Goal: Task Accomplishment & Management: Complete application form

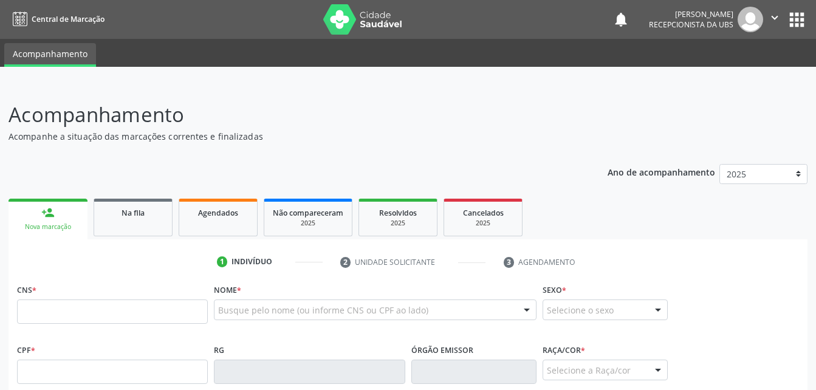
click at [80, 281] on div "CNS *" at bounding box center [112, 302] width 191 height 43
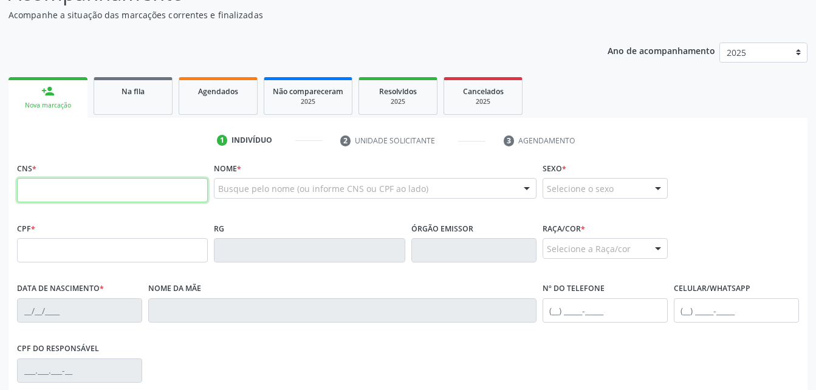
scroll to position [122, 0]
click at [88, 182] on input "text" at bounding box center [112, 190] width 191 height 24
click at [184, 191] on input "text" at bounding box center [112, 190] width 191 height 24
type input "700 0017 3046 0806"
type input "152.425.924-19"
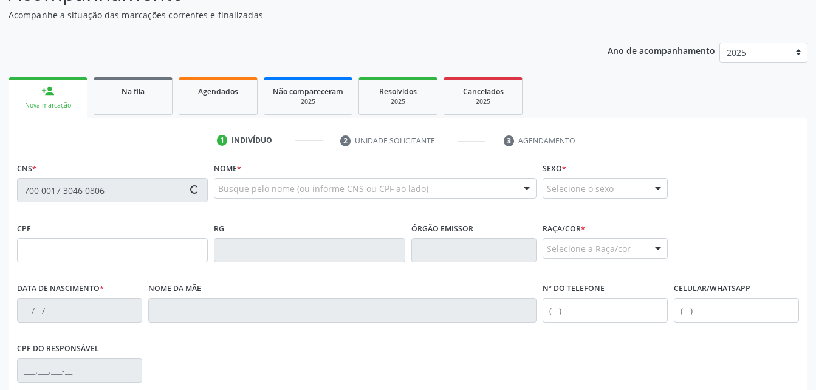
type input "[DATE]"
type input "[PERSON_NAME]"
type input "[PHONE_NUMBER]"
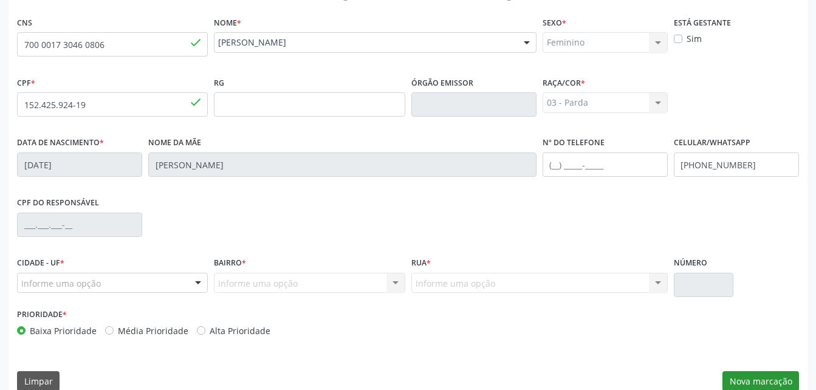
scroll to position [286, 0]
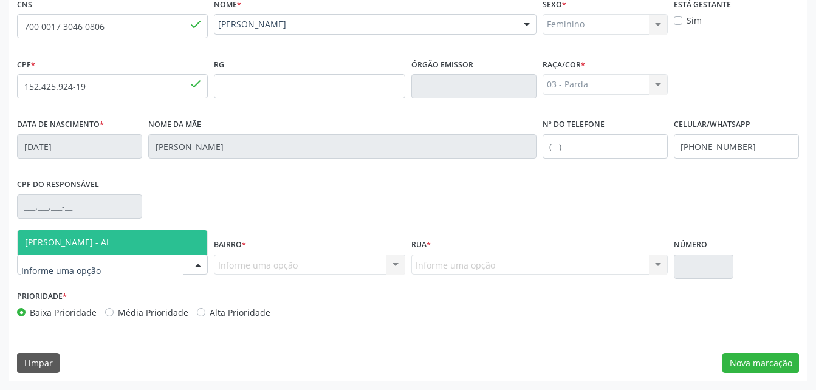
click at [112, 267] on div at bounding box center [112, 265] width 191 height 21
click at [109, 243] on span "[PERSON_NAME] - AL" at bounding box center [68, 242] width 86 height 12
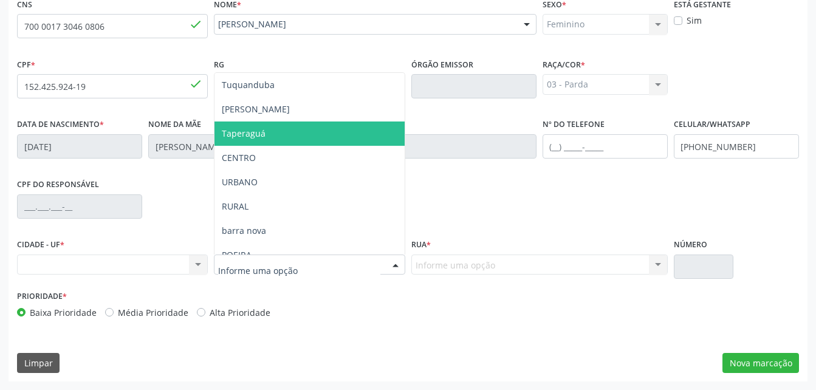
click at [264, 139] on span "Taperaguá" at bounding box center [310, 134] width 190 height 24
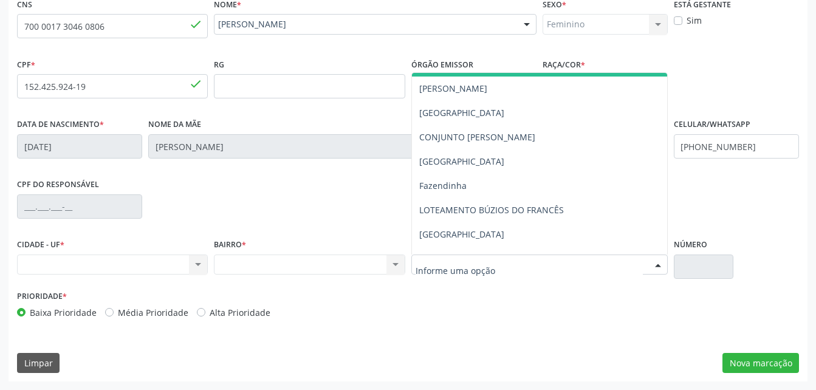
scroll to position [122, 0]
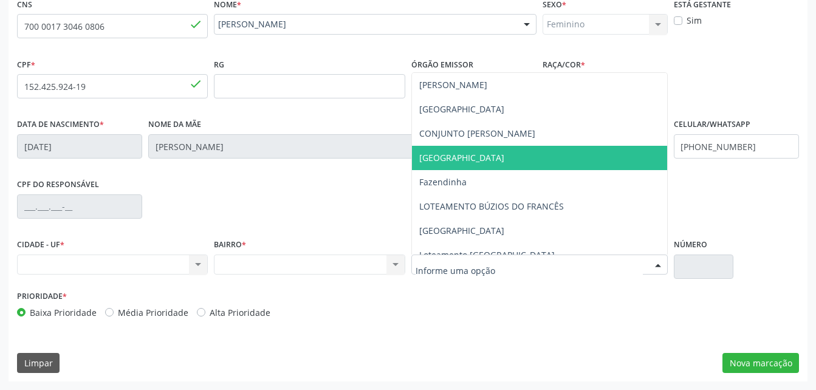
click at [459, 157] on span "[GEOGRAPHIC_DATA]" at bounding box center [461, 158] width 85 height 12
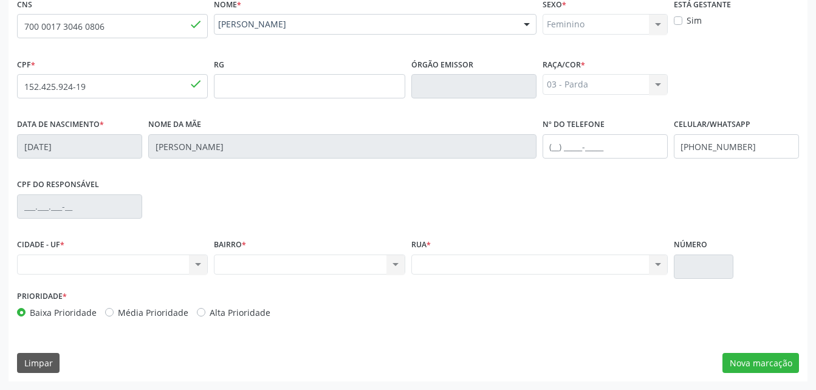
click at [128, 262] on div "Nenhum resultado encontrado para: " " Não há nenhuma opção para ser exibida." at bounding box center [112, 265] width 191 height 21
click at [194, 258] on div "Nenhum resultado encontrado para: " " Não há nenhuma opção para ser exibida." at bounding box center [112, 265] width 191 height 21
click at [204, 266] on div "Nenhum resultado encontrado para: " " Não há nenhuma opção para ser exibida." at bounding box center [112, 265] width 191 height 21
click at [204, 267] on div "Nenhum resultado encontrado para: " " Não há nenhuma opção para ser exibida." at bounding box center [112, 265] width 191 height 21
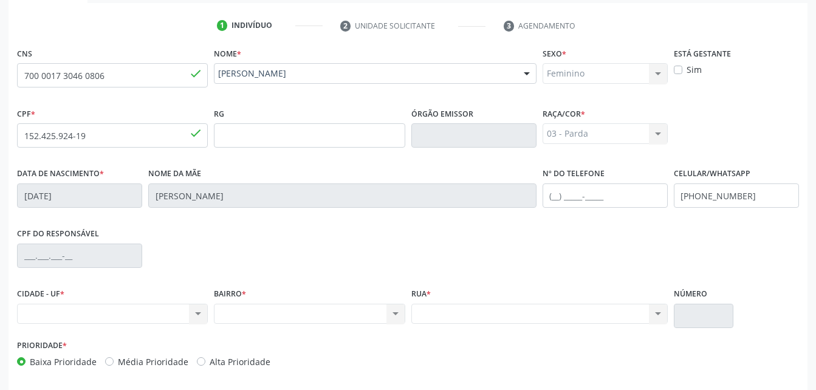
scroll to position [286, 0]
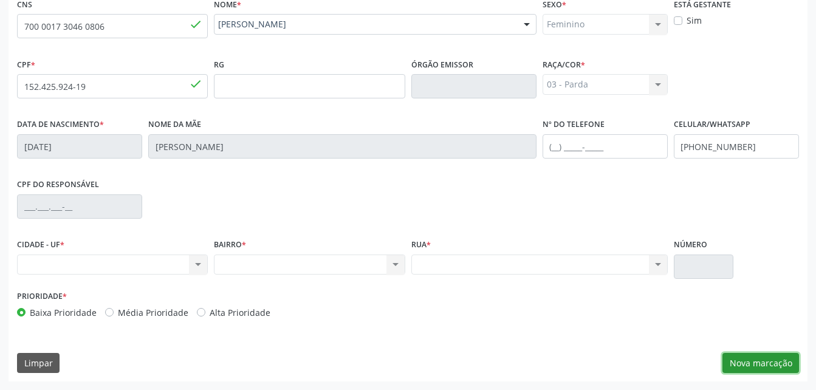
click at [746, 361] on button "Nova marcação" at bounding box center [761, 363] width 77 height 21
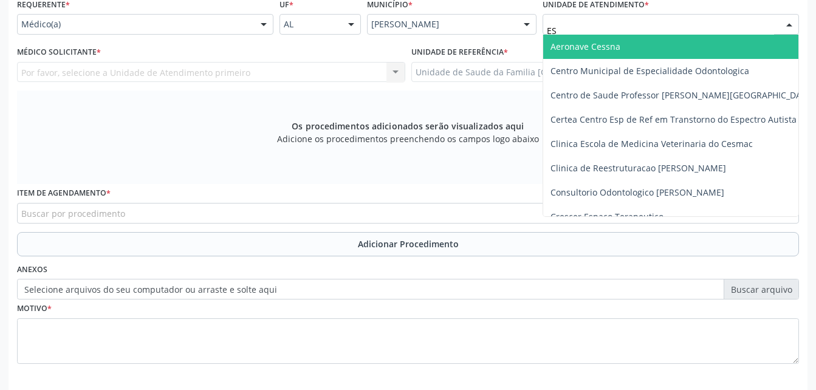
type input "EST"
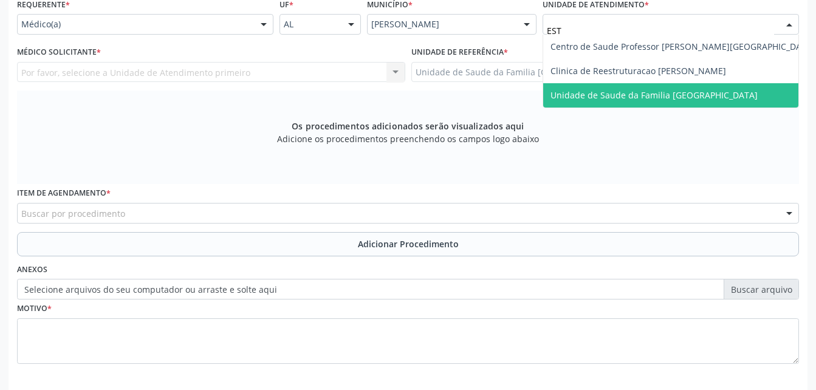
click at [622, 94] on span "Unidade de Saude da Familia [GEOGRAPHIC_DATA]" at bounding box center [654, 95] width 207 height 12
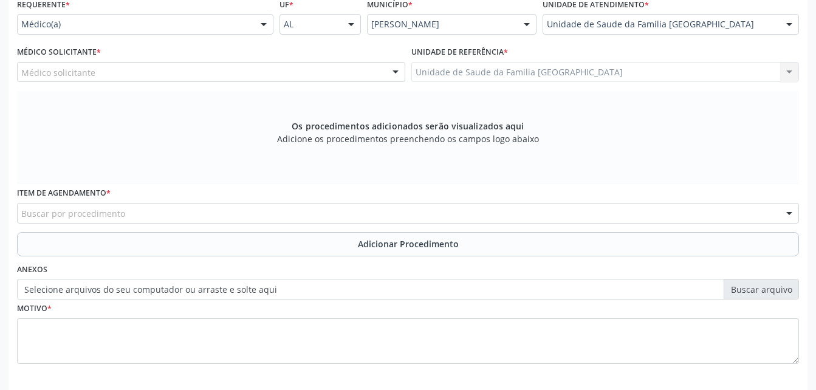
click at [207, 72] on div "Médico solicitante" at bounding box center [211, 72] width 388 height 21
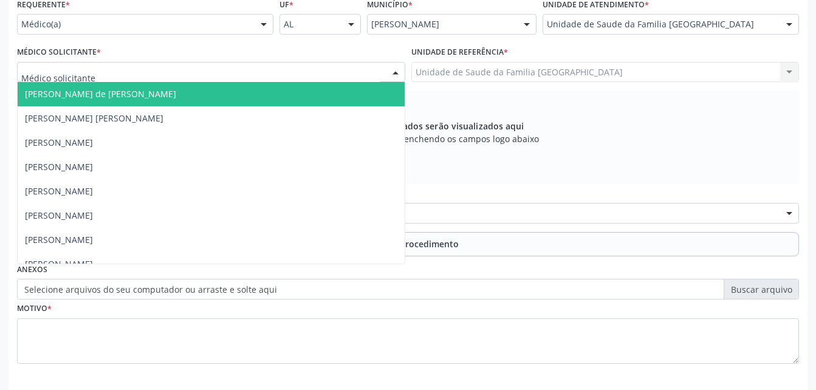
type input "O"
type input "RO"
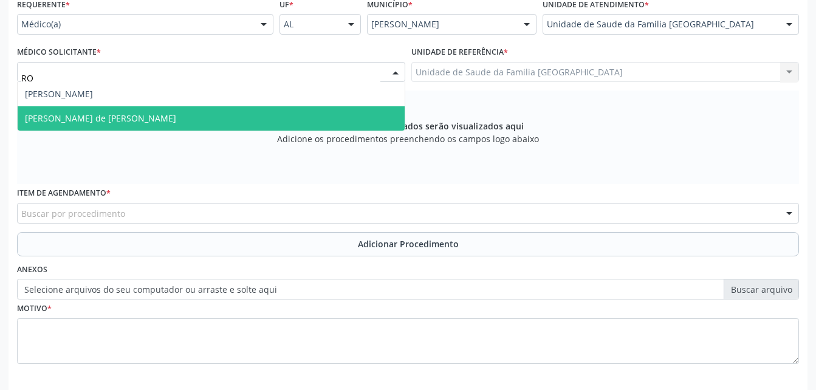
click at [249, 112] on span "[PERSON_NAME] de [PERSON_NAME]" at bounding box center [211, 118] width 387 height 24
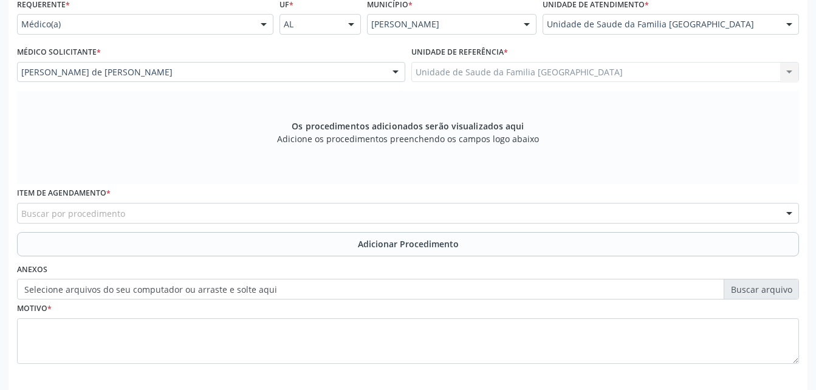
click at [224, 216] on div "Buscar por procedimento" at bounding box center [408, 213] width 782 height 21
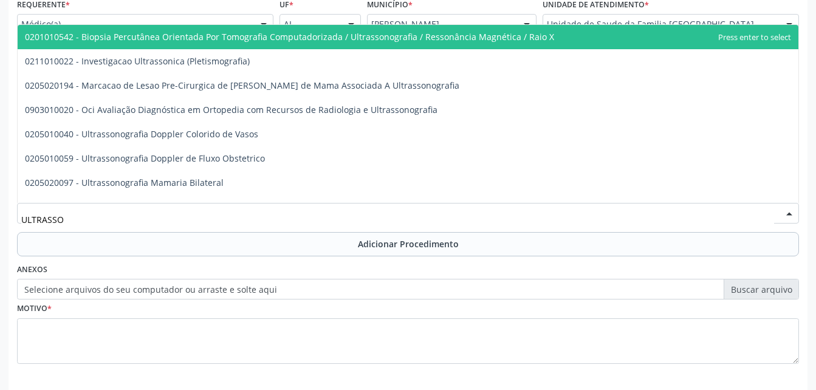
type input "ULTRASSON"
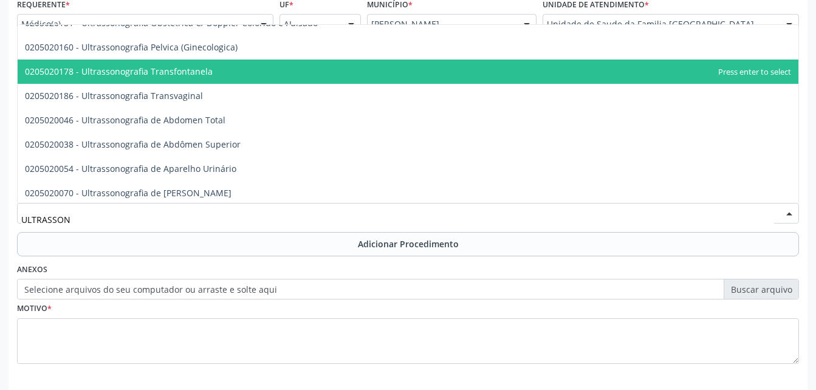
scroll to position [243, 0]
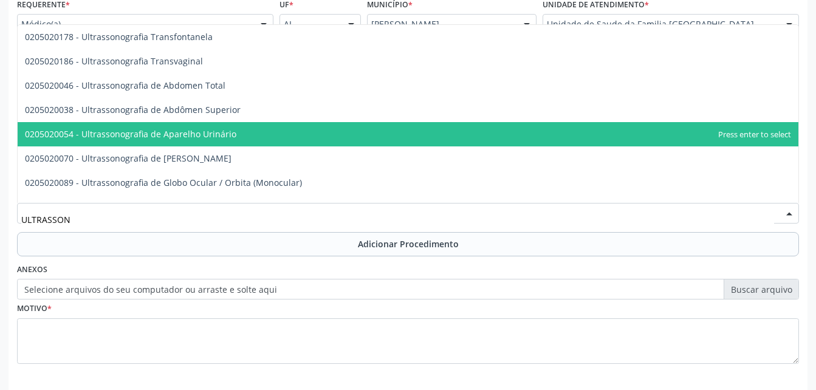
click at [185, 136] on span "0205020054 - Ultrassonografia de Aparelho Urinário" at bounding box center [131, 134] width 212 height 12
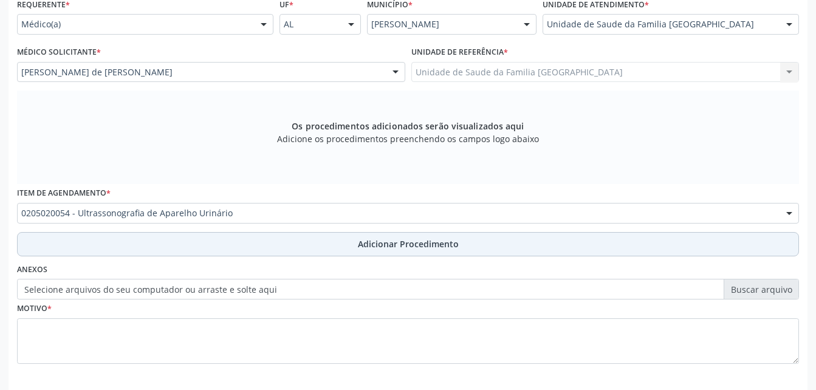
click at [315, 236] on button "Adicionar Procedimento" at bounding box center [408, 244] width 782 height 24
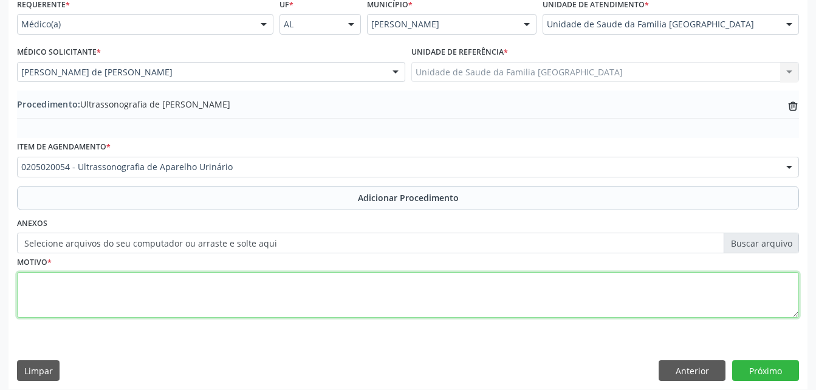
click at [332, 314] on textarea at bounding box center [408, 295] width 782 height 46
type textarea "NEFROLIATISE"
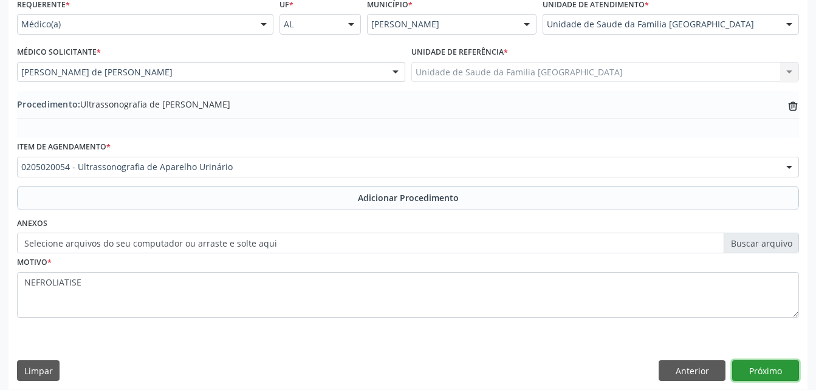
click at [755, 368] on button "Próximo" at bounding box center [765, 370] width 67 height 21
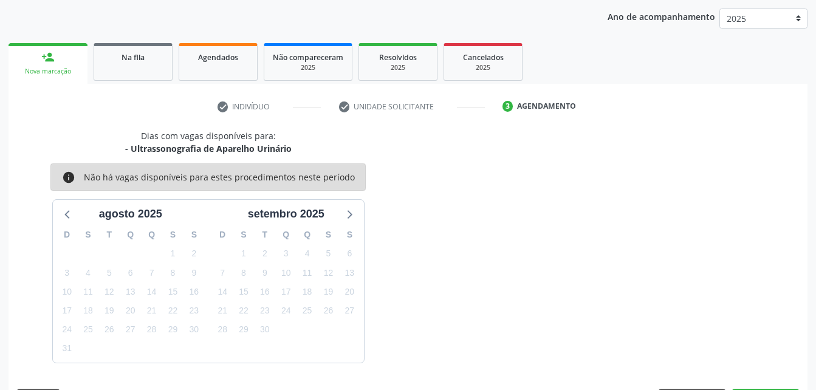
scroll to position [191, 0]
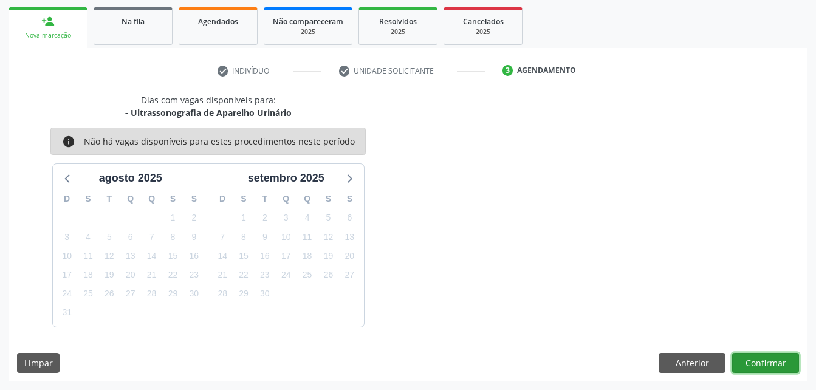
click at [754, 360] on button "Confirmar" at bounding box center [765, 363] width 67 height 21
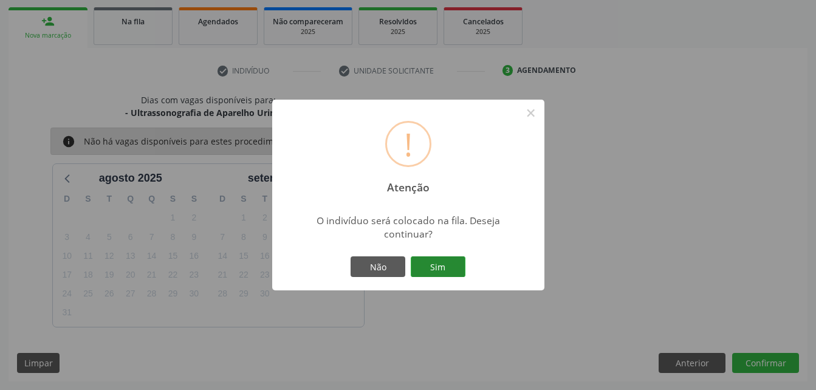
click at [441, 270] on button "Sim" at bounding box center [438, 266] width 55 height 21
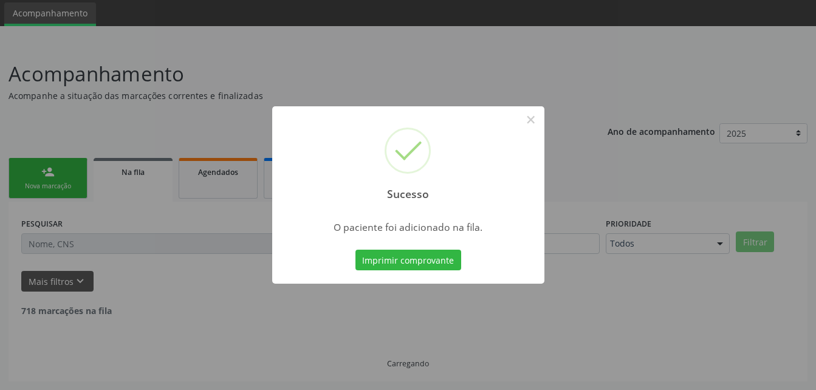
scroll to position [28, 0]
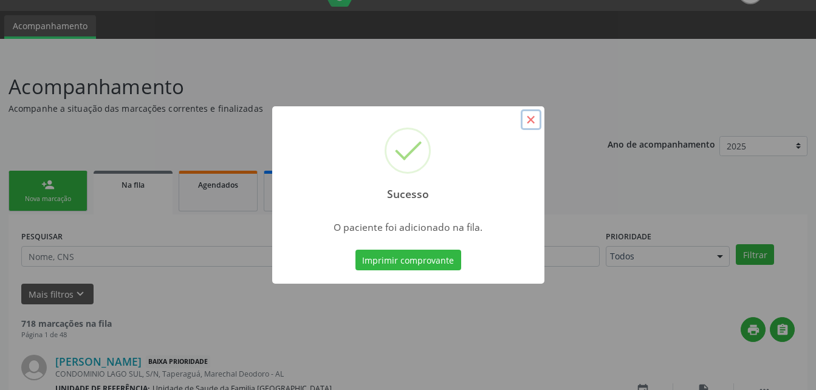
click at [536, 120] on button "×" at bounding box center [531, 119] width 21 height 21
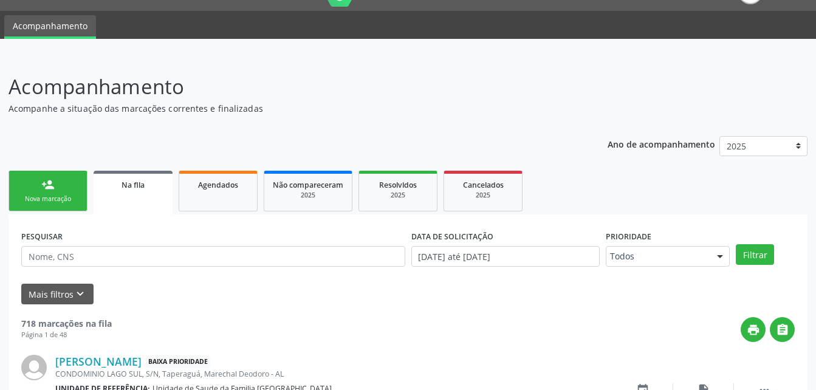
click at [59, 194] on div "Nova marcação" at bounding box center [48, 198] width 61 height 9
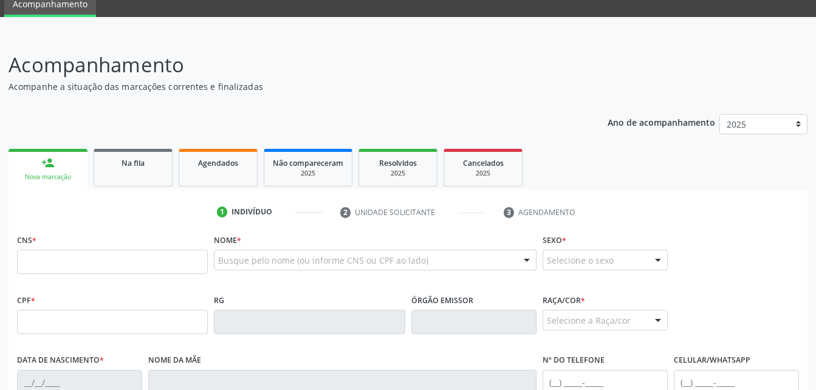
scroll to position [89, 0]
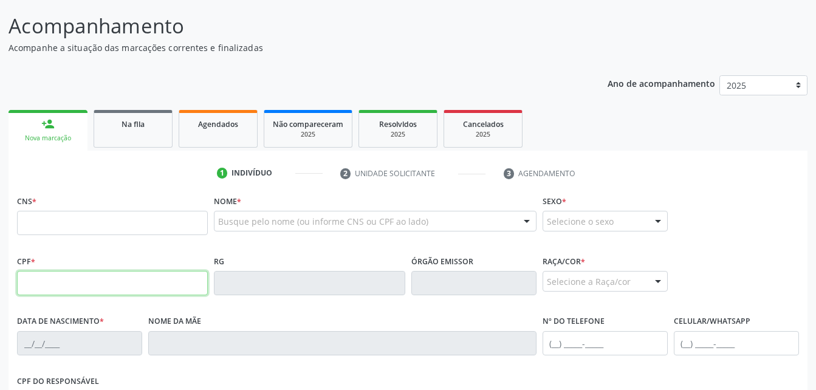
click at [96, 289] on input "text" at bounding box center [112, 283] width 191 height 24
type input "055.563.814-61"
type input "706 8072 1372 9620"
type input "[DATE]"
type input "[PERSON_NAME] da Hora"
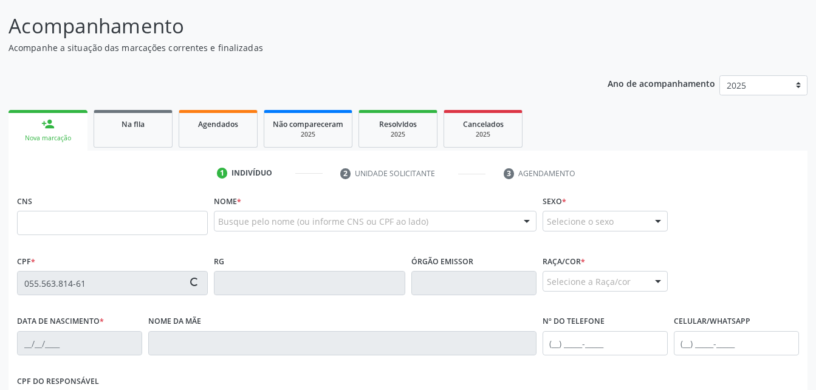
type input "[PHONE_NUMBER]"
type input "93"
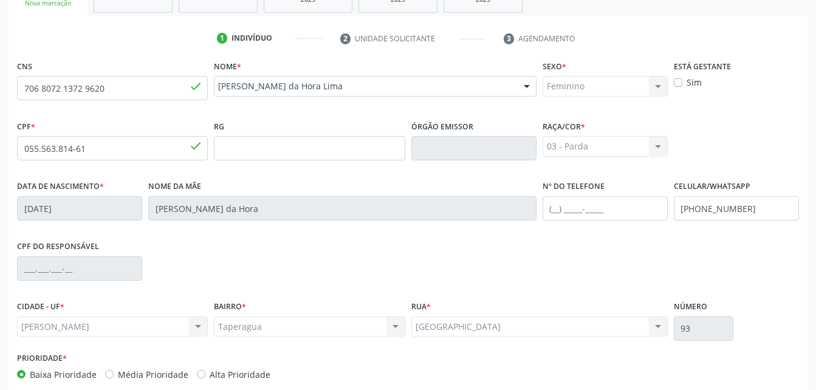
scroll to position [286, 0]
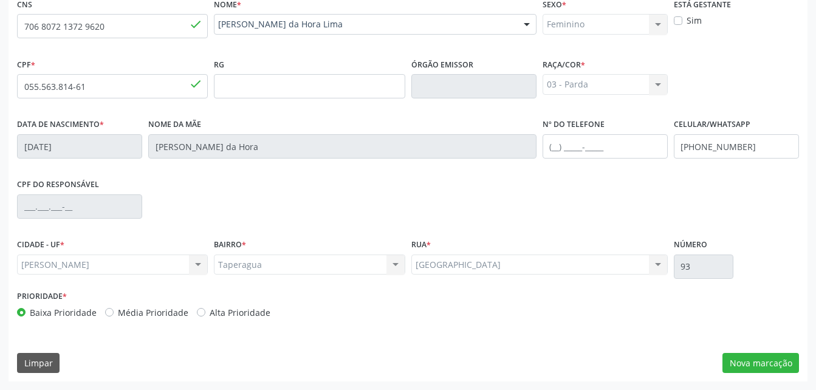
click at [799, 365] on div "CNS 706 8072 1372 9620 done Nome * [PERSON_NAME] da Hora Lima [PERSON_NAME] da …" at bounding box center [408, 188] width 799 height 387
click at [785, 362] on button "Nova marcação" at bounding box center [761, 363] width 77 height 21
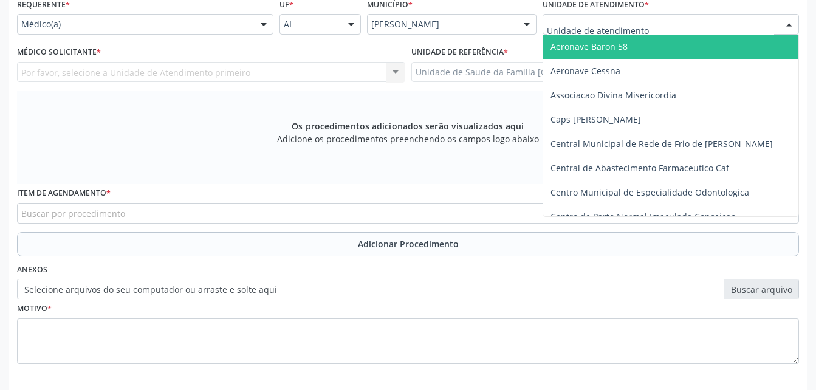
click at [619, 18] on div at bounding box center [671, 24] width 256 height 21
type input "E"
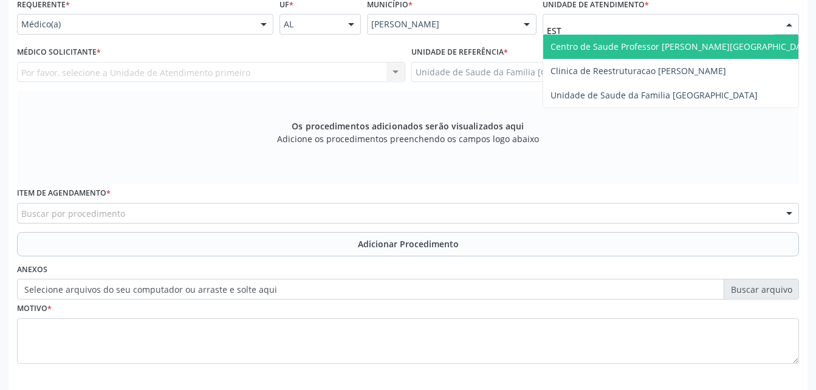
type input "ESTI"
click at [661, 51] on span "Unidade de Saude da Familia [GEOGRAPHIC_DATA]" at bounding box center [654, 47] width 207 height 12
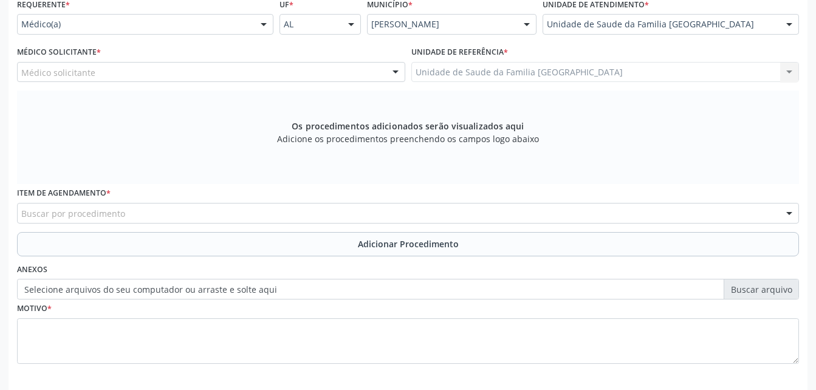
click at [345, 64] on div "Médico solicitante [PERSON_NAME] [PERSON_NAME] [PERSON_NAME] Sales [PERSON_NAME…" at bounding box center [211, 72] width 388 height 21
click at [345, 67] on div "Médico solicitante" at bounding box center [211, 72] width 388 height 21
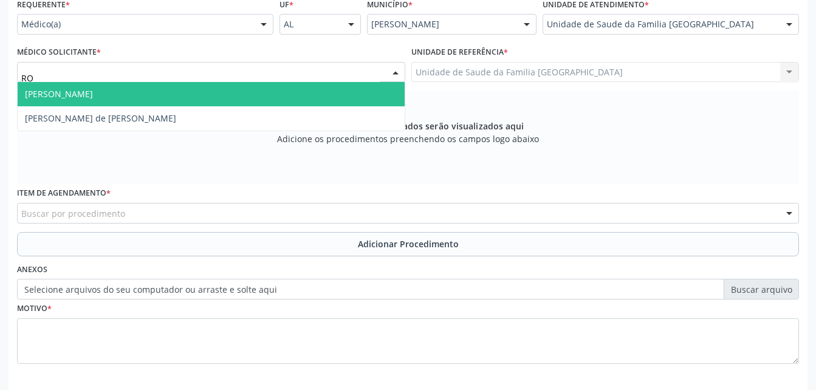
type input "ROD"
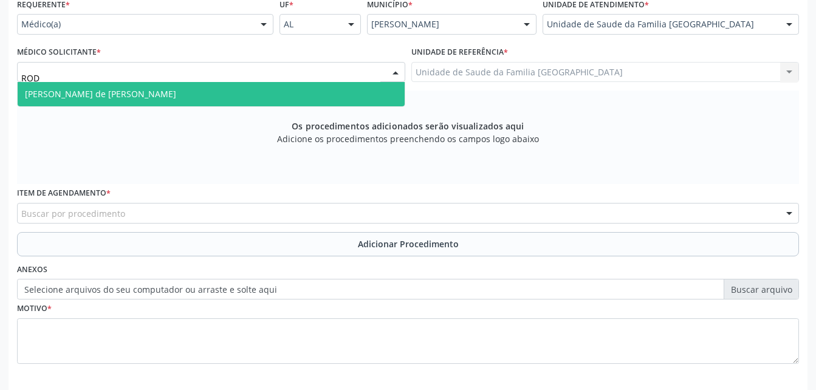
click at [337, 91] on span "[PERSON_NAME] de [PERSON_NAME]" at bounding box center [211, 94] width 387 height 24
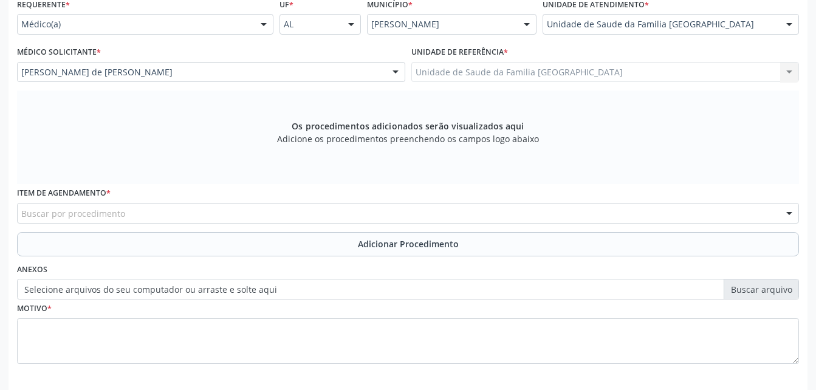
click at [273, 198] on div "Item de agendamento * Buscar por procedimento 0304070076 - .Quimioterapia de Le…" at bounding box center [408, 203] width 782 height 39
click at [264, 203] on div "Buscar por procedimento" at bounding box center [408, 213] width 782 height 21
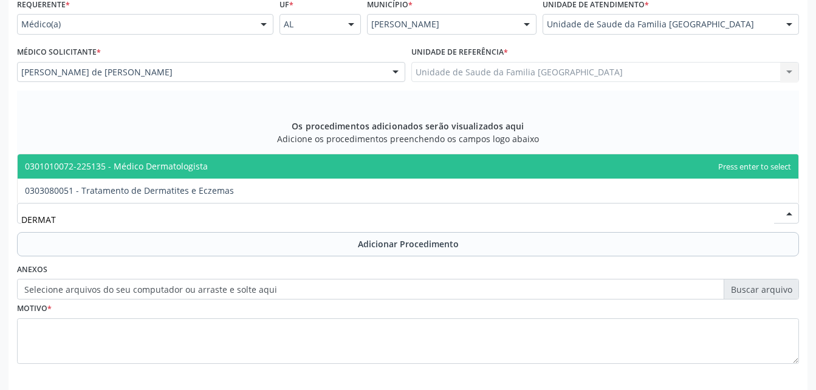
type input "DERMATO"
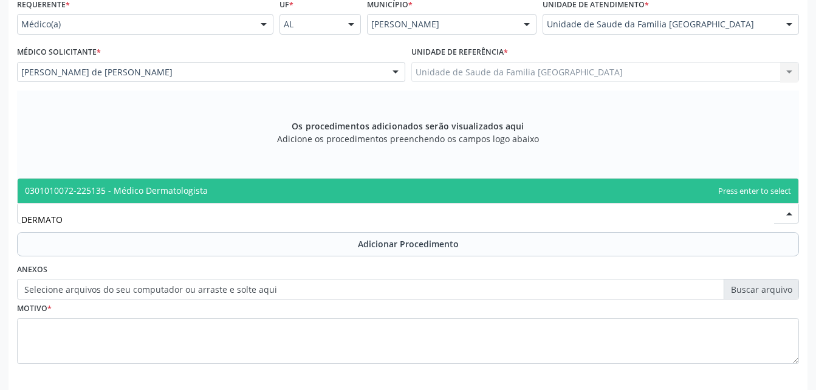
click at [263, 192] on span "0301010072-225135 - Médico Dermatologista" at bounding box center [408, 191] width 781 height 24
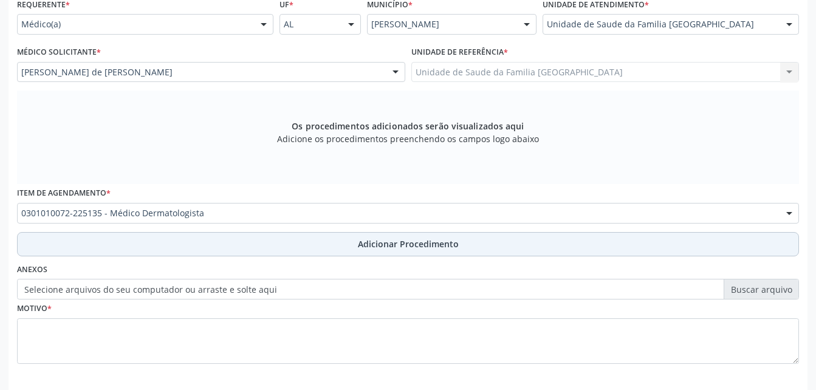
click at [297, 247] on button "Adicionar Procedimento" at bounding box center [408, 244] width 782 height 24
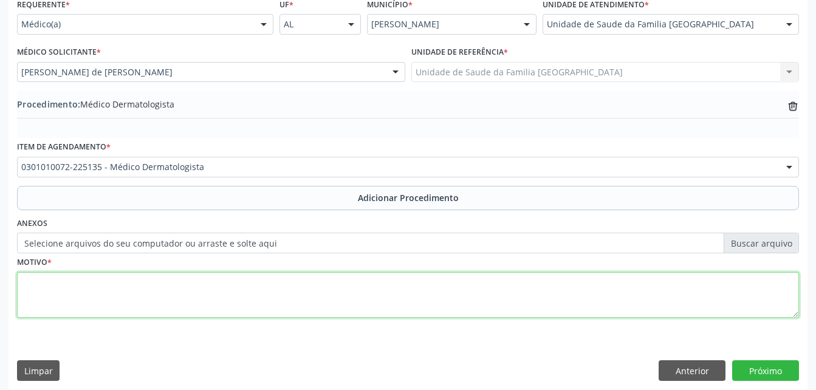
click at [304, 297] on textarea at bounding box center [408, 295] width 782 height 46
type textarea "AFECÇÃO DE PELE"
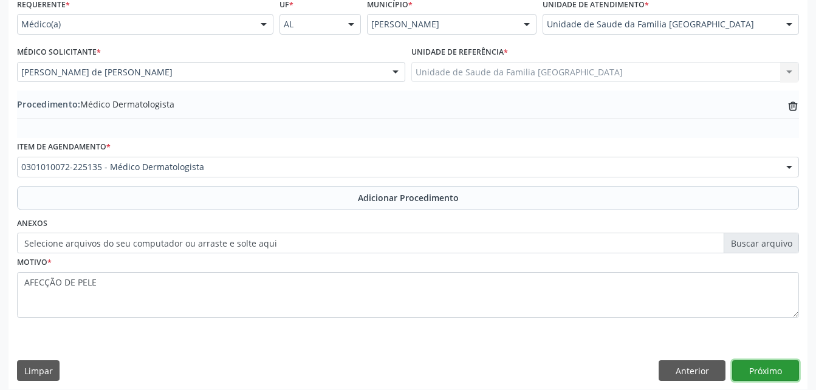
click at [783, 366] on button "Próximo" at bounding box center [765, 370] width 67 height 21
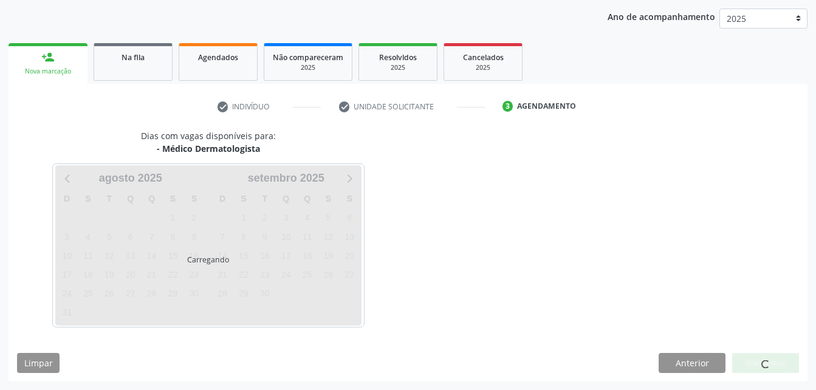
scroll to position [191, 0]
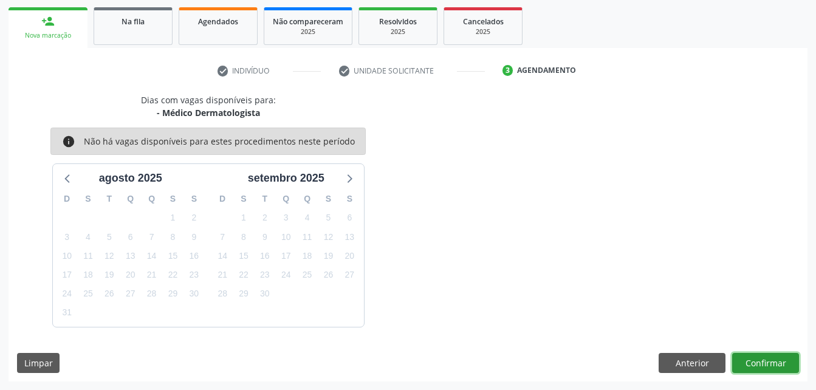
click at [783, 365] on button "Confirmar" at bounding box center [765, 363] width 67 height 21
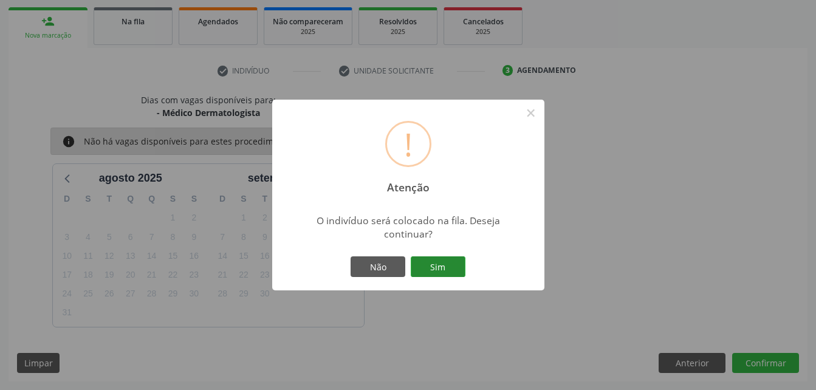
click at [442, 269] on button "Sim" at bounding box center [438, 266] width 55 height 21
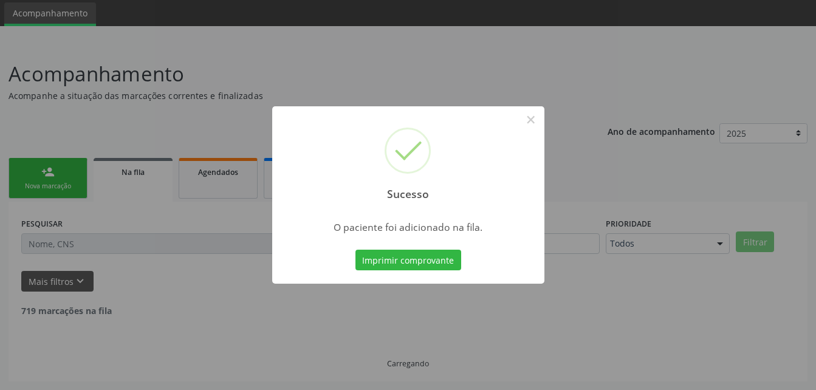
scroll to position [28, 0]
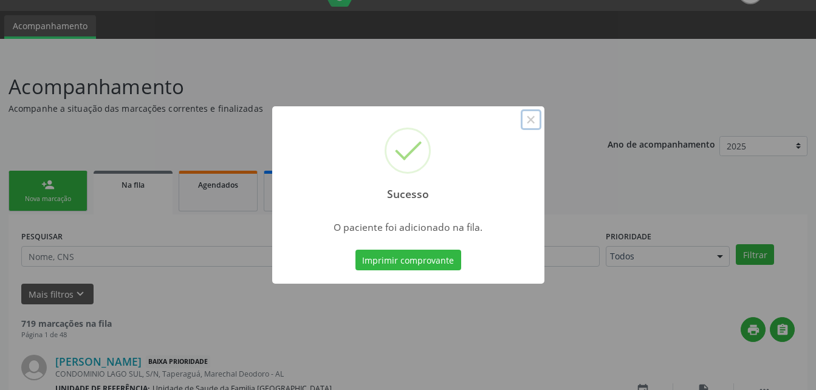
drag, startPoint x: 532, startPoint y: 111, endPoint x: 449, endPoint y: 122, distance: 84.0
click at [532, 111] on button "×" at bounding box center [531, 119] width 21 height 21
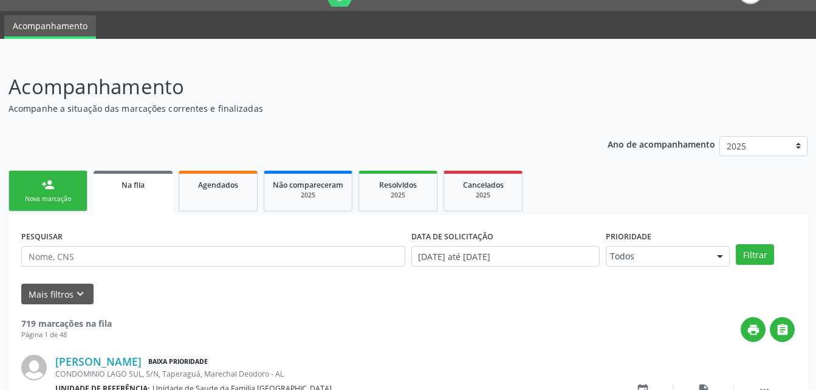
click at [61, 172] on link "person_add Nova marcação" at bounding box center [48, 191] width 79 height 41
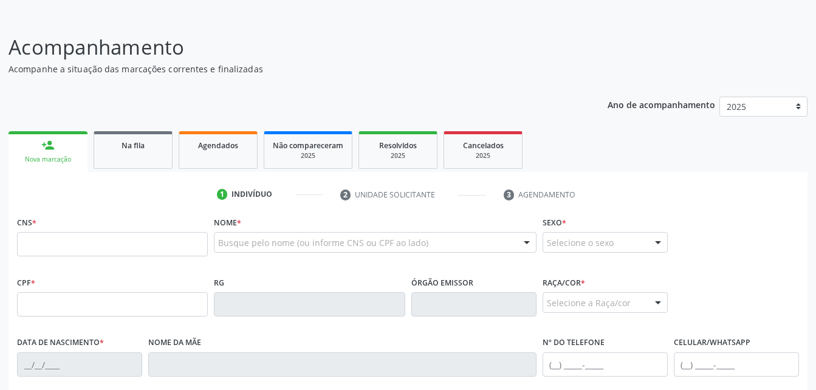
scroll to position [89, 0]
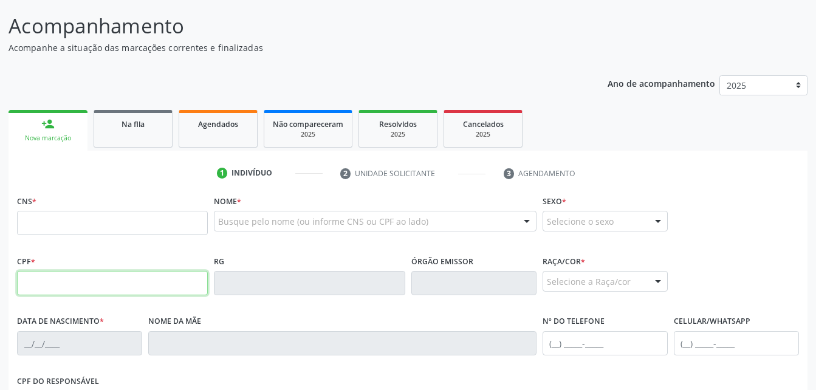
click at [114, 285] on input "text" at bounding box center [112, 283] width 191 height 24
type input "055.563.814-61"
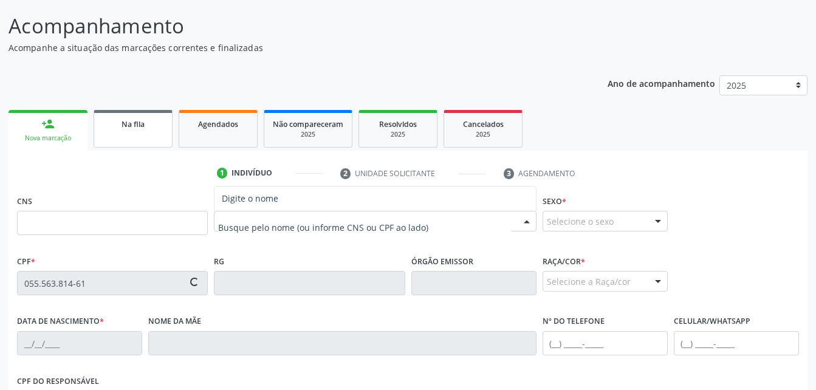
type input "706 8072 1372 9620"
type input "[DATE]"
type input "[PERSON_NAME] da Hora"
type input "[PHONE_NUMBER]"
type input "93"
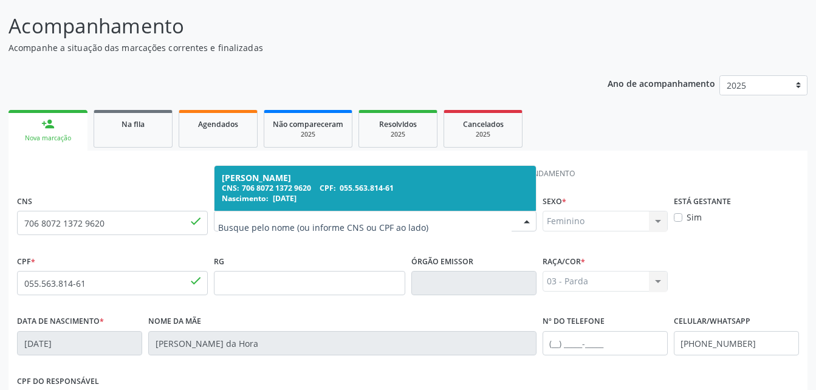
click at [318, 178] on div "[PERSON_NAME]" at bounding box center [375, 178] width 306 height 10
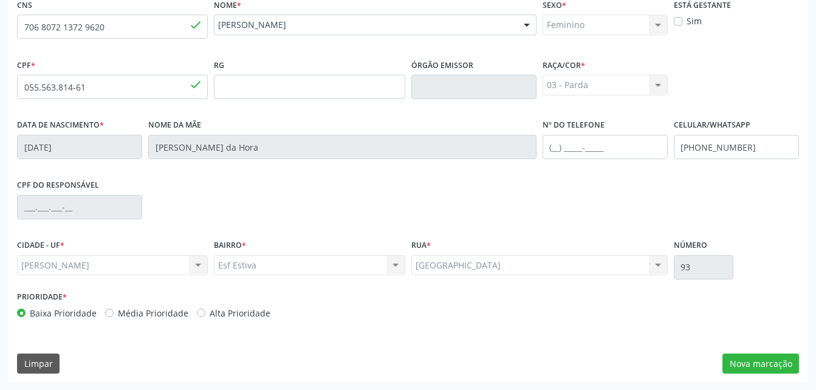
scroll to position [286, 0]
click at [766, 358] on button "Nova marcação" at bounding box center [761, 363] width 77 height 21
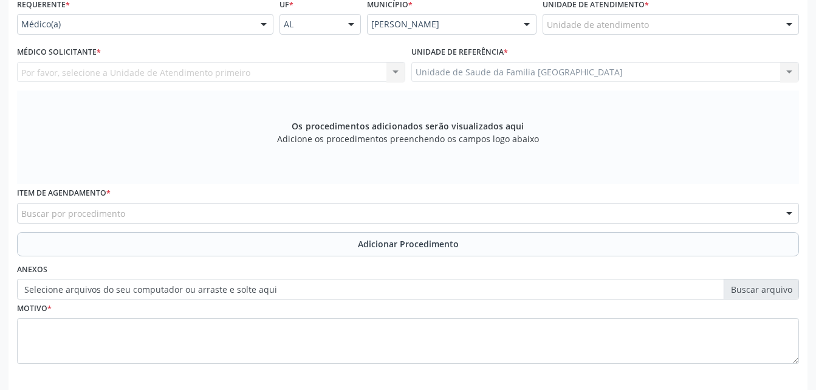
click at [584, 32] on div "Unidade de atendimento" at bounding box center [671, 24] width 256 height 21
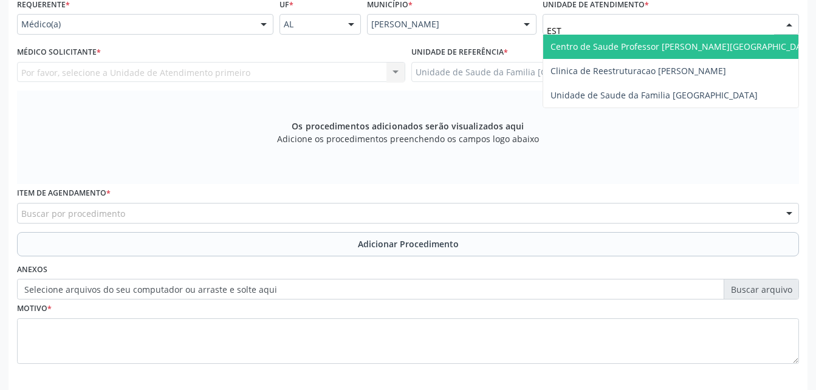
type input "ESTI"
click at [626, 46] on span "Unidade de Saude da Familia [GEOGRAPHIC_DATA]" at bounding box center [654, 47] width 207 height 12
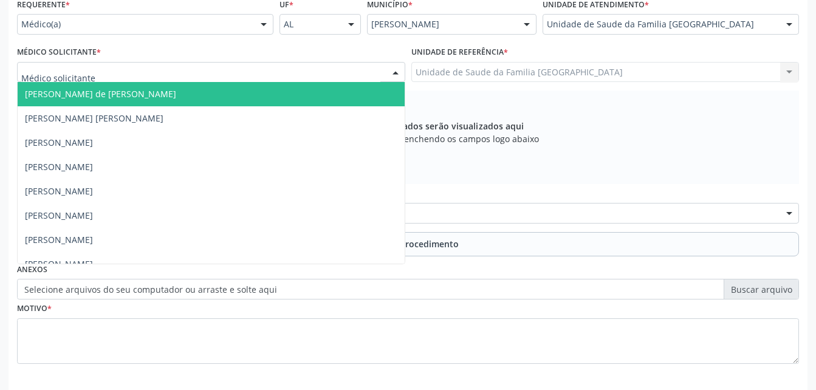
click at [328, 69] on div at bounding box center [211, 72] width 388 height 21
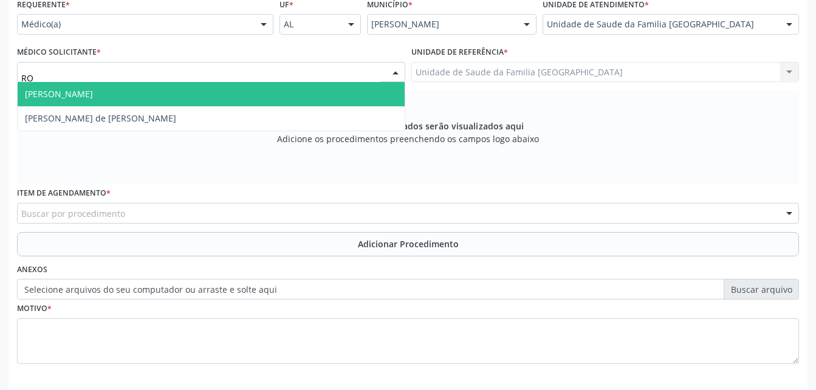
type input "ROD"
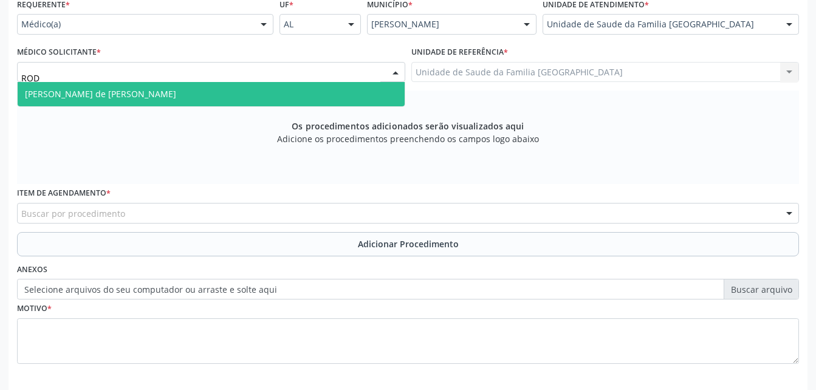
click at [318, 100] on span "[PERSON_NAME] de [PERSON_NAME]" at bounding box center [211, 94] width 387 height 24
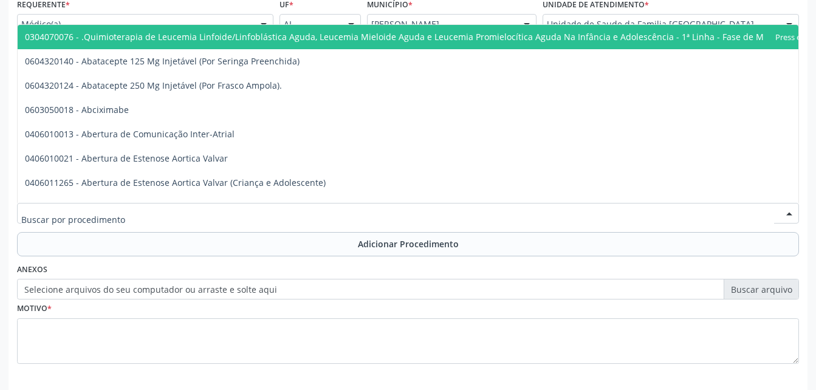
click at [302, 214] on div at bounding box center [408, 213] width 782 height 21
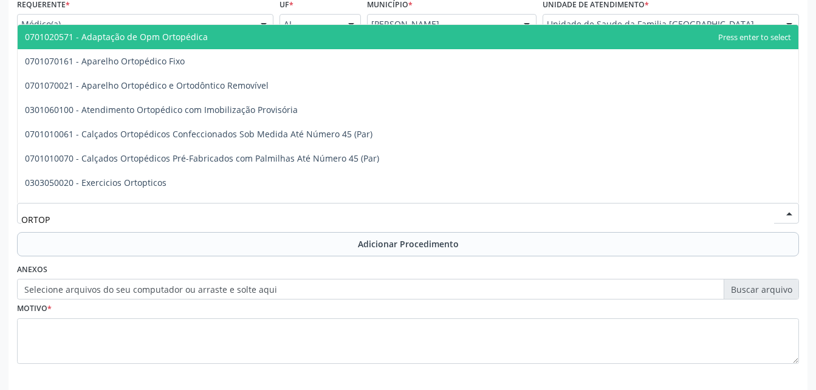
type input "ORTOPE"
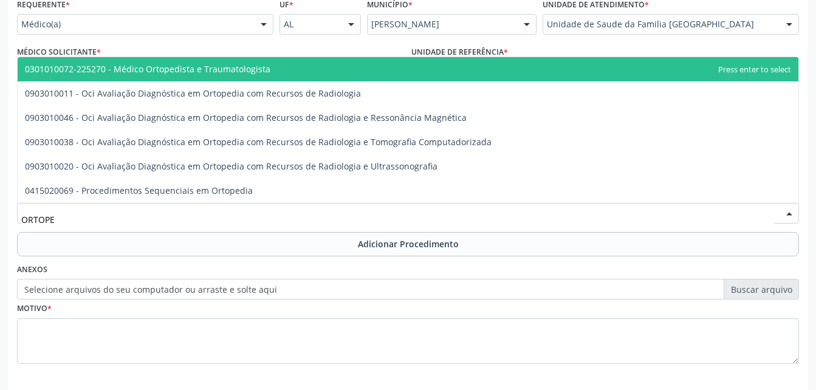
click at [267, 77] on span "0301010072-225270 - Médico Ortopedista e Traumatologista" at bounding box center [408, 69] width 781 height 24
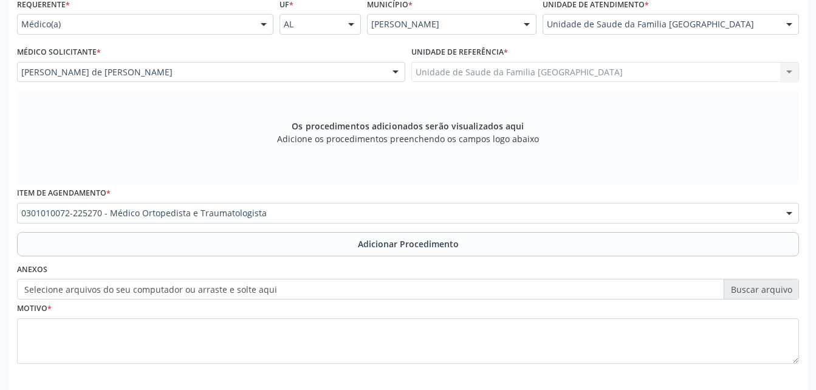
click at [331, 241] on button "Adicionar Procedimento" at bounding box center [408, 244] width 782 height 24
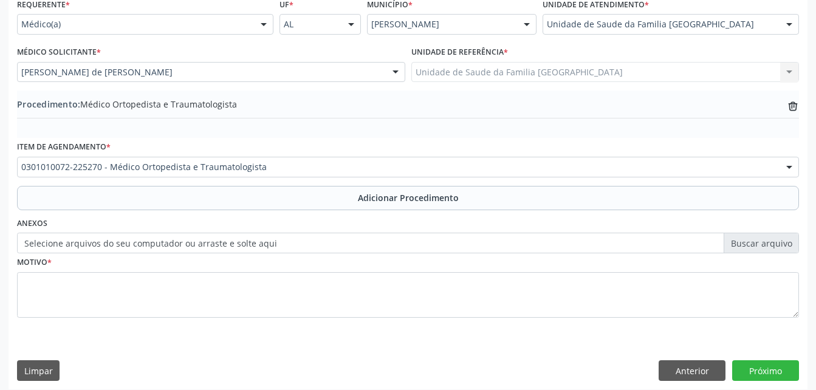
click at [326, 270] on div "Motivo *" at bounding box center [408, 285] width 782 height 64
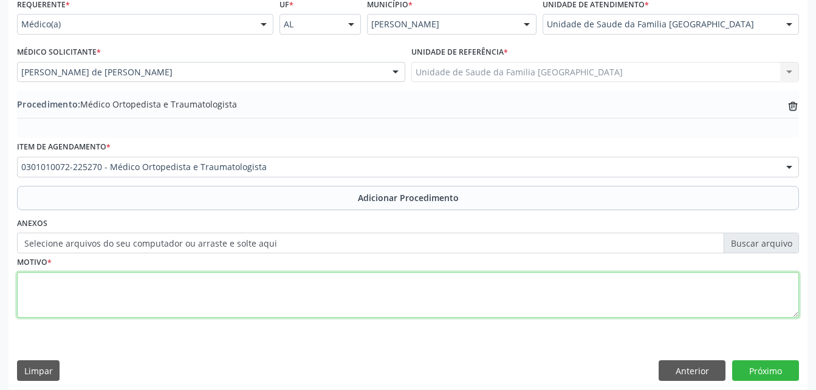
click at [323, 278] on textarea at bounding box center [408, 295] width 782 height 46
type textarea "DOR EM MEMBRO"
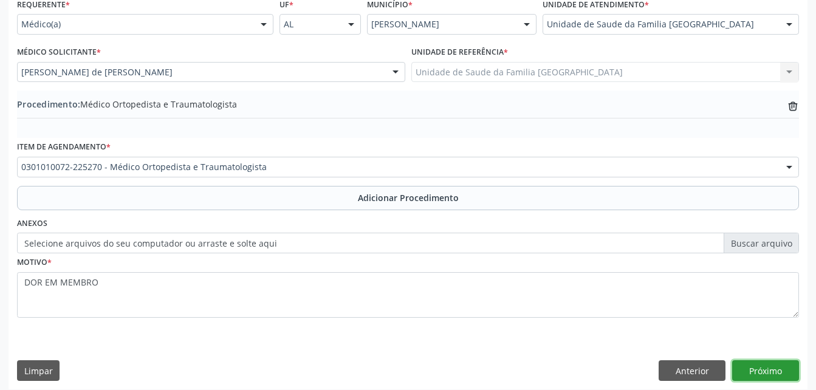
click at [738, 362] on button "Próximo" at bounding box center [765, 370] width 67 height 21
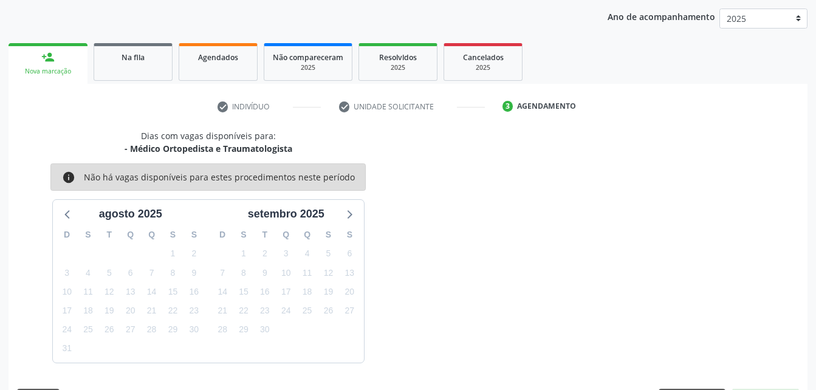
scroll to position [191, 0]
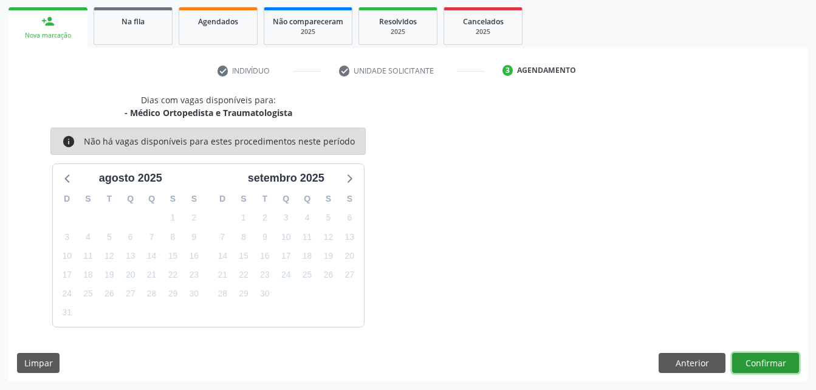
click at [791, 361] on button "Confirmar" at bounding box center [765, 363] width 67 height 21
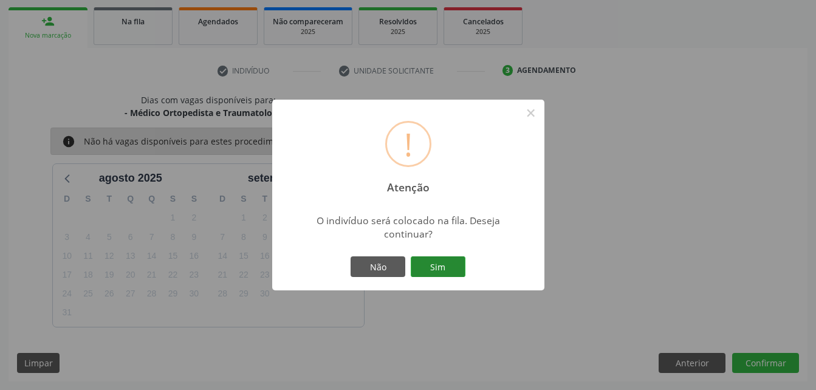
click at [417, 270] on button "Sim" at bounding box center [438, 266] width 55 height 21
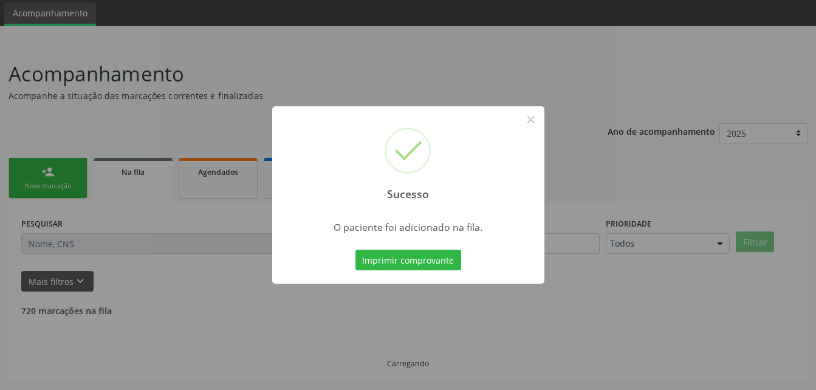
scroll to position [28, 0]
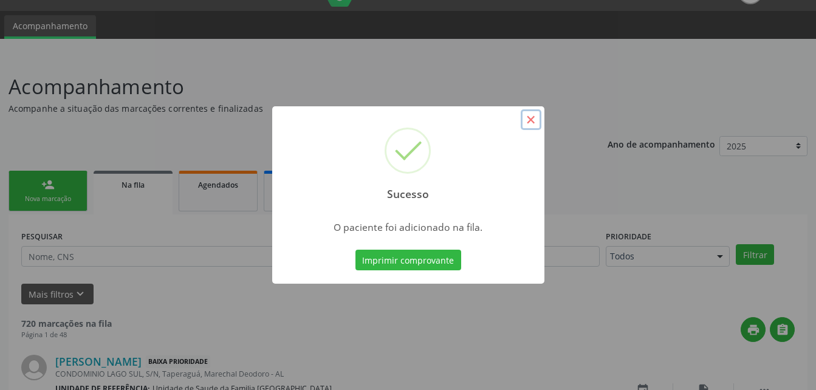
click at [538, 122] on button "×" at bounding box center [531, 119] width 21 height 21
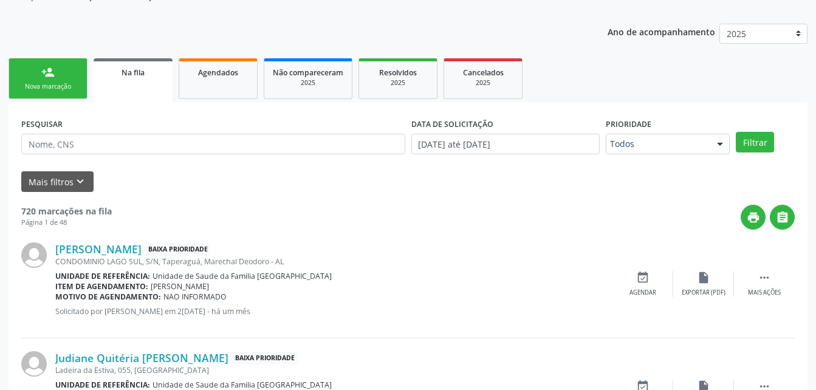
scroll to position [150, 0]
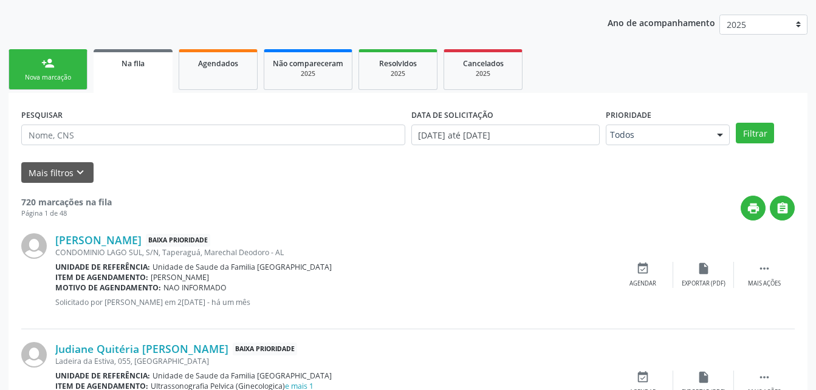
click at [66, 62] on link "person_add Nova marcação" at bounding box center [48, 69] width 79 height 41
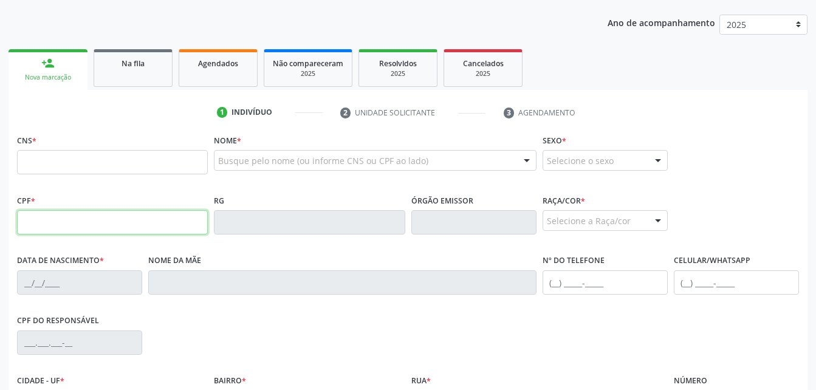
click at [106, 224] on input "text" at bounding box center [112, 222] width 191 height 24
type input "482.844.164-68"
type input "703 4070 1891 4200"
type input "27/[DATE]"
type input "[PERSON_NAME] das Chagas"
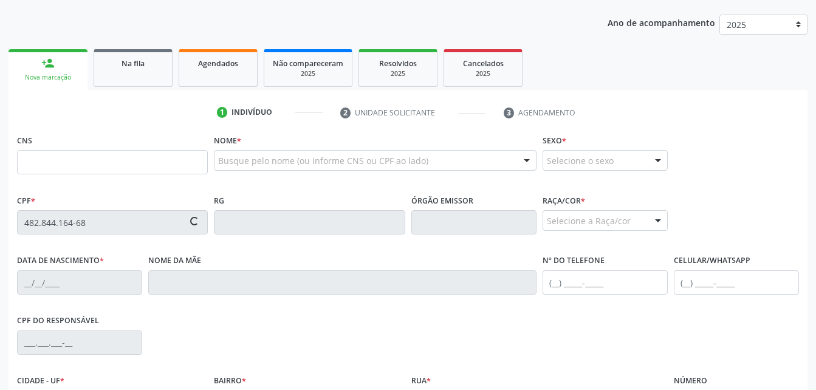
type input "[PHONE_NUMBER]"
type input "64"
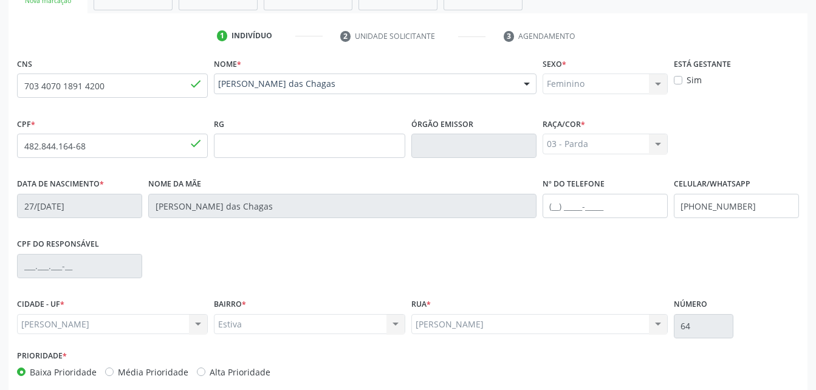
scroll to position [286, 0]
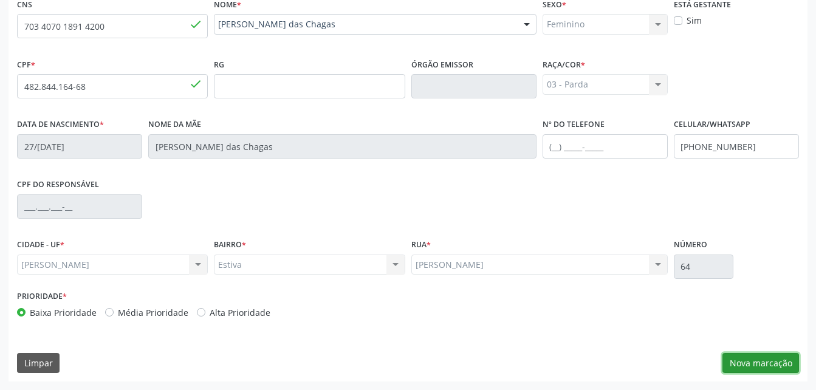
click at [786, 356] on button "Nova marcação" at bounding box center [761, 363] width 77 height 21
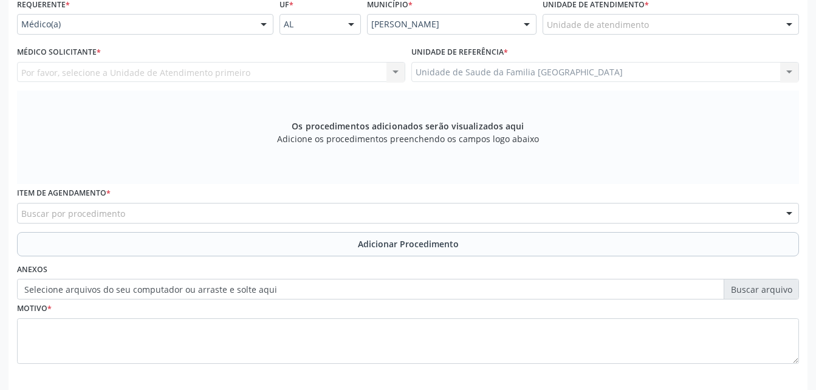
click at [722, 30] on div "Unidade de atendimento" at bounding box center [671, 24] width 256 height 21
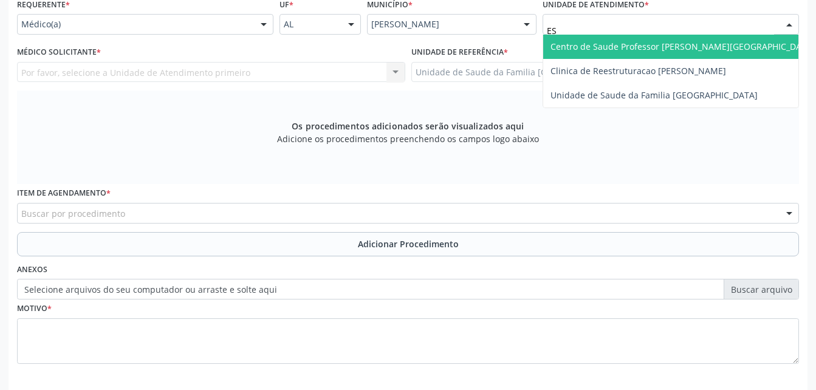
type input "EST"
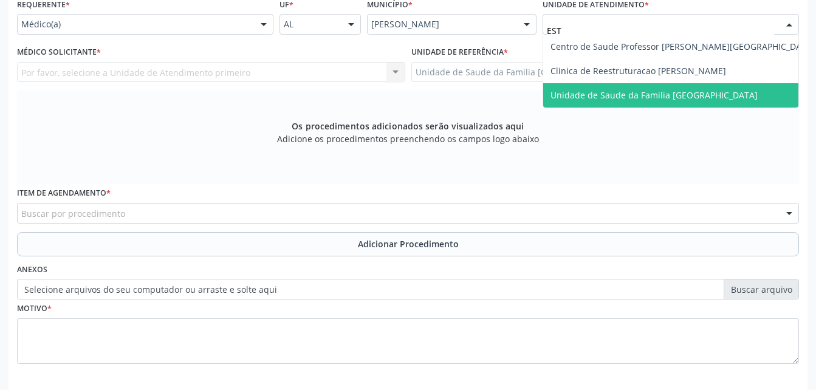
click at [718, 88] on span "Unidade de Saude da Familia [GEOGRAPHIC_DATA]" at bounding box center [682, 95] width 279 height 24
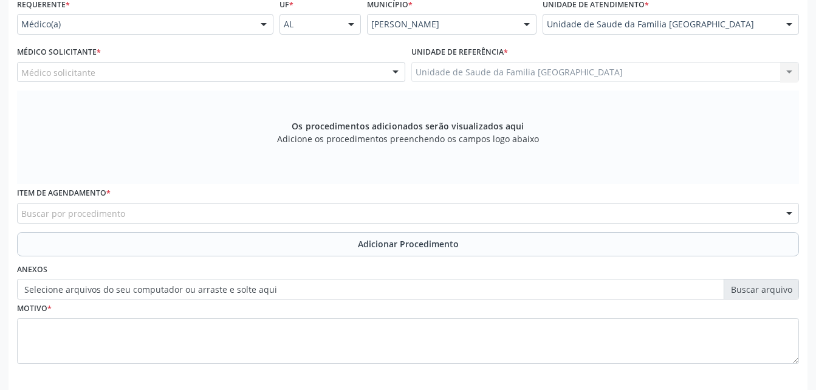
click at [284, 71] on div "Médico solicitante" at bounding box center [211, 72] width 388 height 21
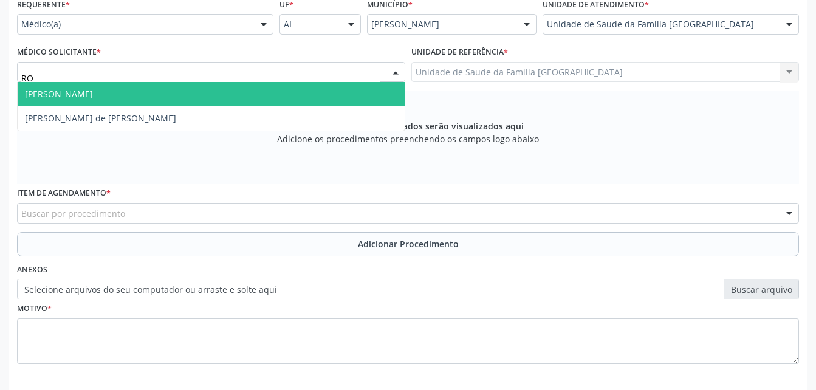
type input "ROD"
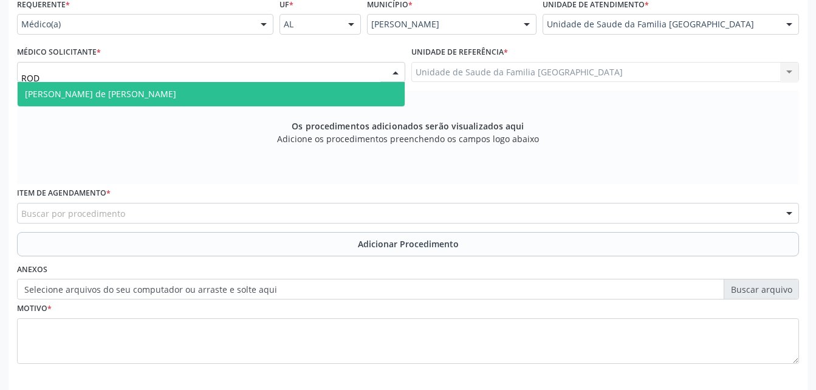
click at [262, 86] on span "[PERSON_NAME] de [PERSON_NAME]" at bounding box center [211, 94] width 387 height 24
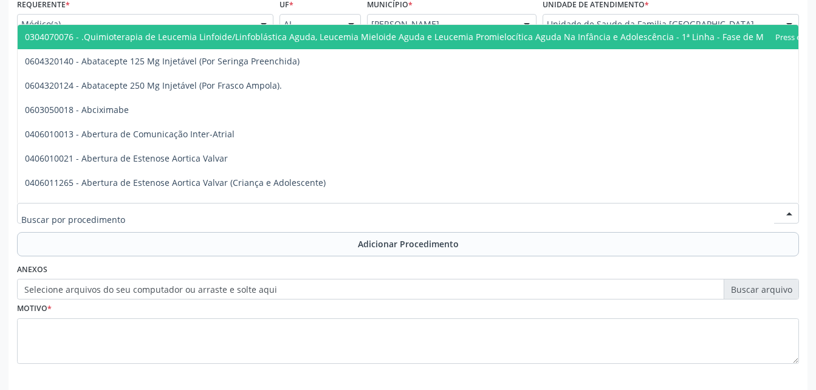
click at [270, 207] on div at bounding box center [408, 213] width 782 height 21
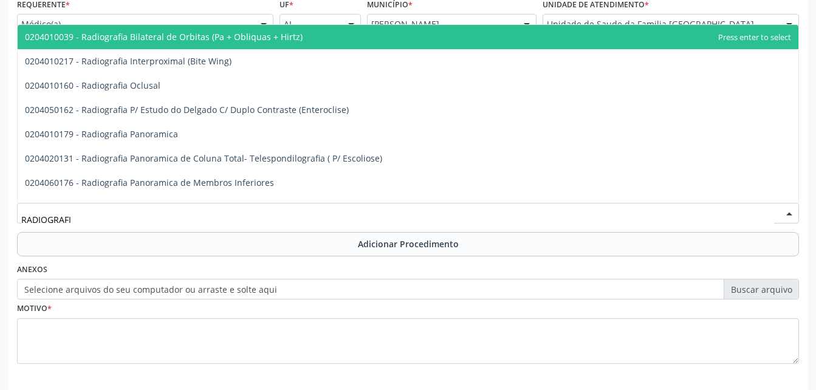
type input "RADIOGRAFIA"
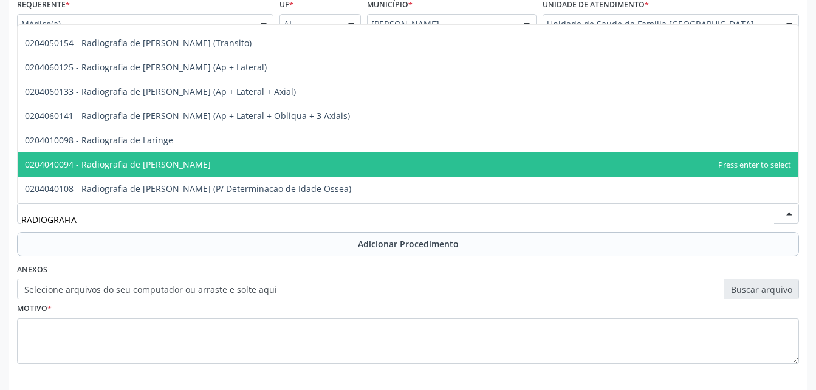
scroll to position [1094, 0]
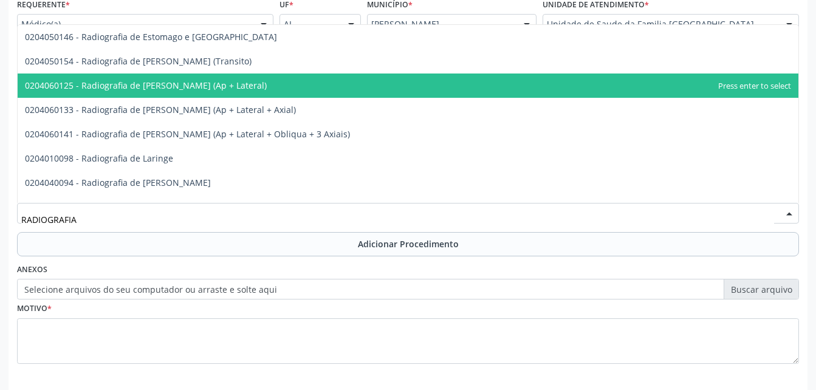
click at [283, 83] on span "0204060125 - Radiografia de [PERSON_NAME] (Ap + Lateral)" at bounding box center [408, 86] width 781 height 24
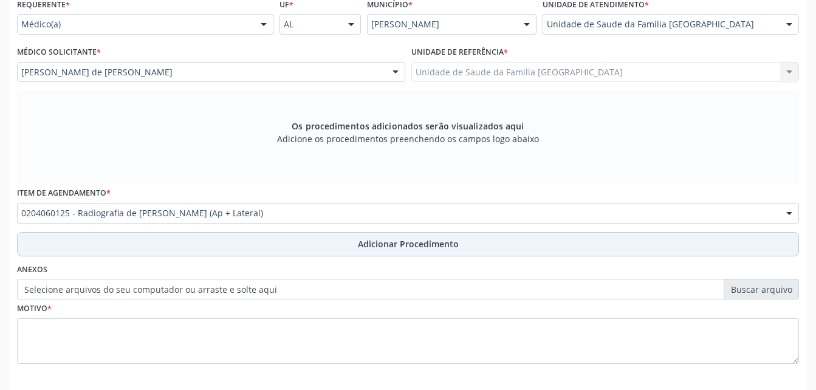
click at [342, 236] on button "Adicionar Procedimento" at bounding box center [408, 244] width 782 height 24
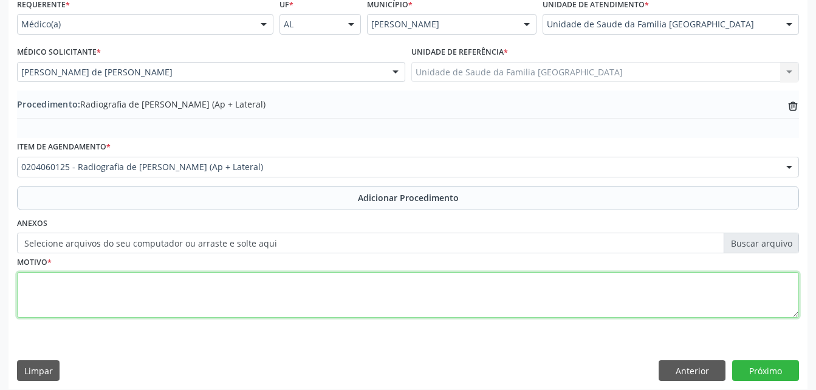
click at [282, 315] on textarea at bounding box center [408, 295] width 782 height 46
type textarea "DOR CRONICA"
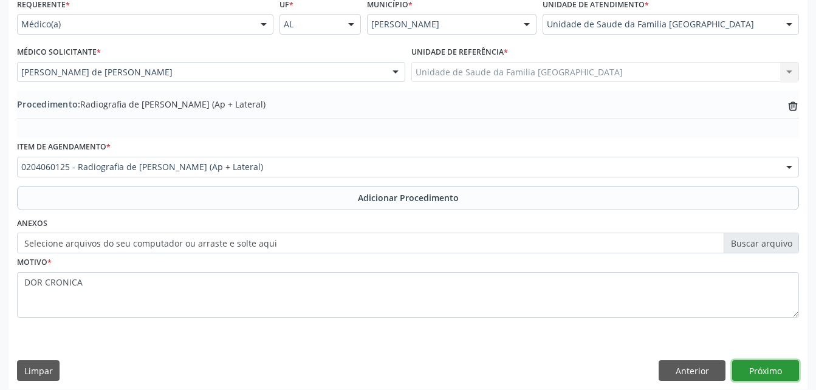
click at [774, 368] on button "Próximo" at bounding box center [765, 370] width 67 height 21
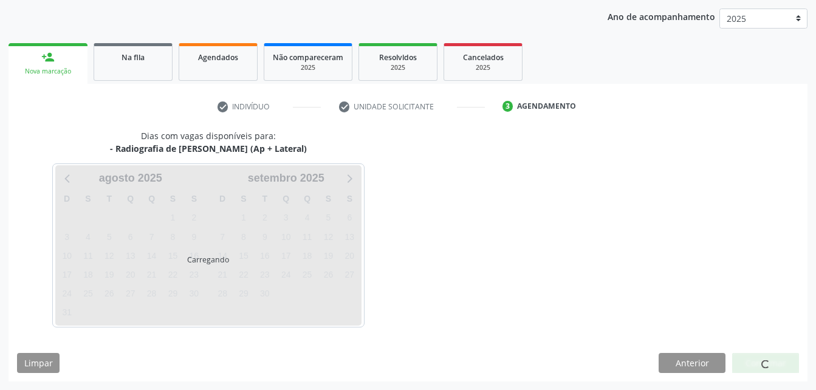
scroll to position [191, 0]
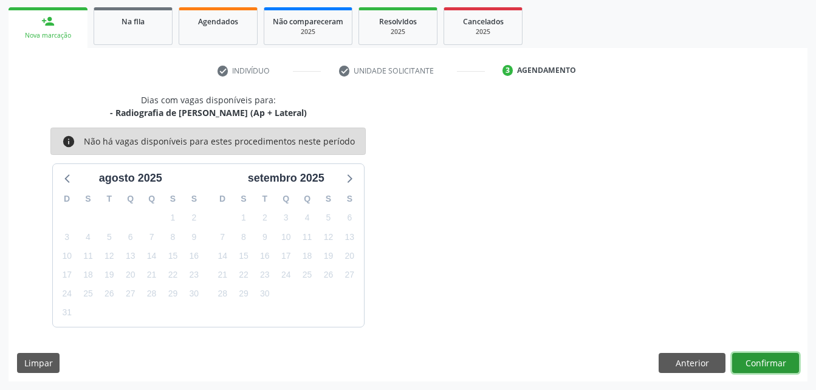
click at [762, 370] on button "Confirmar" at bounding box center [765, 363] width 67 height 21
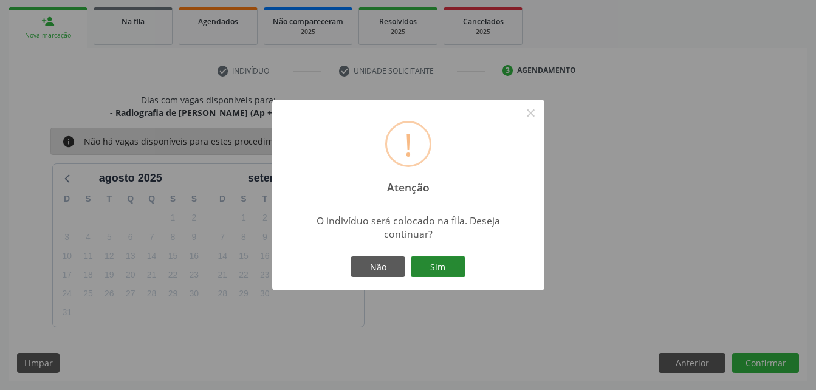
click at [455, 259] on button "Sim" at bounding box center [438, 266] width 55 height 21
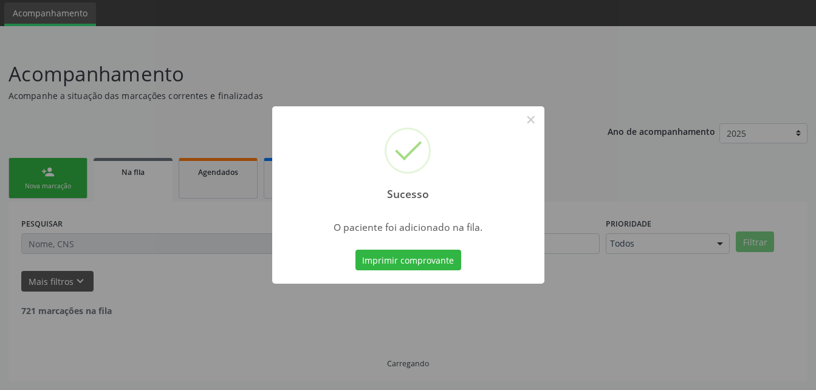
scroll to position [28, 0]
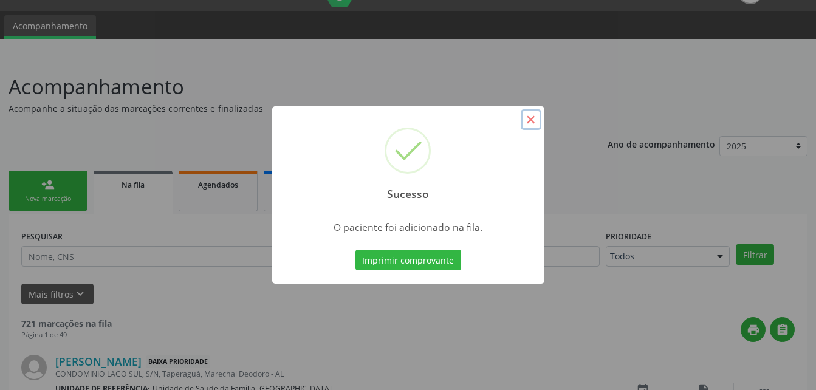
click at [529, 120] on button "×" at bounding box center [531, 119] width 21 height 21
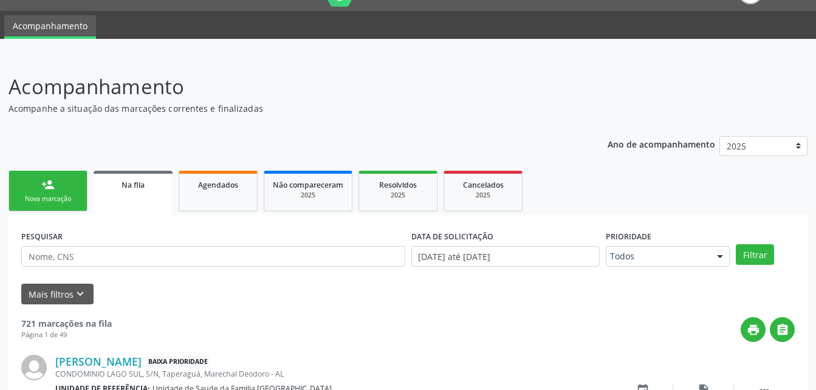
click at [71, 175] on link "person_add Nova marcação" at bounding box center [48, 191] width 79 height 41
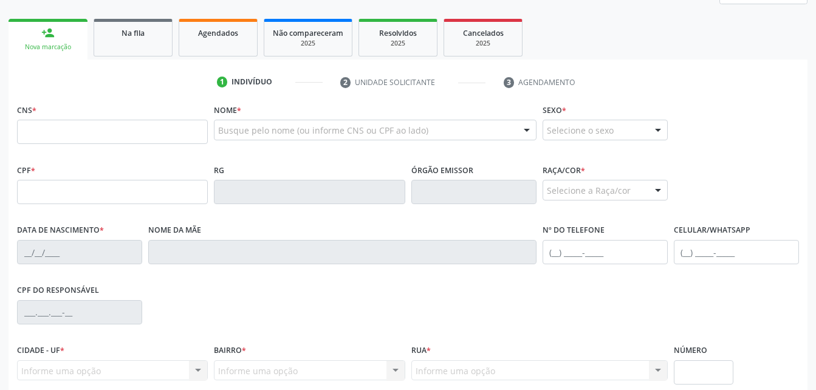
scroll to position [210, 0]
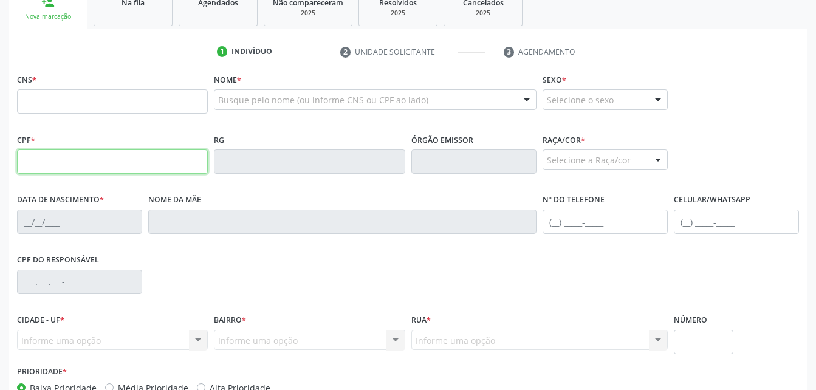
click at [122, 165] on input "text" at bounding box center [112, 162] width 191 height 24
type input "482.844.164-68"
type input "703 4070 1891 4200"
type input "27/[DATE]"
type input "[PERSON_NAME] das Chagas"
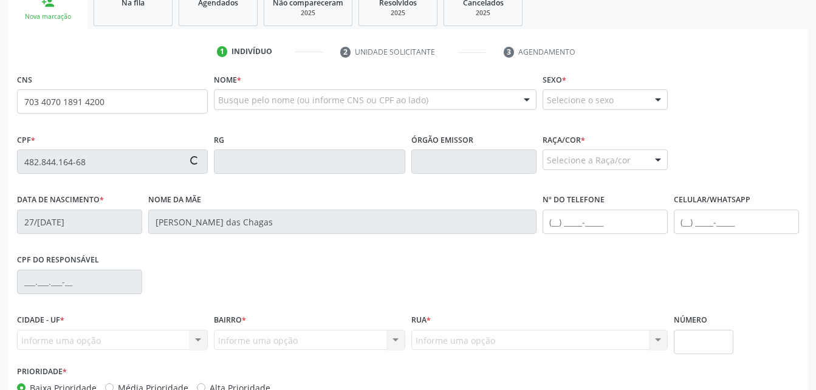
type input "[PHONE_NUMBER]"
type input "64"
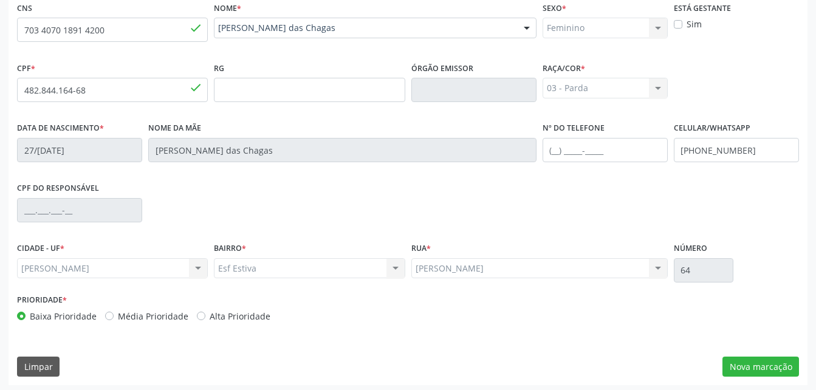
scroll to position [286, 0]
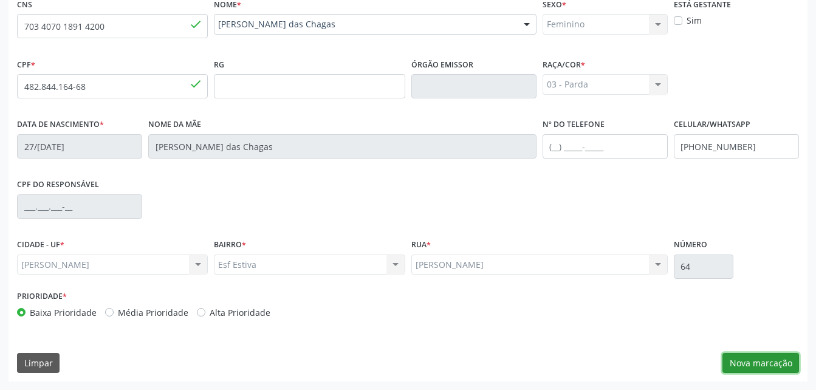
click at [757, 367] on button "Nova marcação" at bounding box center [761, 363] width 77 height 21
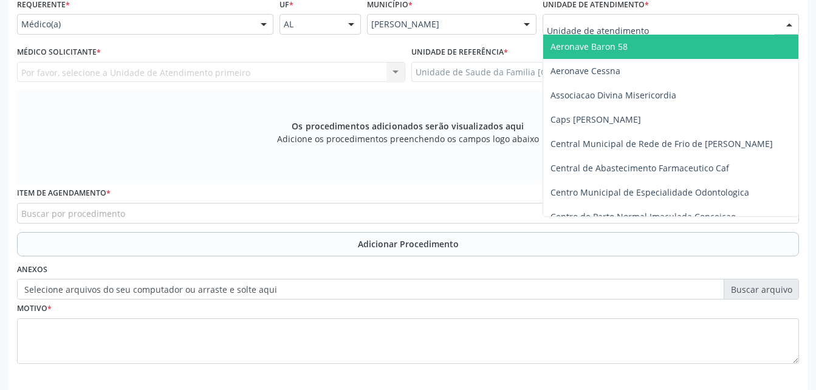
click at [677, 26] on div at bounding box center [671, 24] width 256 height 21
type input "R"
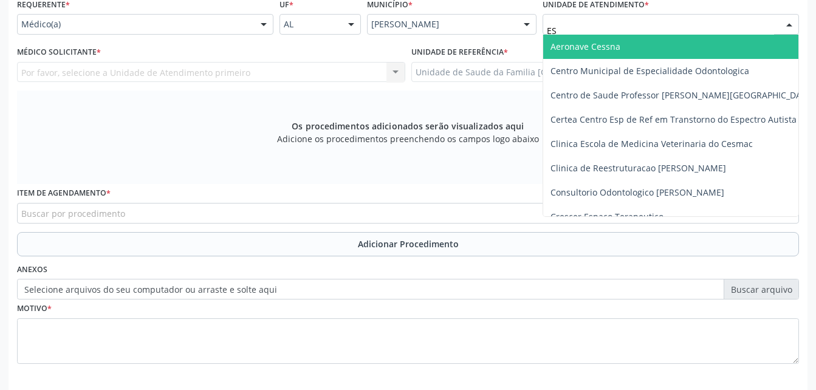
type input "EST"
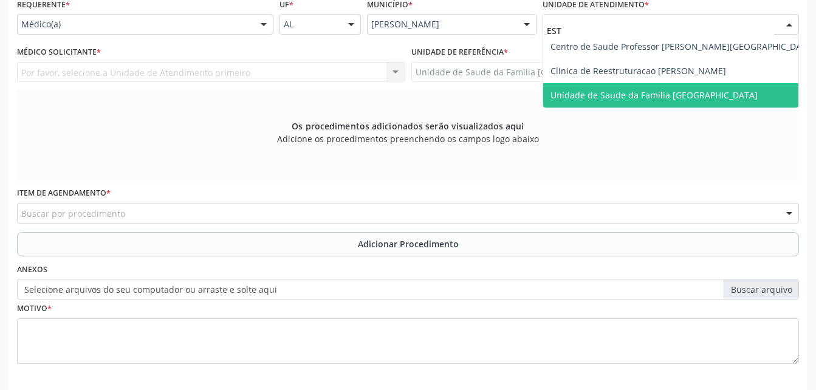
click at [702, 94] on span "Unidade de Saude da Familia [GEOGRAPHIC_DATA]" at bounding box center [654, 95] width 207 height 12
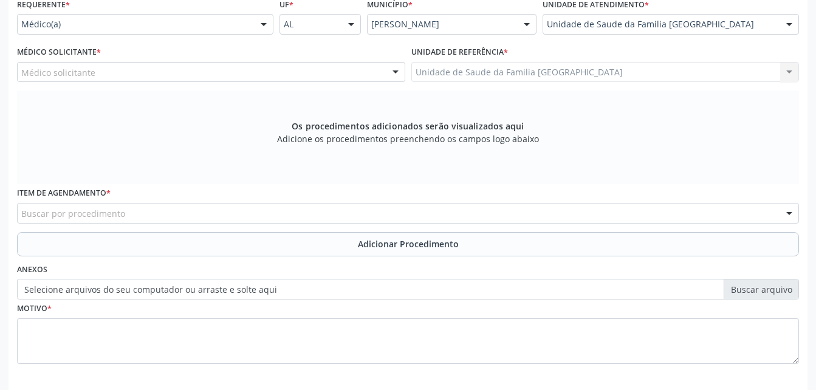
click at [328, 71] on div "Médico solicitante" at bounding box center [211, 72] width 388 height 21
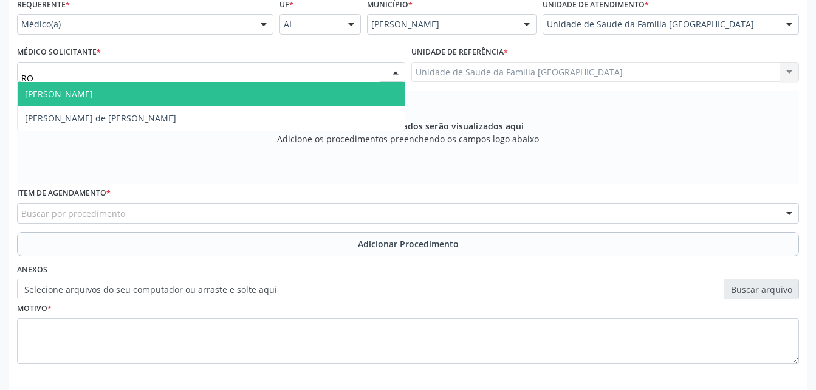
type input "ROD"
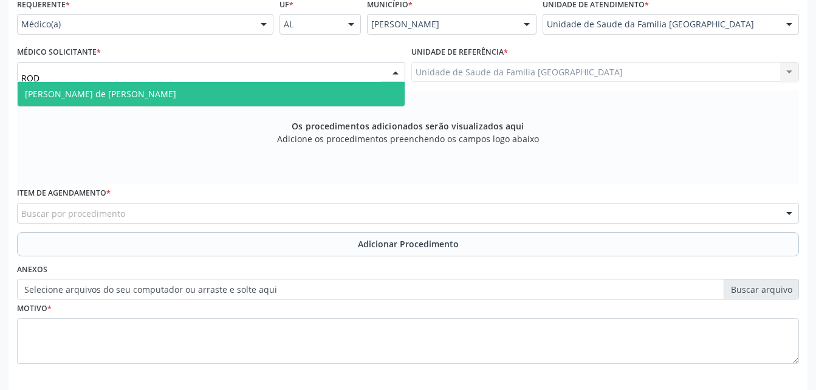
click at [334, 89] on span "[PERSON_NAME] de [PERSON_NAME]" at bounding box center [211, 94] width 387 height 24
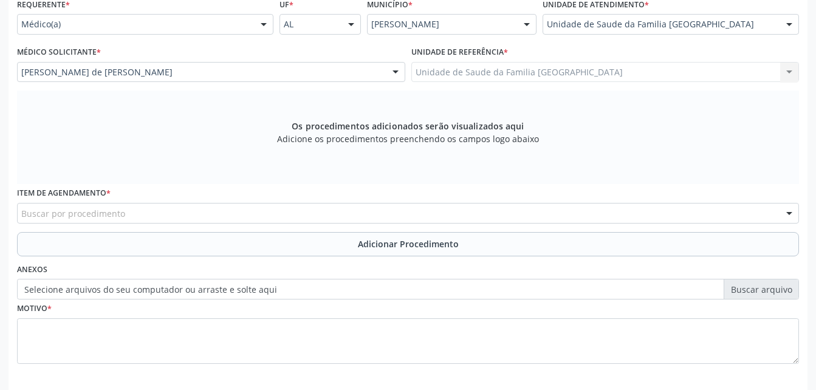
click at [362, 210] on div "Buscar por procedimento" at bounding box center [408, 213] width 782 height 21
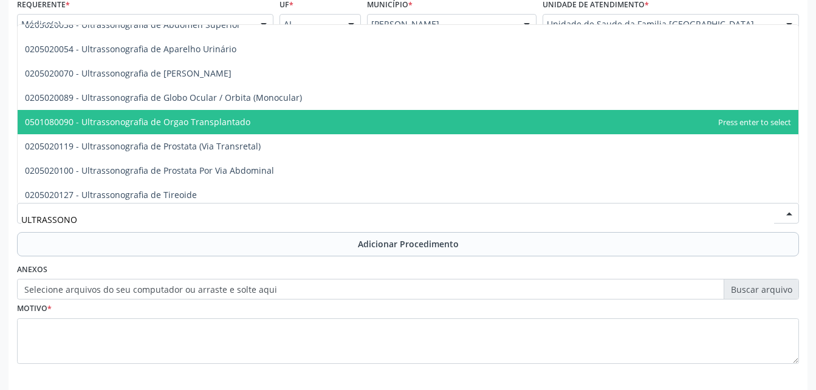
scroll to position [332, 0]
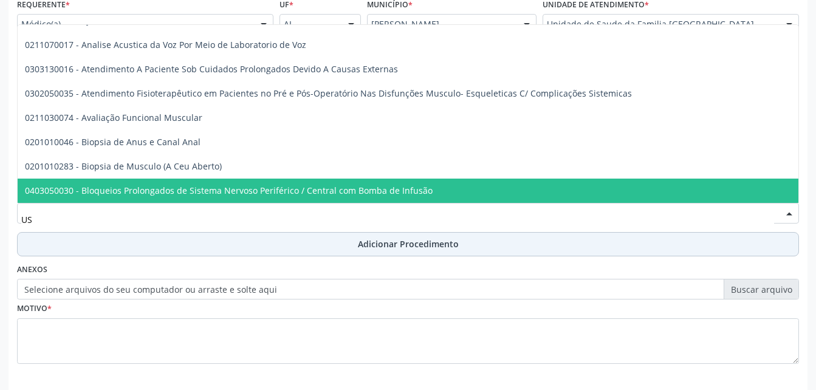
type input "USG"
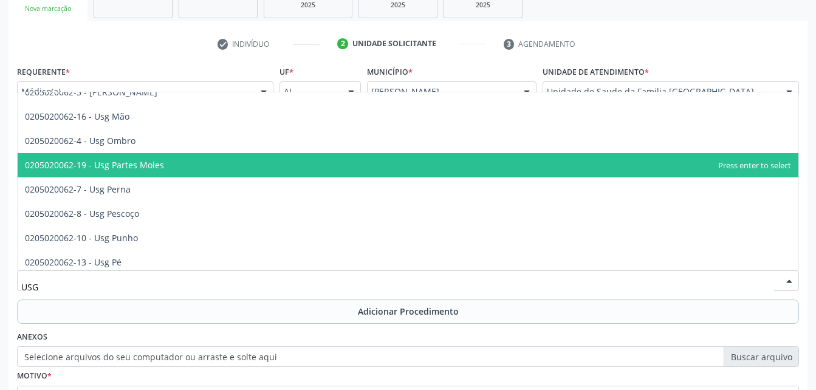
scroll to position [162, 0]
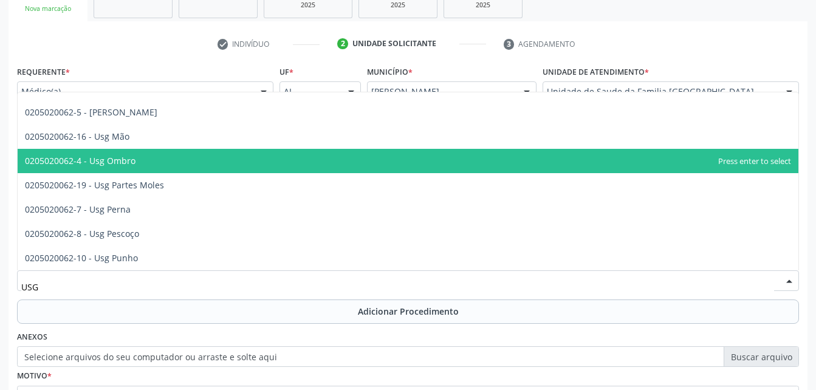
click at [247, 159] on span "0205020062-4 - Usg Ombro" at bounding box center [408, 161] width 781 height 24
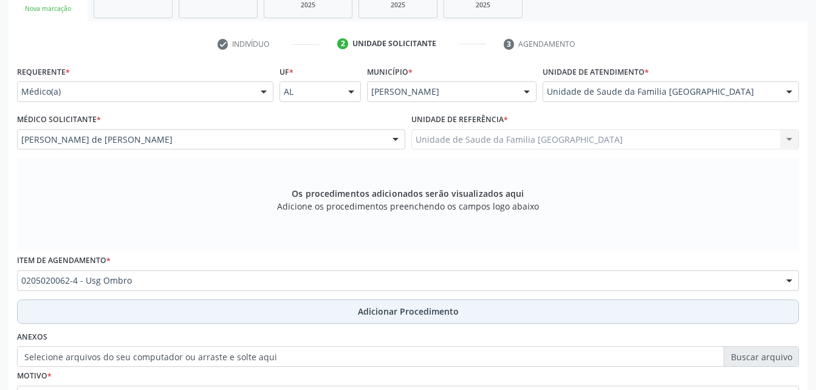
click at [295, 312] on button "Adicionar Procedimento" at bounding box center [408, 312] width 782 height 24
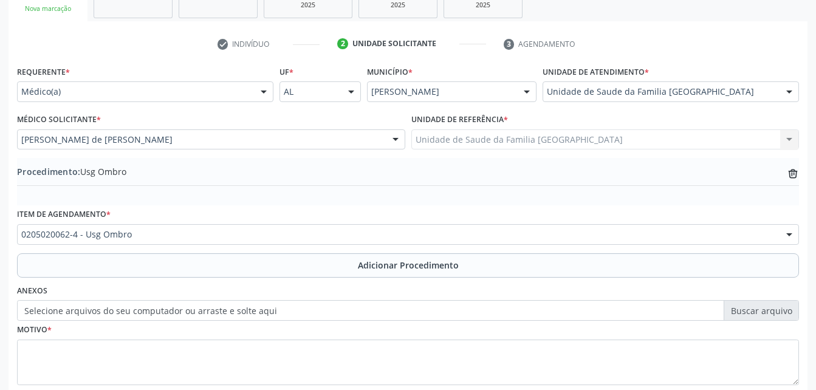
scroll to position [294, 0]
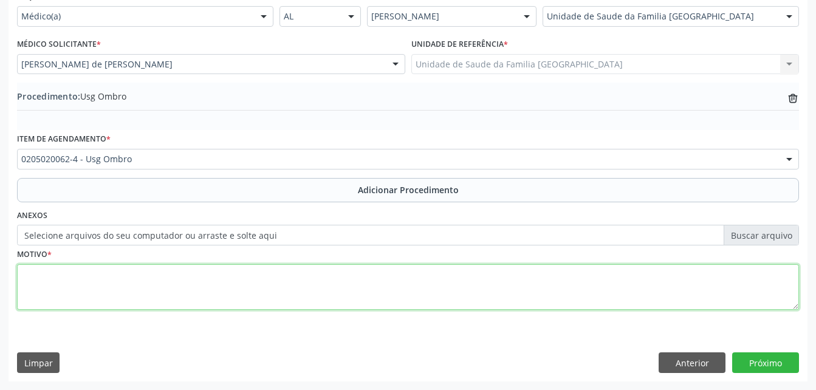
click at [235, 291] on textarea at bounding box center [408, 287] width 782 height 46
type textarea "OMBRO ESQUERDO"
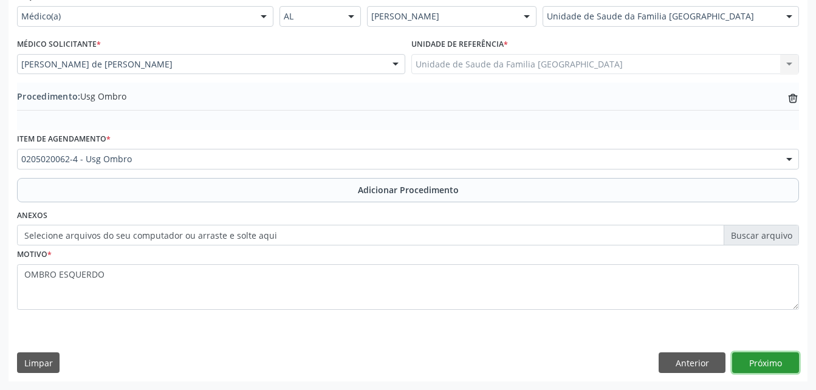
click at [777, 359] on button "Próximo" at bounding box center [765, 363] width 67 height 21
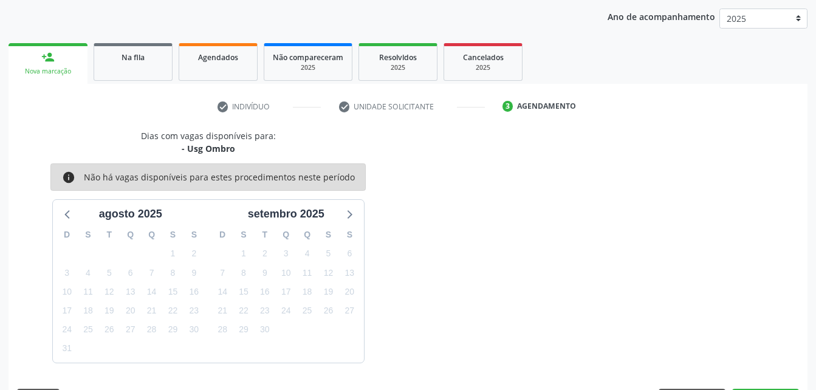
scroll to position [191, 0]
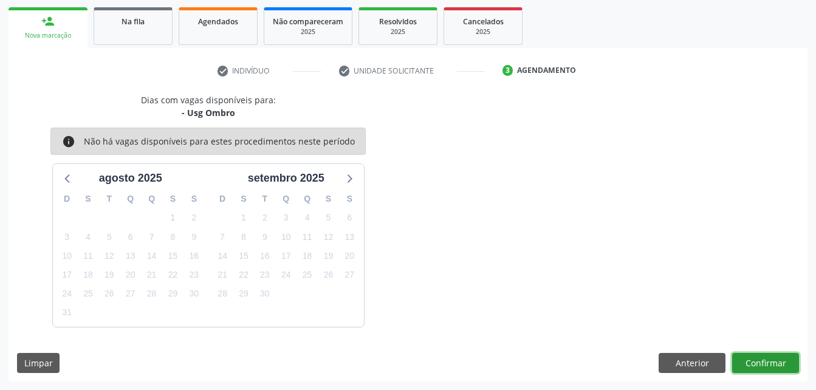
click at [768, 362] on button "Confirmar" at bounding box center [765, 363] width 67 height 21
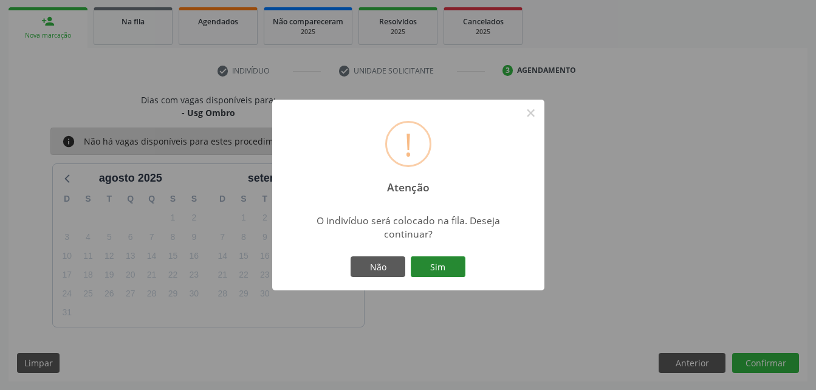
click at [420, 261] on button "Sim" at bounding box center [438, 266] width 55 height 21
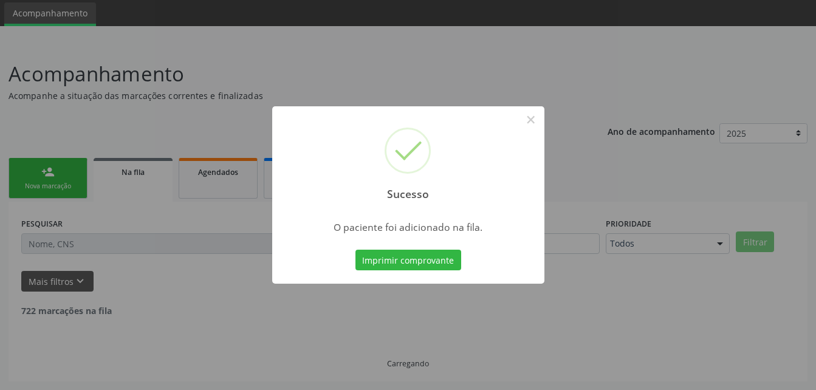
scroll to position [28, 0]
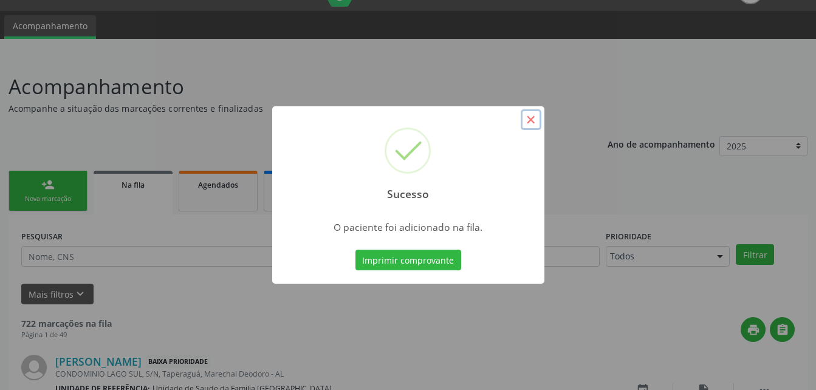
click at [532, 114] on button "×" at bounding box center [531, 119] width 21 height 21
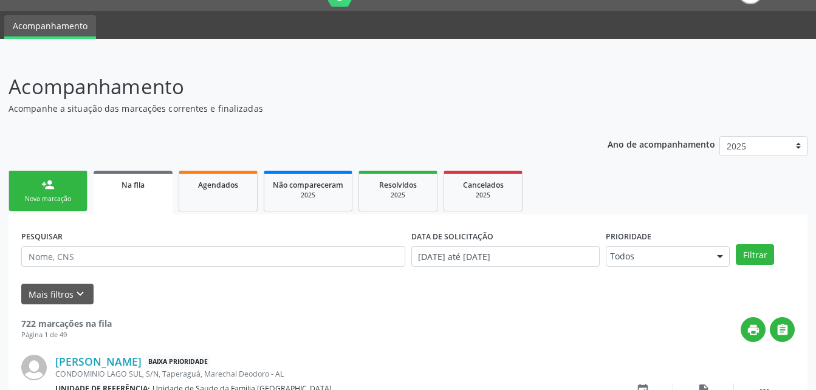
click at [79, 190] on link "person_add Nova marcação" at bounding box center [48, 191] width 79 height 41
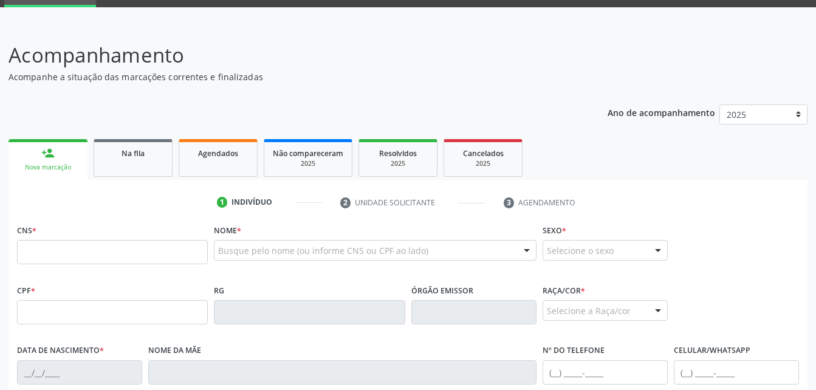
scroll to position [89, 0]
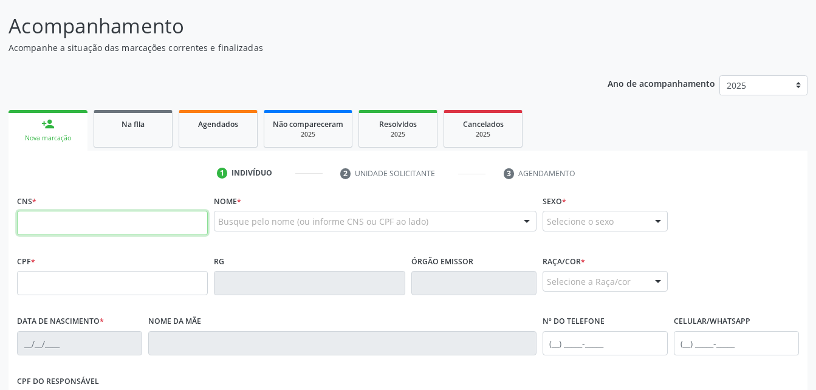
click at [105, 216] on input "text" at bounding box center [112, 223] width 191 height 24
type input "705 0060 3033 7950"
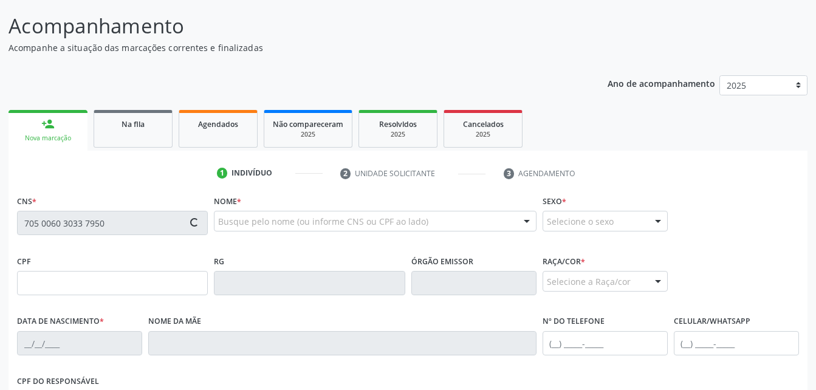
type input "279.379.548-84"
type input "[DATE]"
type input "[PERSON_NAME]"
type input "[PHONE_NUMBER]"
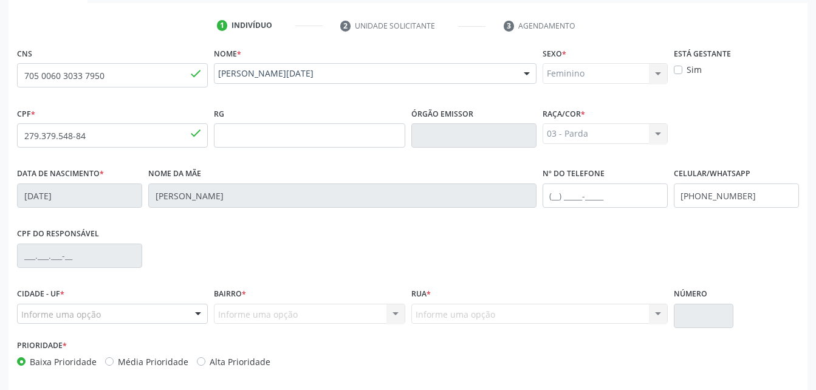
scroll to position [271, 0]
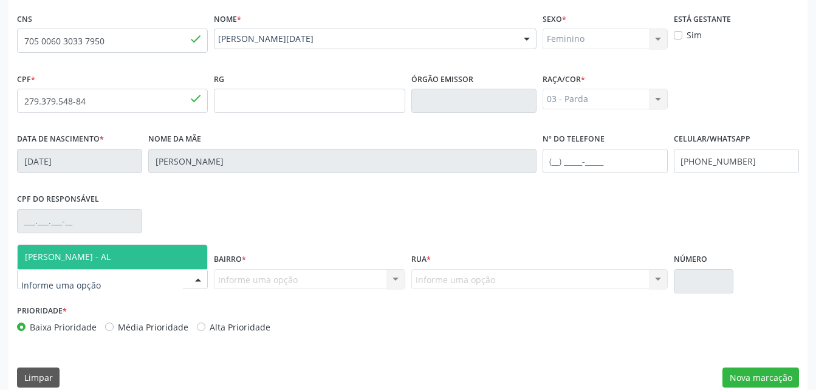
click at [187, 279] on div "[PERSON_NAME] - AL Nenhum resultado encontrado para: " " Nenhuma opção encontra…" at bounding box center [112, 279] width 191 height 21
click at [159, 239] on div "CPF do responsável" at bounding box center [408, 220] width 788 height 60
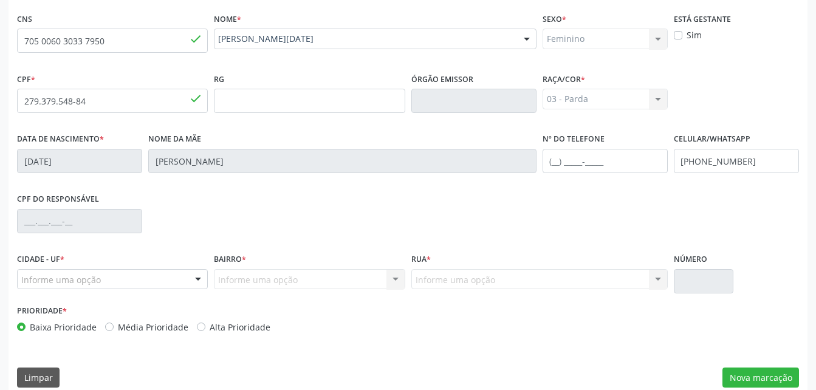
click at [181, 270] on div "Cidade - UF * Informe uma opção Marechal Deodoro - AL Nenhum resultado encontra…" at bounding box center [112, 269] width 191 height 39
click at [182, 272] on div "Informe uma opção" at bounding box center [112, 279] width 191 height 21
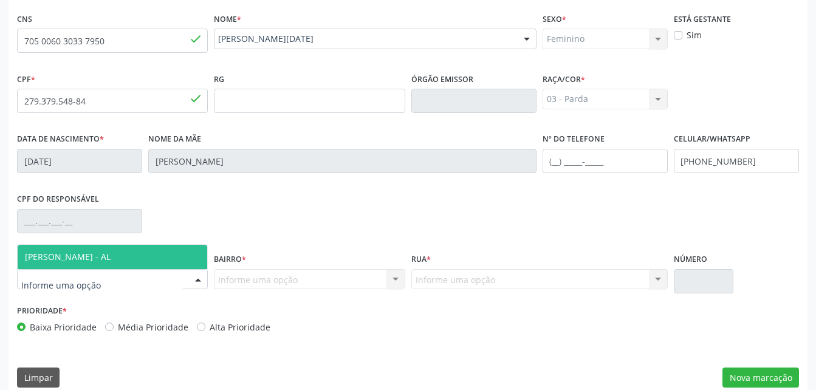
click at [160, 258] on span "[PERSON_NAME] - AL" at bounding box center [113, 257] width 190 height 24
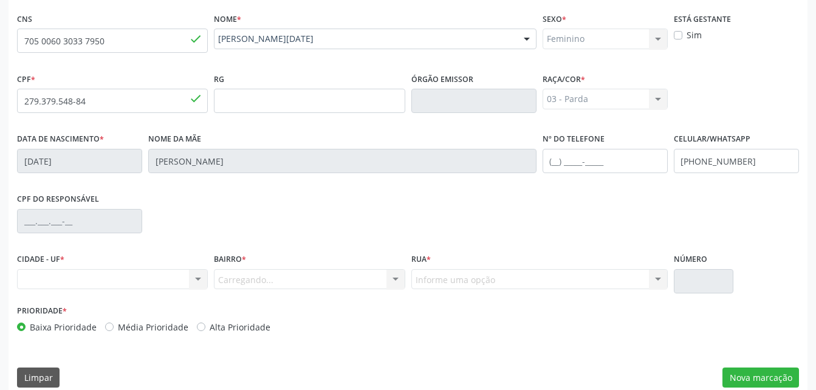
click at [276, 279] on div "Carregando... Nenhum resultado encontrado para: " " Nenhuma opção encontrada. D…" at bounding box center [309, 279] width 191 height 21
click at [779, 374] on button "Nova marcação" at bounding box center [761, 378] width 77 height 21
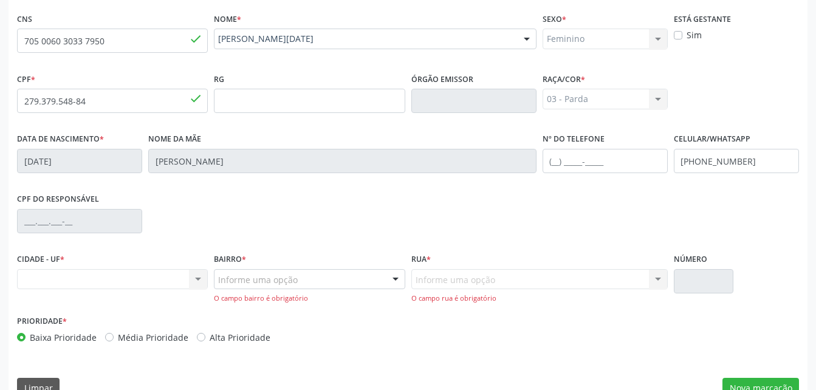
click at [190, 282] on div "Nenhum resultado encontrado para: " " Não há nenhuma opção para ser exibida." at bounding box center [112, 279] width 191 height 21
drag, startPoint x: 185, startPoint y: 281, endPoint x: 208, endPoint y: 285, distance: 22.9
click at [187, 281] on div "Nenhum resultado encontrado para: " " Não há nenhuma opção para ser exibida." at bounding box center [112, 279] width 191 height 21
click at [199, 280] on div "Nenhum resultado encontrado para: " " Não há nenhuma opção para ser exibida." at bounding box center [112, 279] width 191 height 21
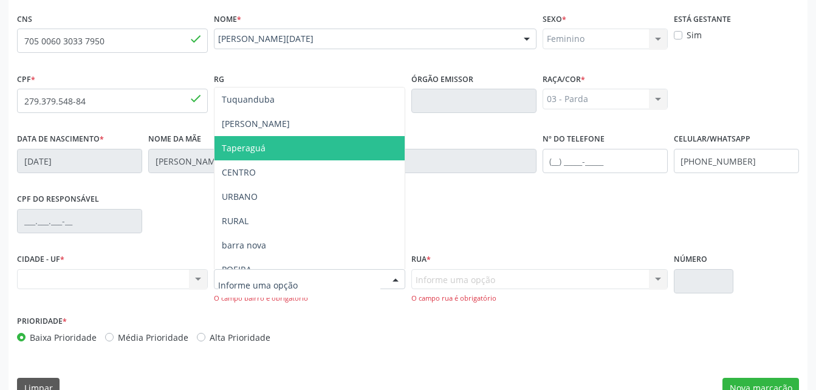
click at [251, 154] on span "Taperaguá" at bounding box center [310, 148] width 190 height 24
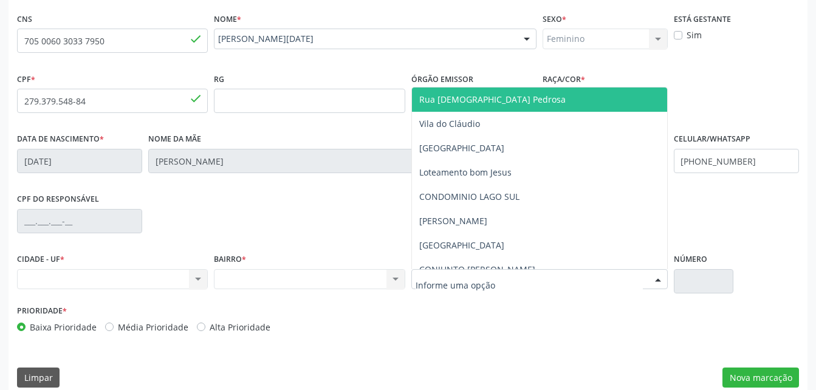
click at [520, 277] on div at bounding box center [539, 279] width 256 height 21
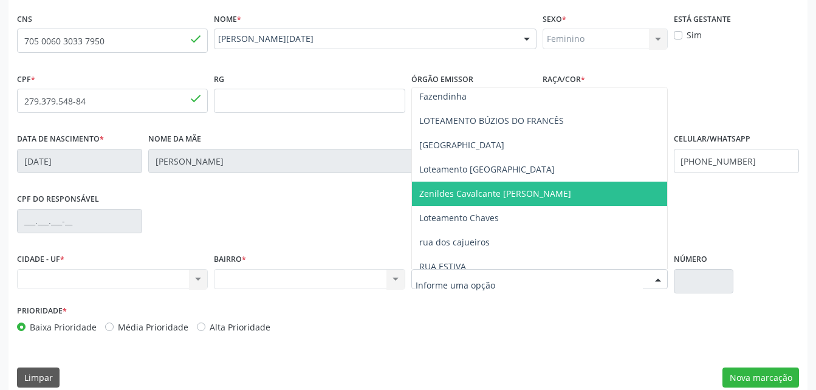
scroll to position [243, 0]
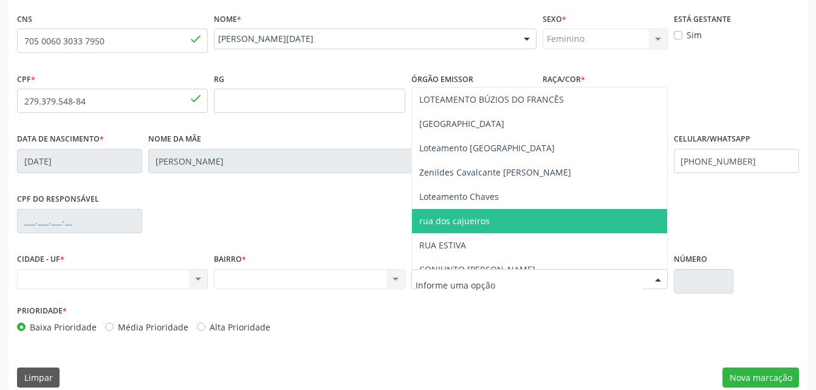
click at [510, 223] on span "rua dos cajueiros" at bounding box center [539, 221] width 255 height 24
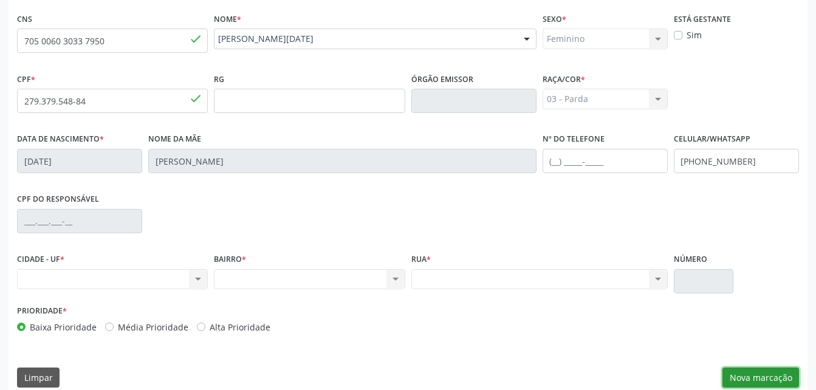
click at [770, 377] on button "Nova marcação" at bounding box center [761, 378] width 77 height 21
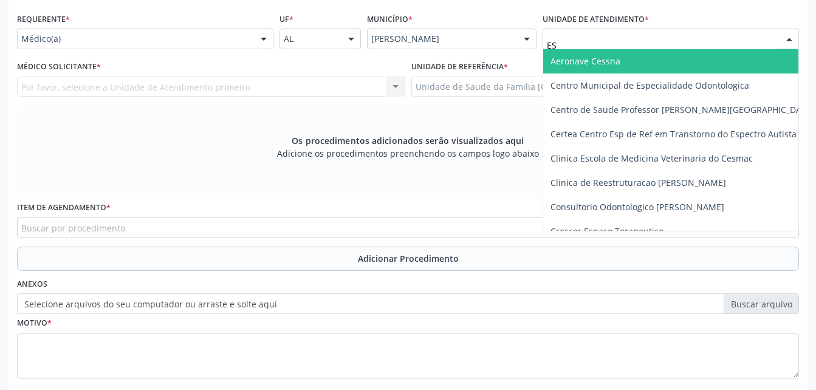
type input "EST"
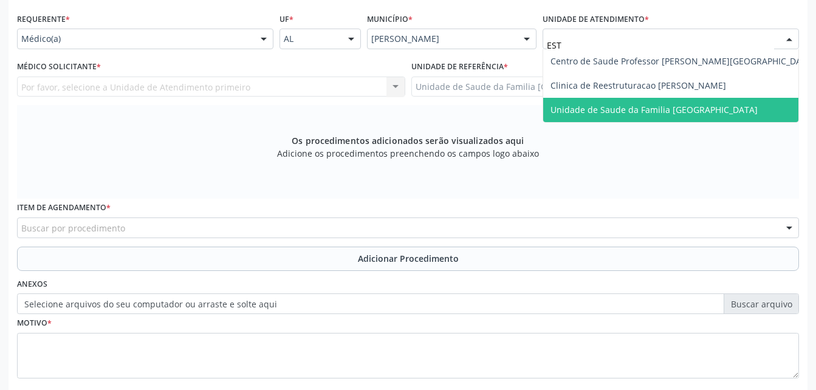
drag, startPoint x: 636, startPoint y: 117, endPoint x: 621, endPoint y: 102, distance: 21.1
click at [635, 115] on span "Unidade de Saude da Familia [GEOGRAPHIC_DATA]" at bounding box center [682, 110] width 279 height 24
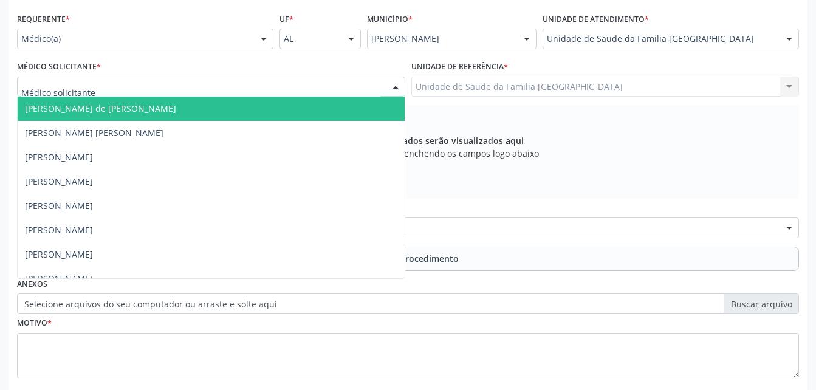
click at [339, 84] on div at bounding box center [211, 87] width 388 height 21
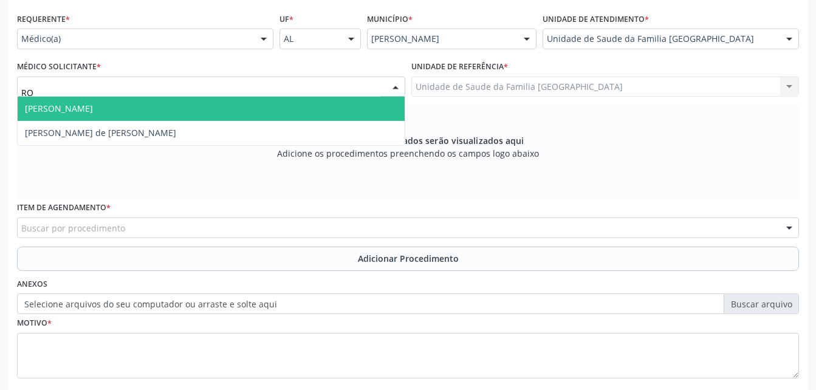
type input "ROD"
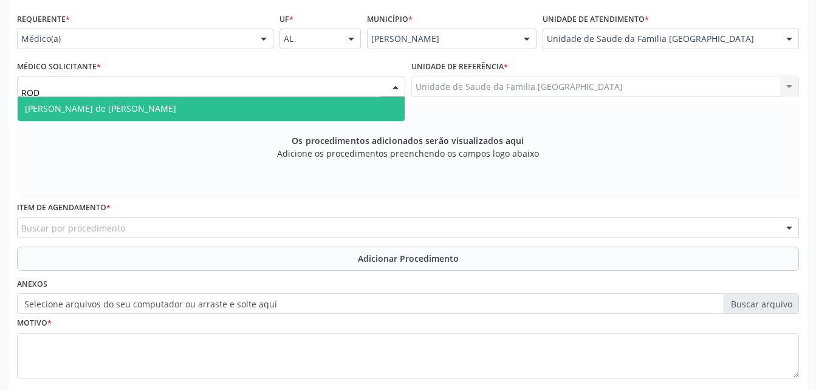
click at [343, 108] on span "[PERSON_NAME] de [PERSON_NAME]" at bounding box center [211, 109] width 387 height 24
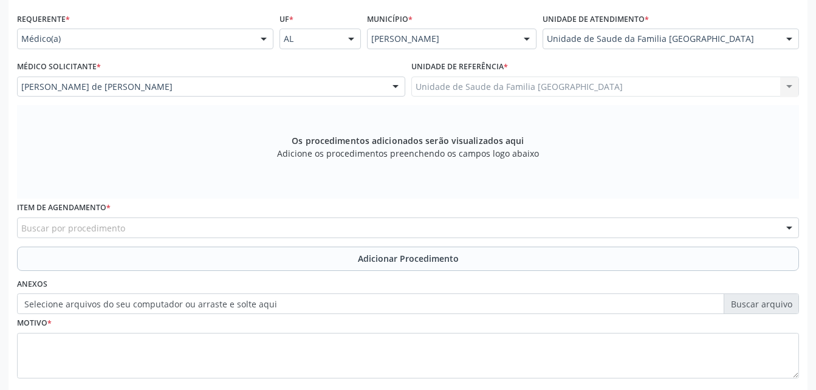
click at [354, 230] on div "Buscar por procedimento" at bounding box center [408, 228] width 782 height 21
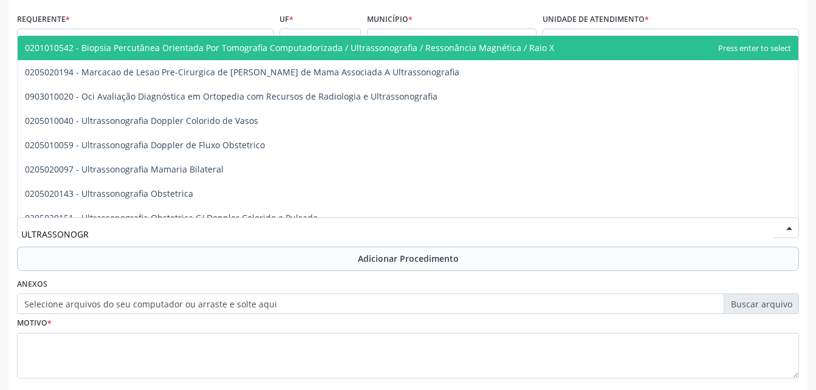
type input "ULTRASSONOGRA"
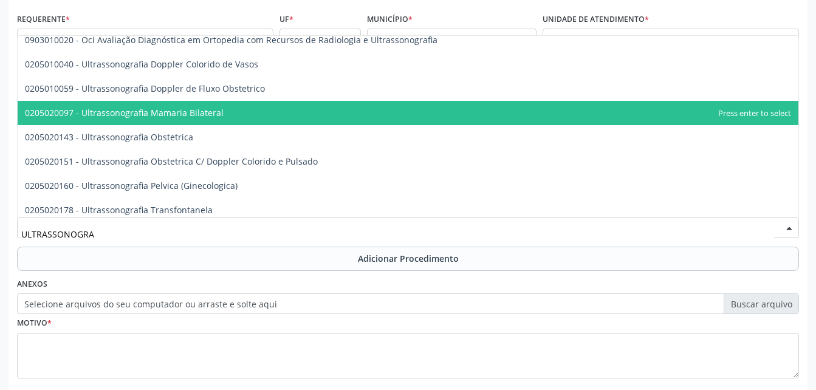
scroll to position [122, 0]
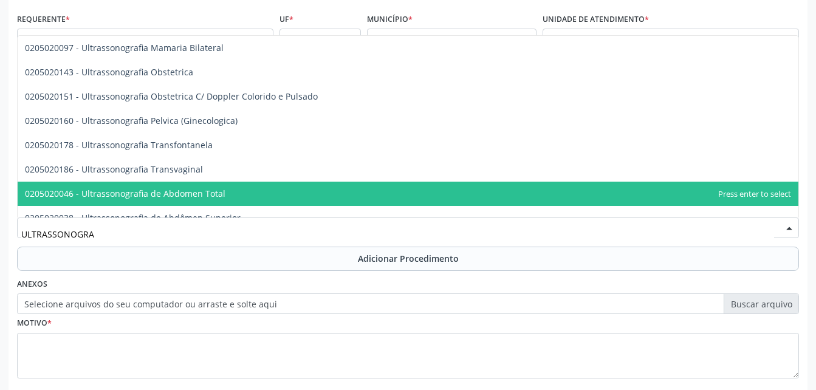
click at [304, 191] on span "0205020046 - Ultrassonografia de Abdomen Total" at bounding box center [408, 194] width 781 height 24
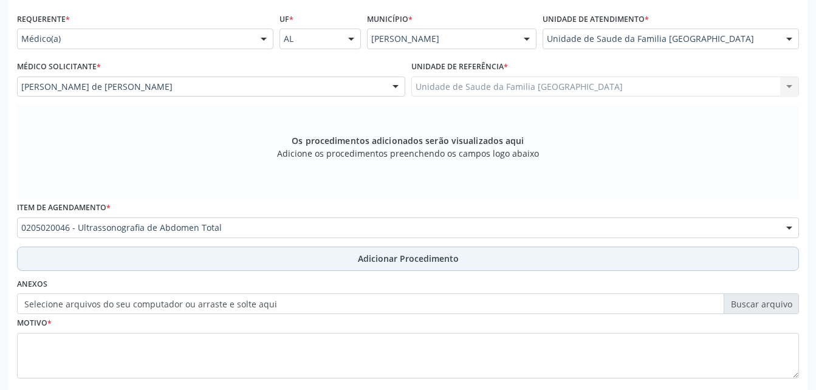
click at [362, 259] on span "Adicionar Procedimento" at bounding box center [408, 258] width 101 height 13
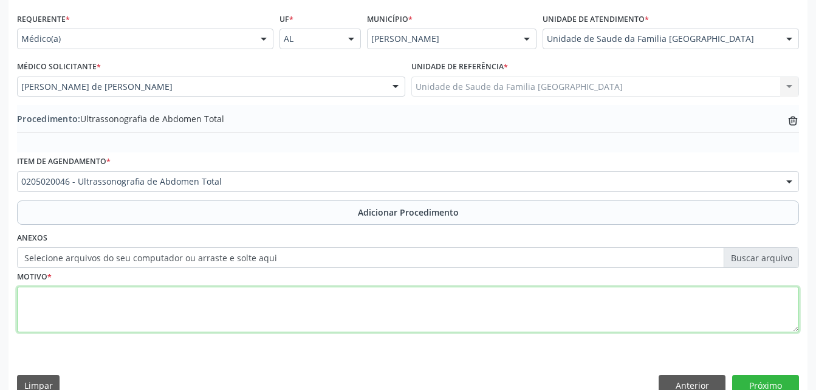
click at [344, 328] on textarea at bounding box center [408, 310] width 782 height 46
type textarea "AVALIAÇÃO CLINICA"
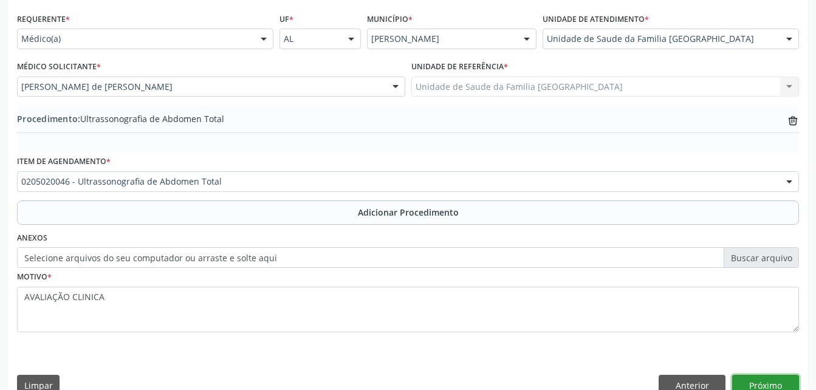
click at [786, 384] on button "Próximo" at bounding box center [765, 385] width 67 height 21
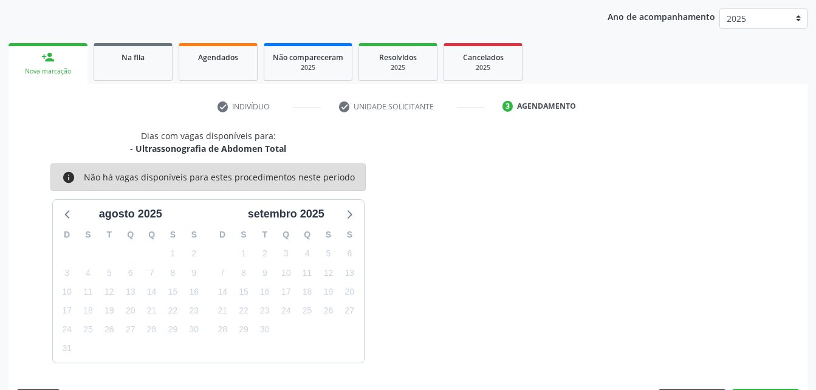
scroll to position [191, 0]
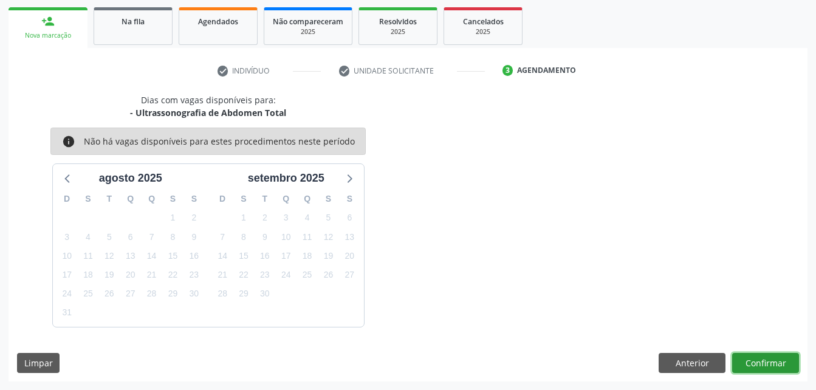
click at [789, 369] on button "Confirmar" at bounding box center [765, 363] width 67 height 21
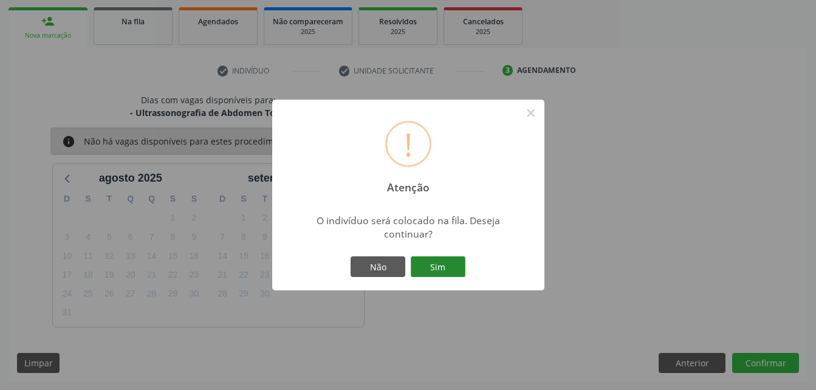
click at [430, 259] on button "Sim" at bounding box center [438, 266] width 55 height 21
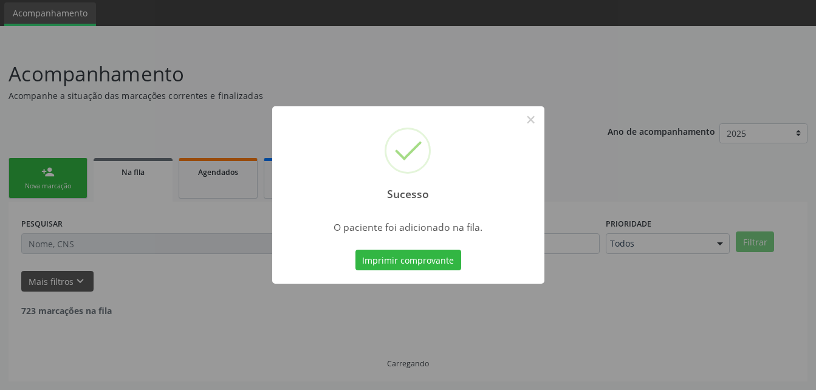
scroll to position [28, 0]
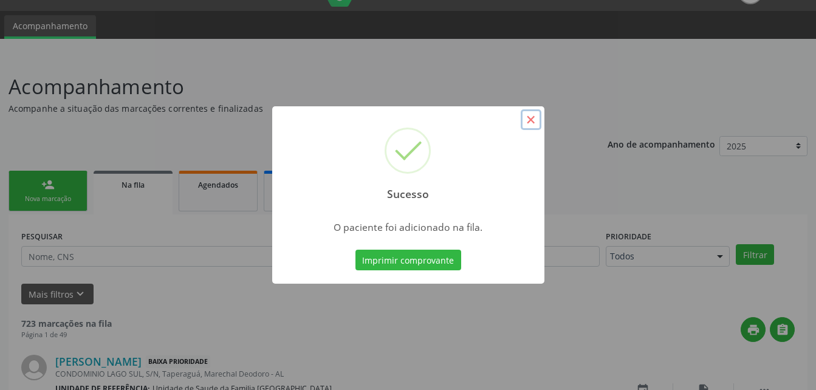
click at [532, 117] on button "×" at bounding box center [531, 119] width 21 height 21
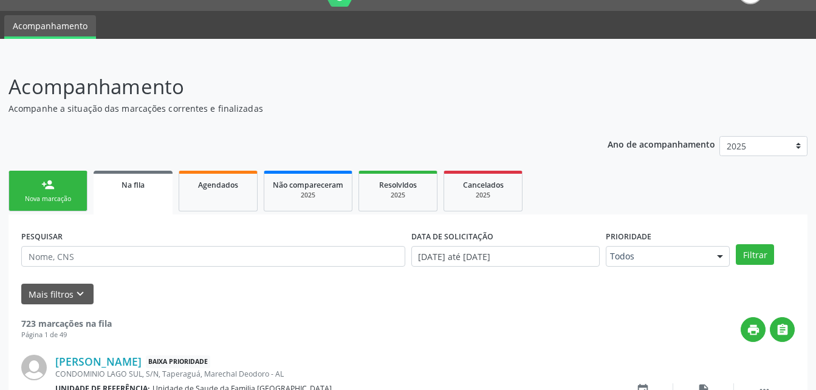
click at [75, 197] on div "Nova marcação" at bounding box center [48, 198] width 61 height 9
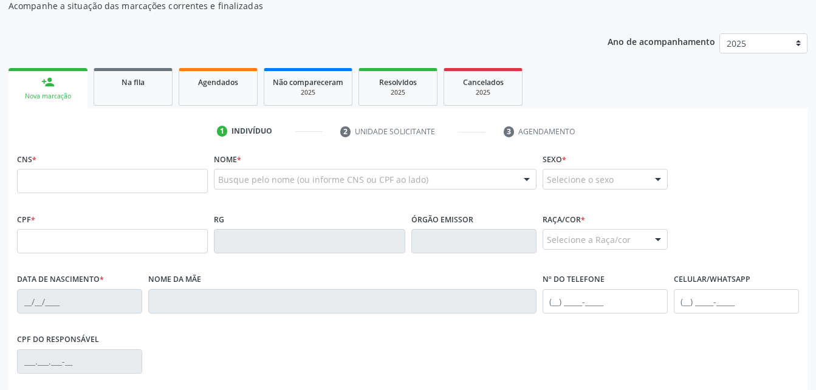
scroll to position [150, 0]
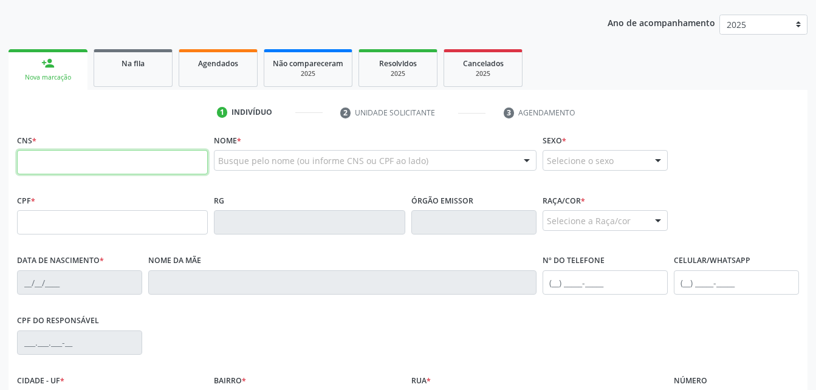
click at [109, 151] on input "text" at bounding box center [112, 162] width 191 height 24
type input "705 0060 3033 7950"
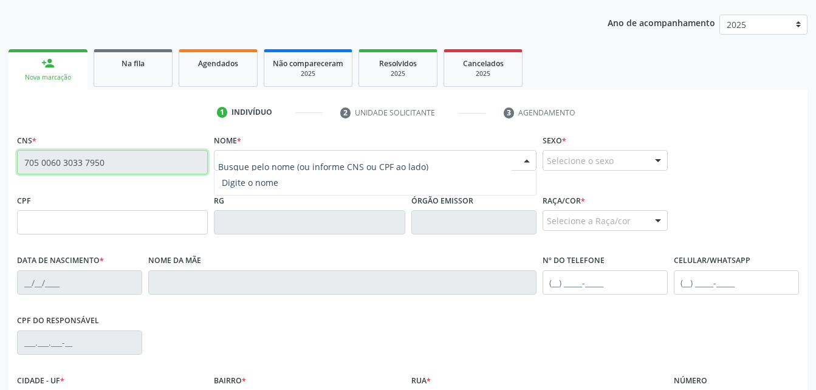
type input "279.379.548-84"
type input "[DATE]"
type input "[PERSON_NAME]"
type input "[PHONE_NUMBER]"
type input "S/N"
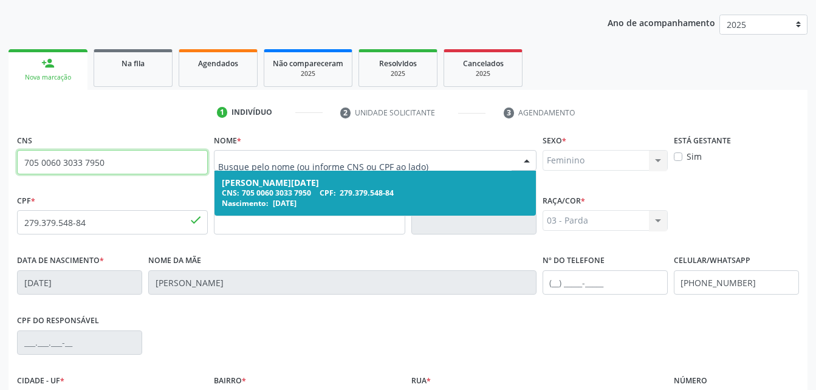
click at [370, 184] on div "[PERSON_NAME][DATE]" at bounding box center [375, 183] width 306 height 10
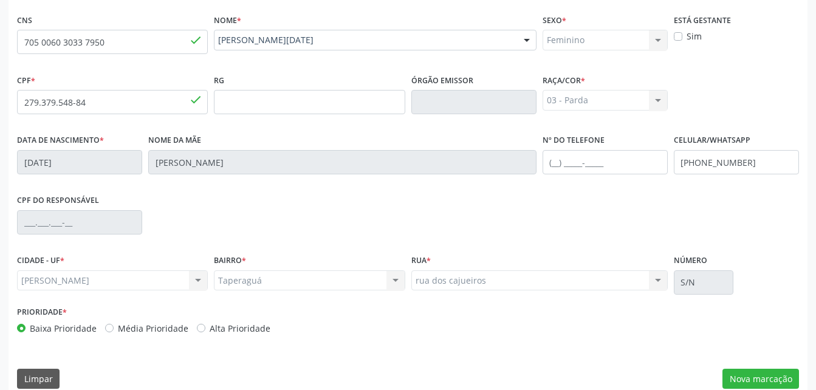
scroll to position [271, 0]
click at [751, 382] on button "Nova marcação" at bounding box center [761, 378] width 77 height 21
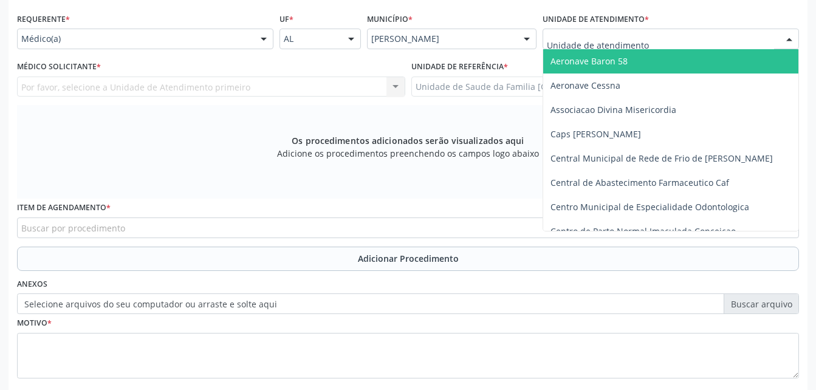
click at [720, 30] on div at bounding box center [671, 39] width 256 height 21
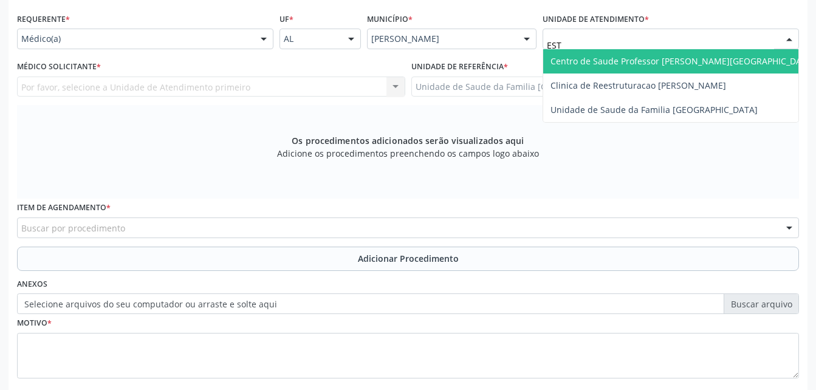
type input "ESTI"
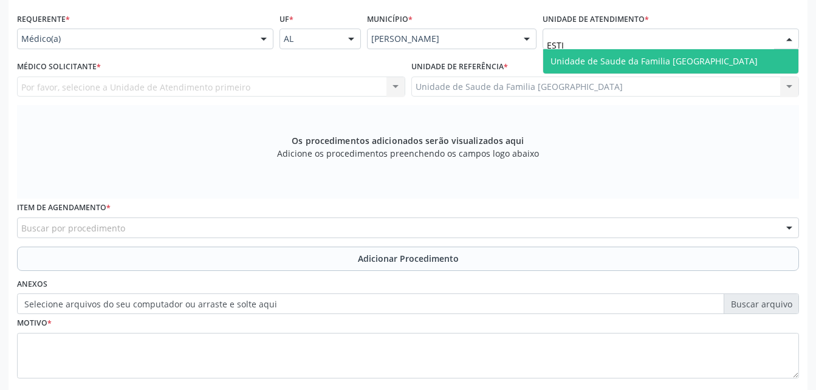
click at [722, 55] on span "Unidade de Saude da Familia [GEOGRAPHIC_DATA]" at bounding box center [670, 61] width 255 height 24
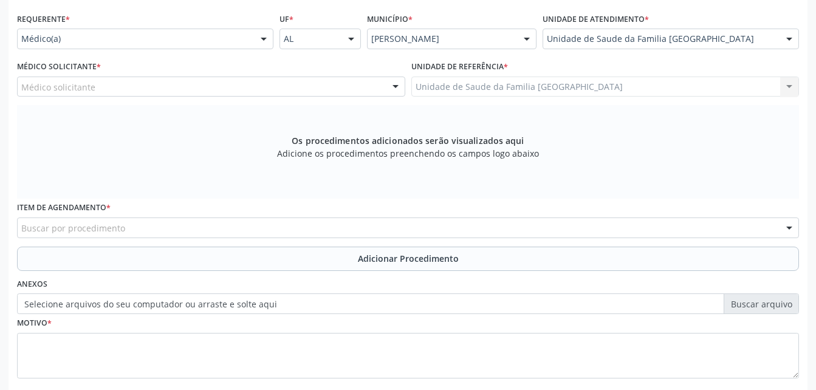
click at [241, 83] on div "Médico solicitante" at bounding box center [211, 87] width 388 height 21
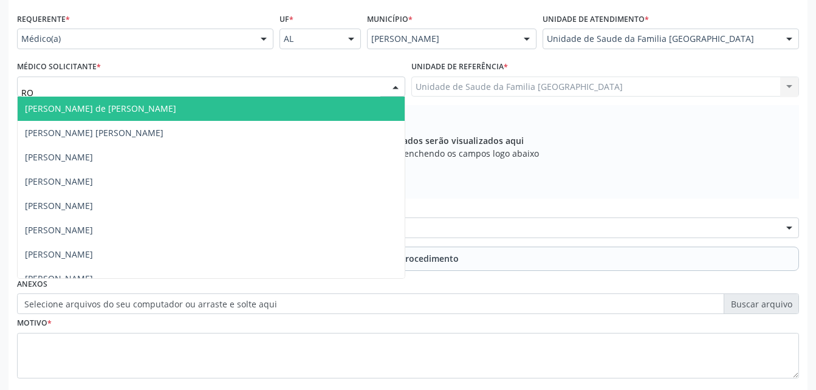
type input "ROD"
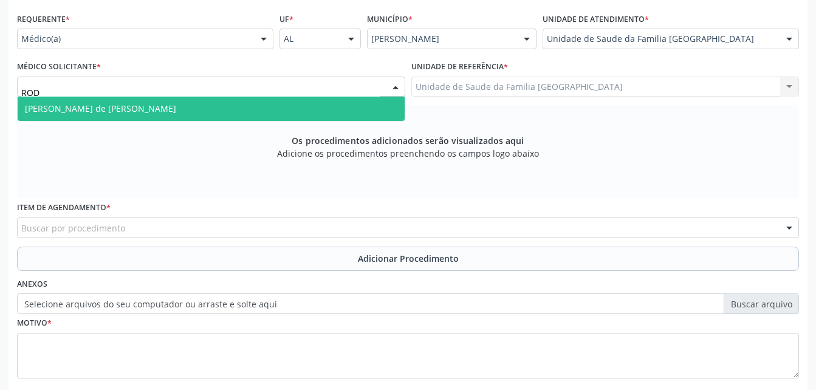
click at [247, 100] on span "[PERSON_NAME] de [PERSON_NAME]" at bounding box center [211, 109] width 387 height 24
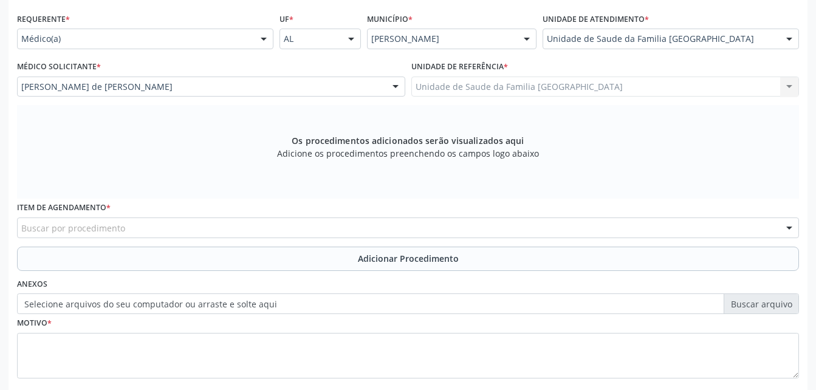
click at [281, 233] on div "Buscar por procedimento" at bounding box center [408, 228] width 782 height 21
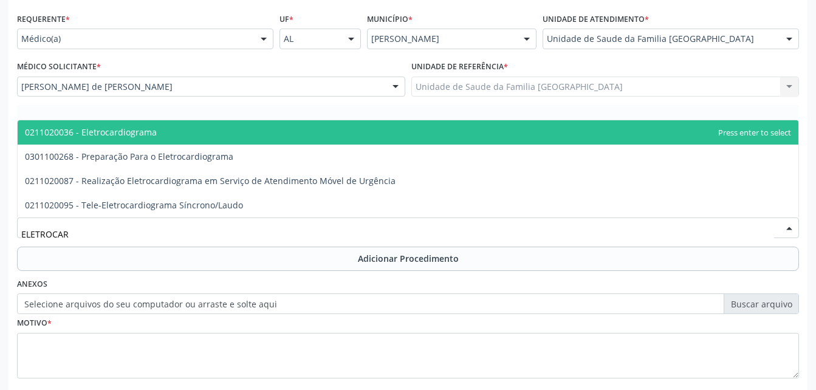
type input "ELETROCARD"
click at [285, 138] on span "0211020036 - Eletrocardiograma" at bounding box center [408, 132] width 781 height 24
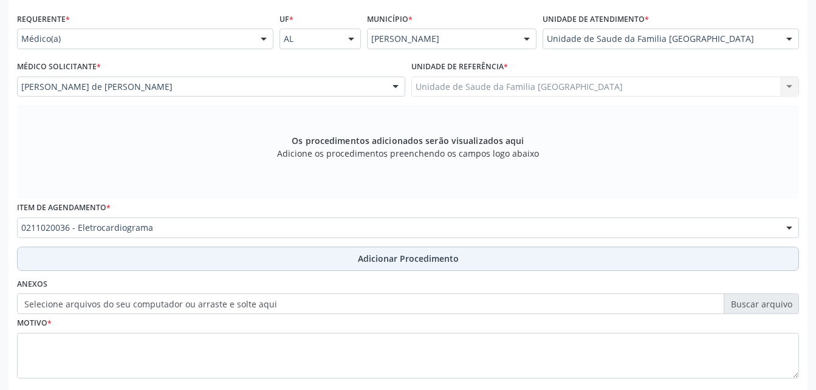
click at [356, 250] on button "Adicionar Procedimento" at bounding box center [408, 259] width 782 height 24
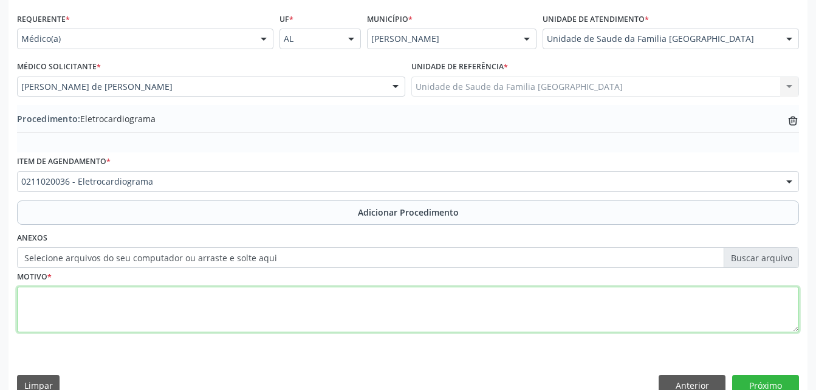
click at [359, 307] on textarea at bounding box center [408, 310] width 782 height 46
type textarea "AVALIAÇÃO CLINICA"
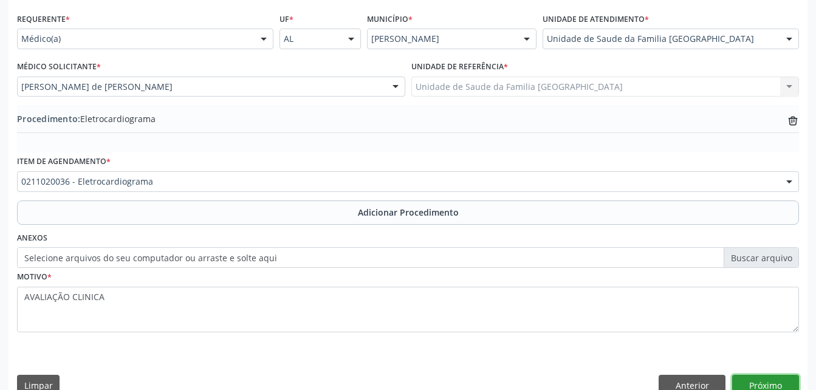
click at [783, 384] on button "Próximo" at bounding box center [765, 385] width 67 height 21
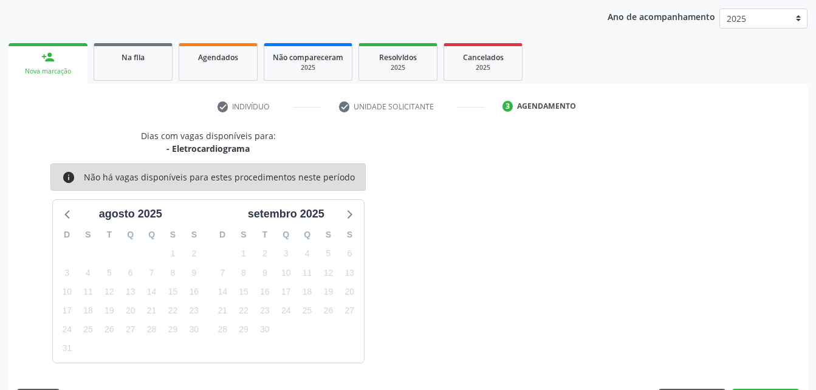
scroll to position [191, 0]
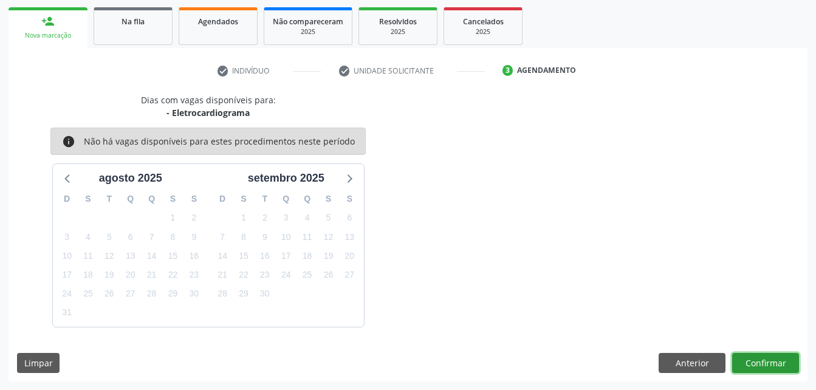
click at [762, 362] on button "Confirmar" at bounding box center [765, 363] width 67 height 21
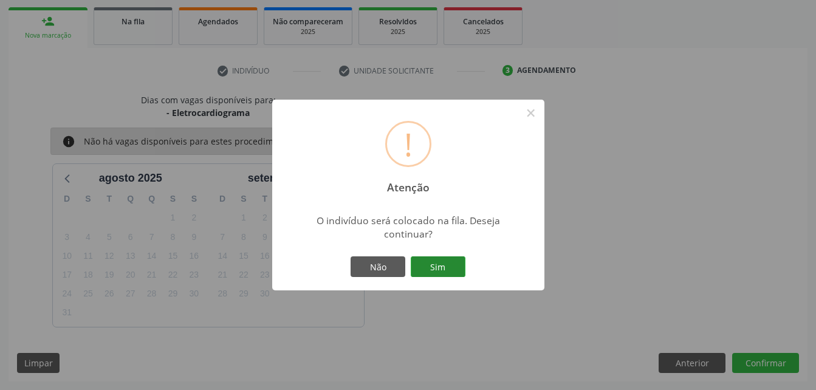
click at [440, 261] on button "Sim" at bounding box center [438, 266] width 55 height 21
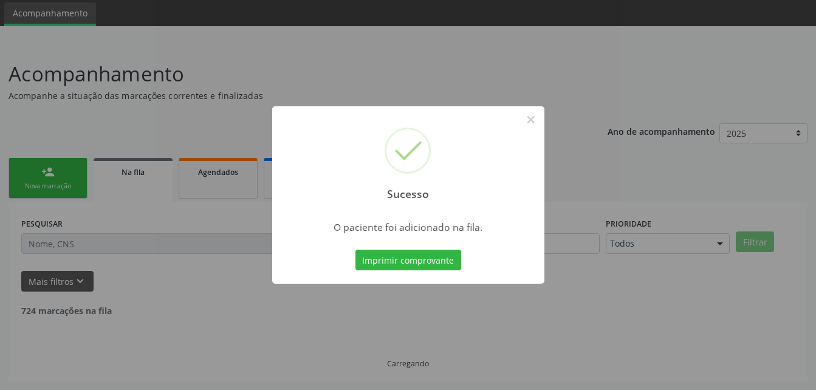
scroll to position [28, 0]
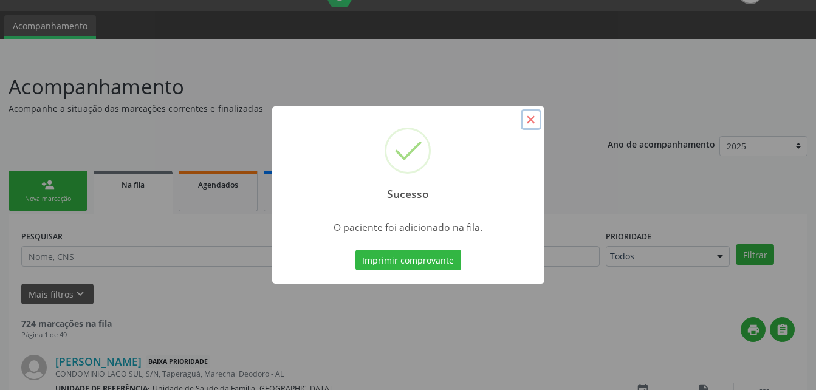
click at [540, 112] on button "×" at bounding box center [531, 119] width 21 height 21
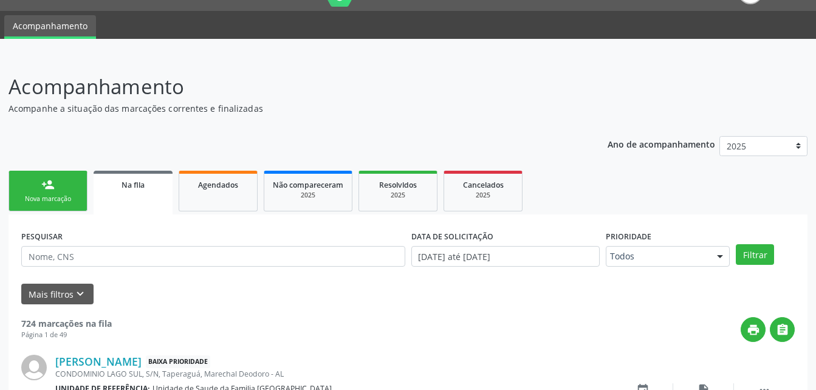
click at [88, 190] on ul "person_add Nova marcação Na fila Agendados Não compareceram 2025 Resolvidos 202…" at bounding box center [408, 191] width 799 height 47
click at [83, 188] on link "person_add Nova marcação" at bounding box center [48, 191] width 79 height 41
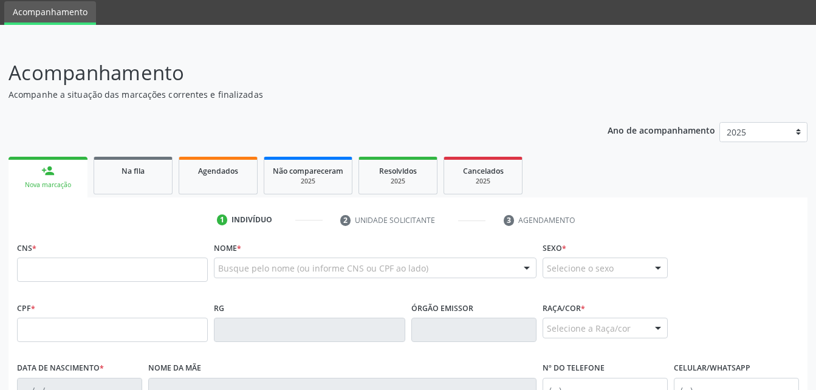
scroll to position [89, 0]
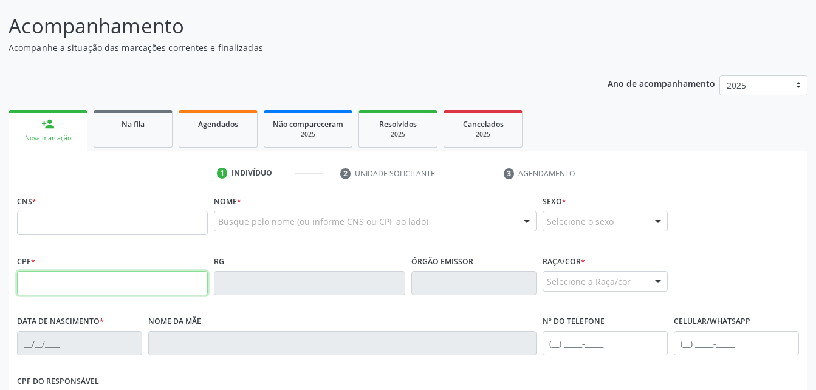
click at [131, 283] on input "text" at bounding box center [112, 283] width 191 height 24
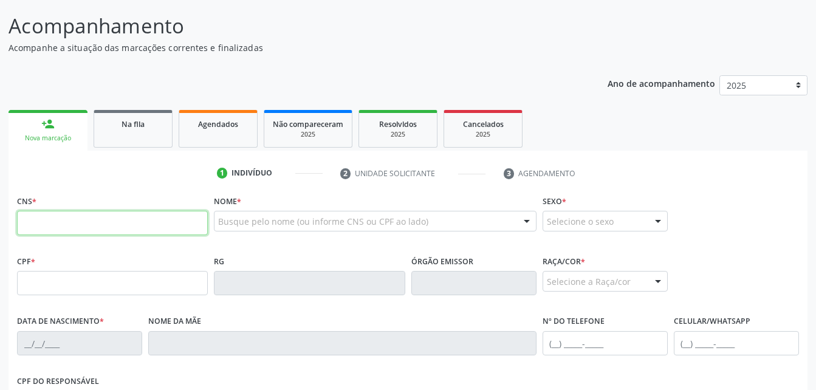
click at [22, 229] on input "text" at bounding box center [112, 223] width 191 height 24
type input "707 0018 3283 7132"
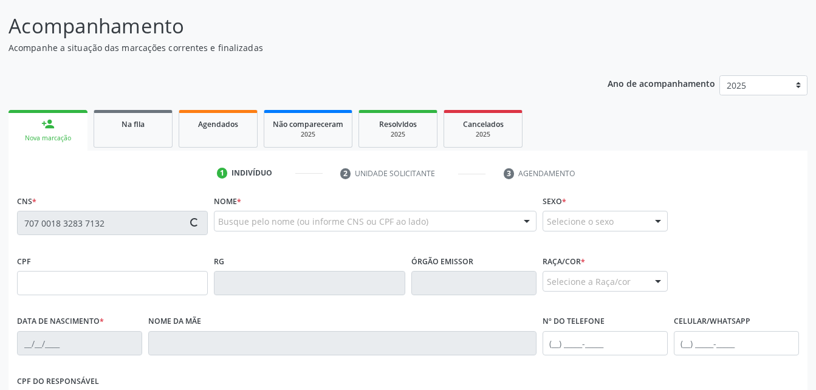
type input "149.878.764-93"
type input "[DATE]"
type input "[PERSON_NAME]"
type input "[PHONE_NUMBER]"
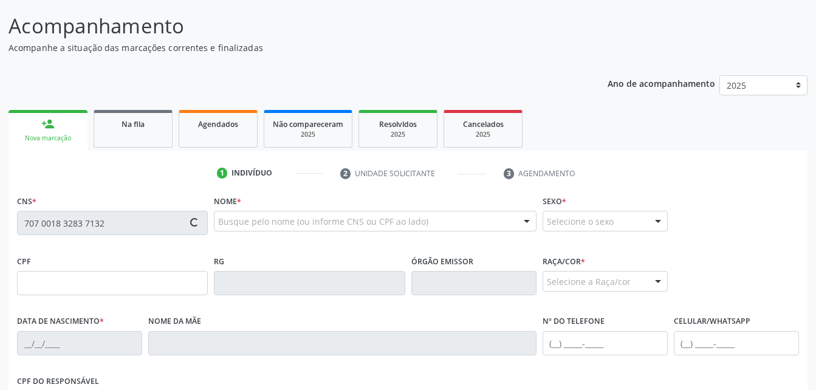
type input "S/N"
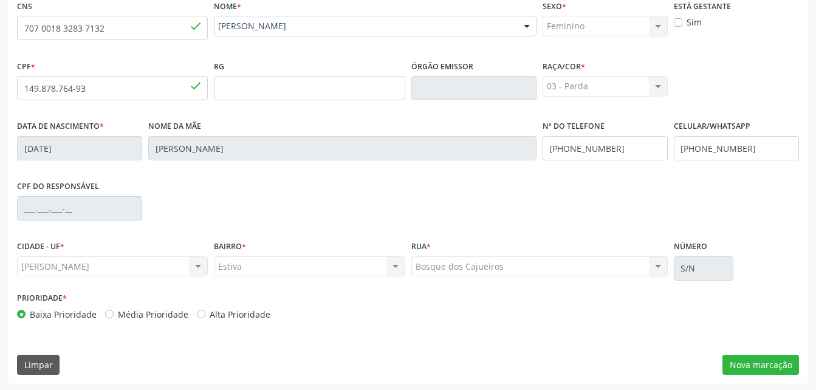
scroll to position [286, 0]
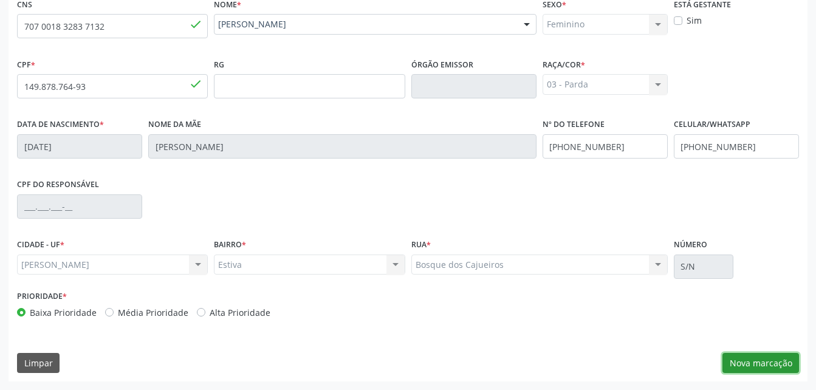
click at [778, 363] on button "Nova marcação" at bounding box center [761, 363] width 77 height 21
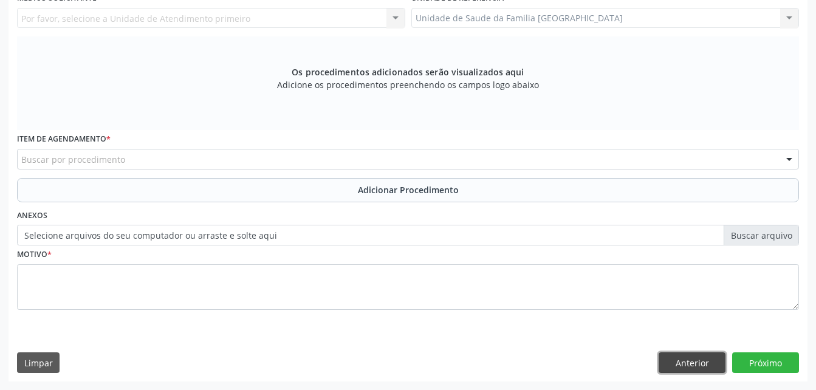
click at [663, 362] on button "Anterior" at bounding box center [692, 363] width 67 height 21
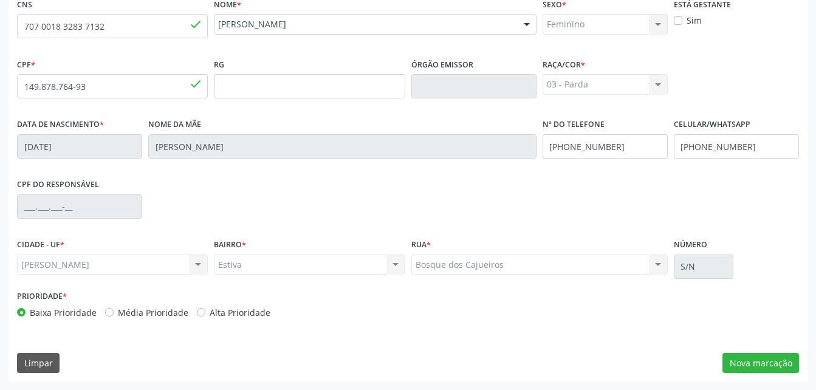
click at [681, 26] on div "Sim" at bounding box center [736, 20] width 125 height 13
click at [687, 20] on label "Sim" at bounding box center [694, 20] width 15 height 13
click at [681, 20] on input "Sim" at bounding box center [678, 19] width 9 height 11
checkbox input "true"
click at [774, 361] on button "Nova marcação" at bounding box center [761, 363] width 77 height 21
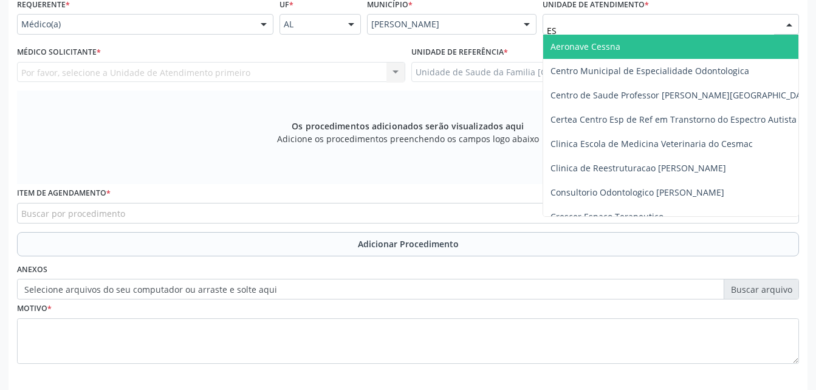
type input "EST"
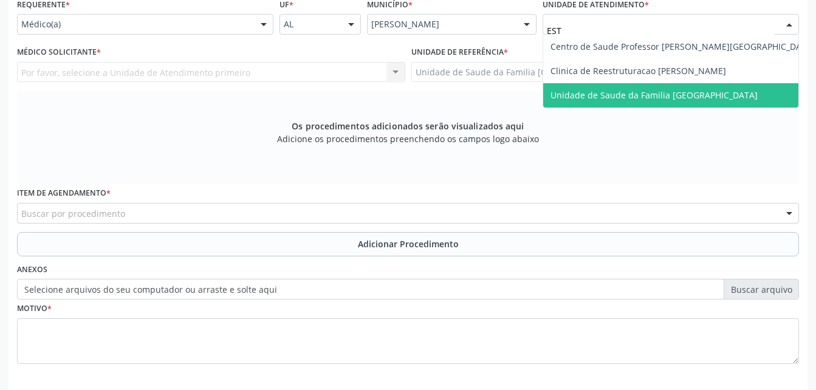
click at [612, 91] on span "Unidade de Saude da Familia [GEOGRAPHIC_DATA]" at bounding box center [654, 95] width 207 height 12
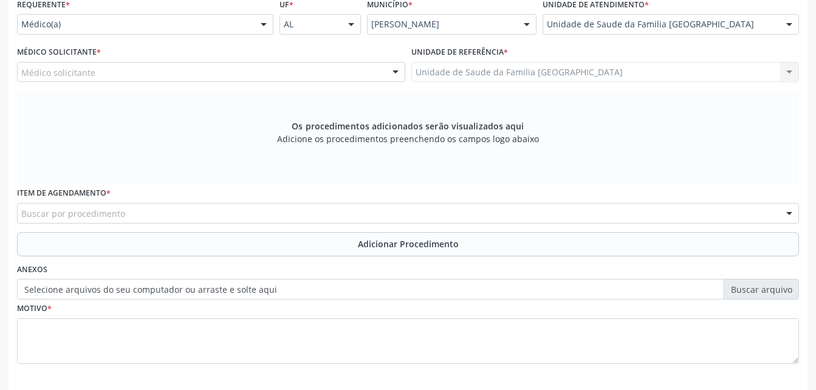
click at [314, 78] on div "Médico solicitante" at bounding box center [211, 72] width 388 height 21
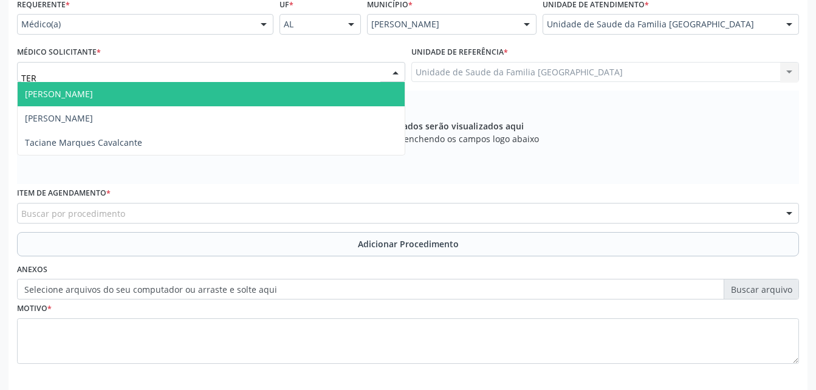
type input "TERE"
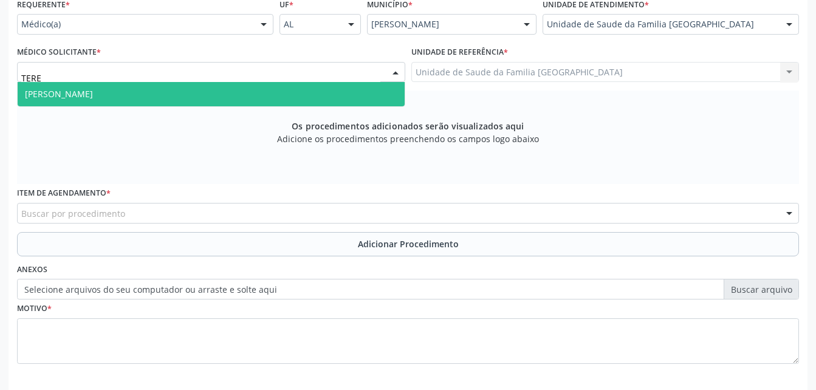
click at [314, 84] on span "[PERSON_NAME]" at bounding box center [211, 94] width 387 height 24
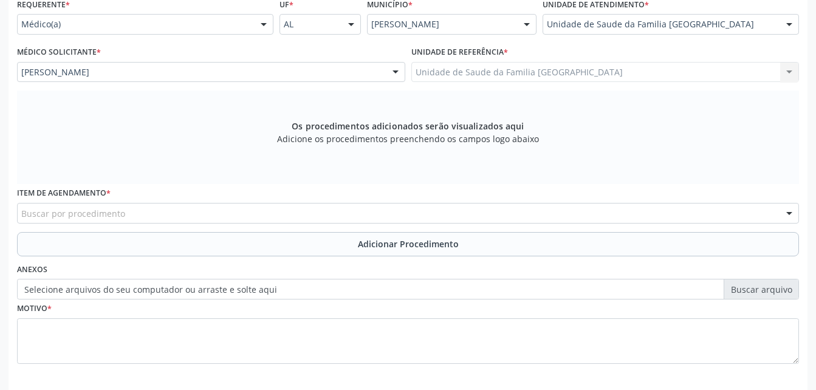
click at [329, 213] on div "Buscar por procedimento" at bounding box center [408, 213] width 782 height 21
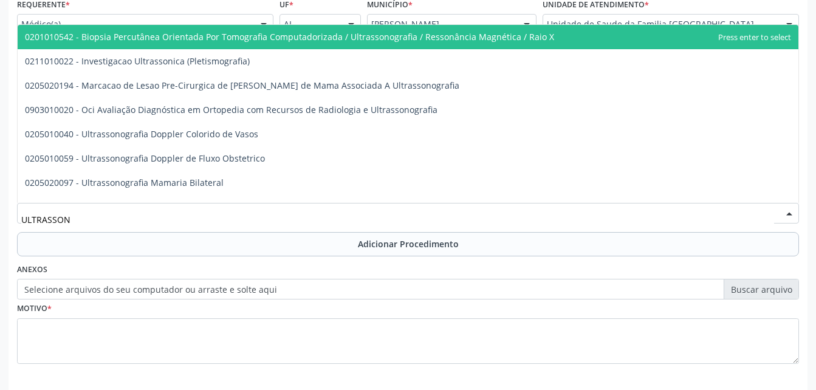
type input "ULTRASSONO"
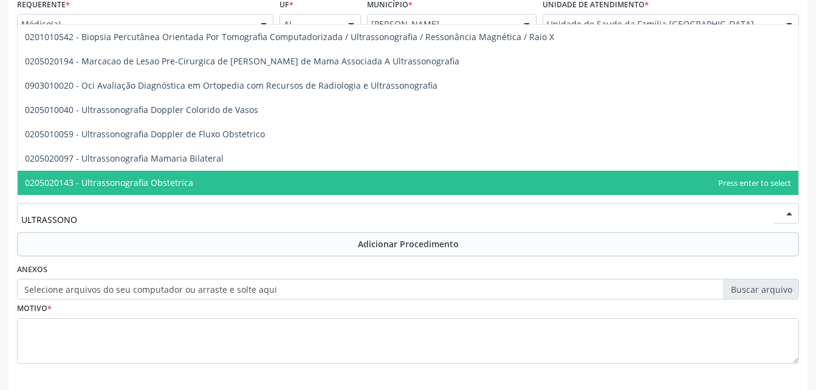
click at [327, 187] on span "0205020143 - Ultrassonografia Obstetrica" at bounding box center [408, 183] width 781 height 24
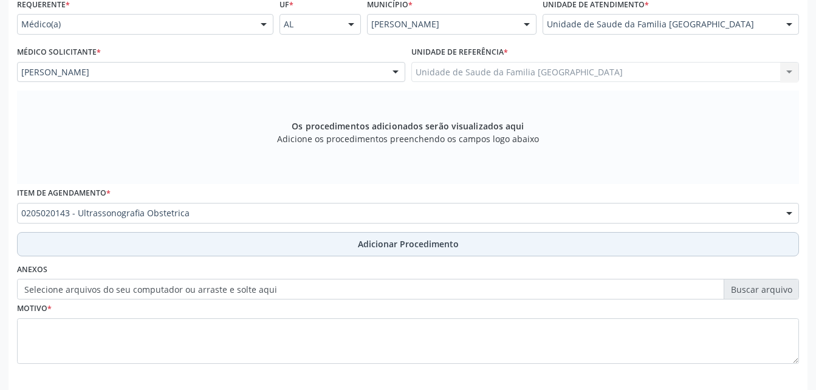
click at [352, 252] on button "Adicionar Procedimento" at bounding box center [408, 244] width 782 height 24
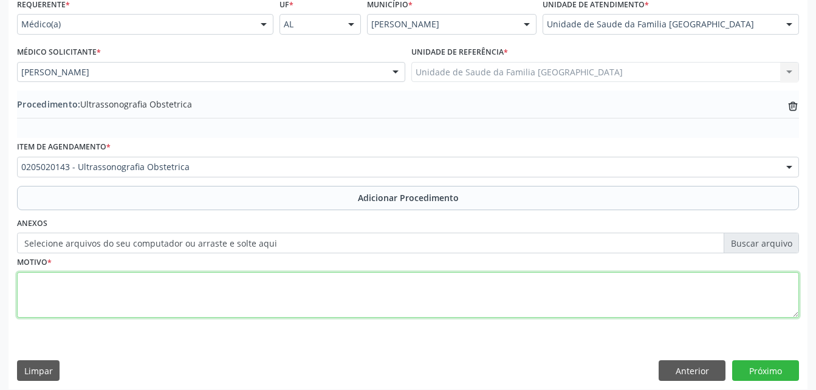
click at [352, 293] on textarea at bounding box center [408, 295] width 782 height 46
type textarea "PRÉ-[DATE]"
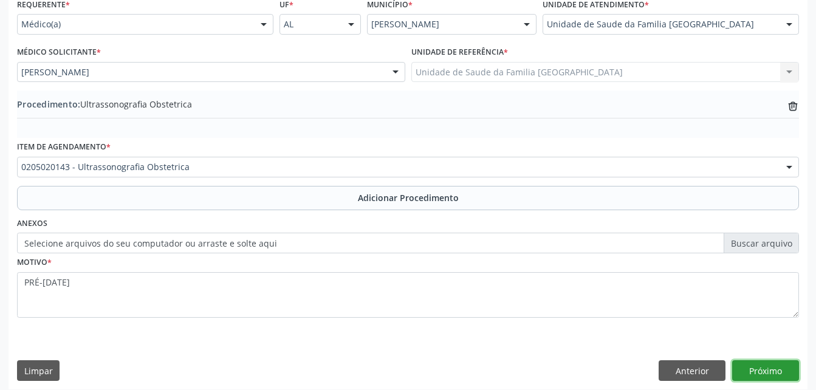
click at [754, 368] on button "Próximo" at bounding box center [765, 370] width 67 height 21
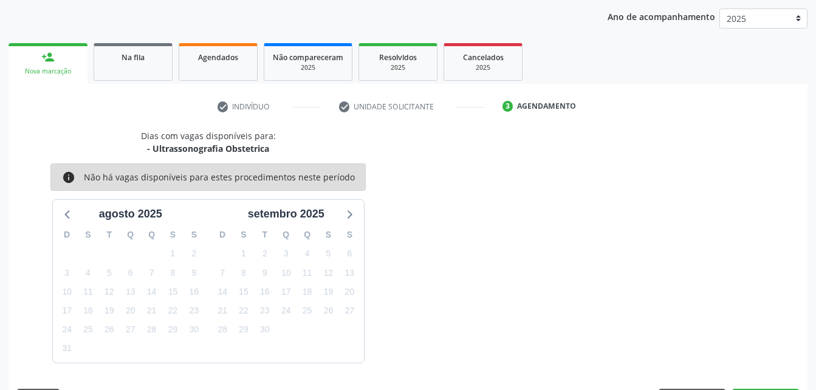
scroll to position [191, 0]
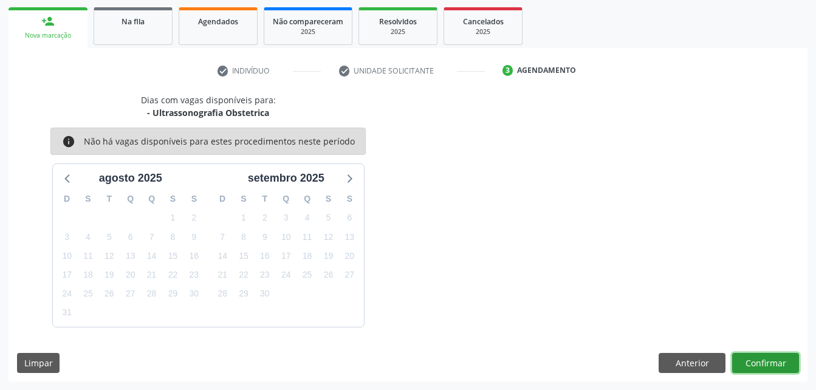
click at [754, 368] on button "Confirmar" at bounding box center [765, 363] width 67 height 21
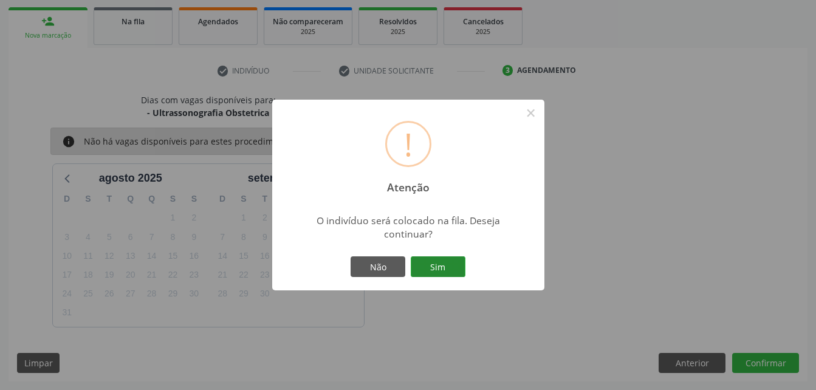
click at [462, 264] on button "Sim" at bounding box center [438, 266] width 55 height 21
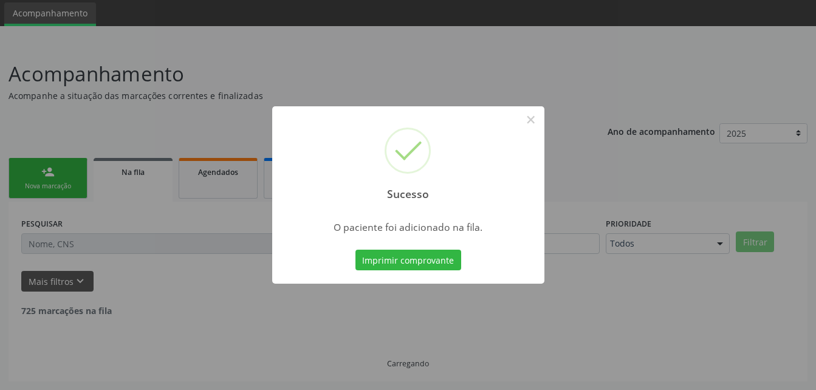
scroll to position [28, 0]
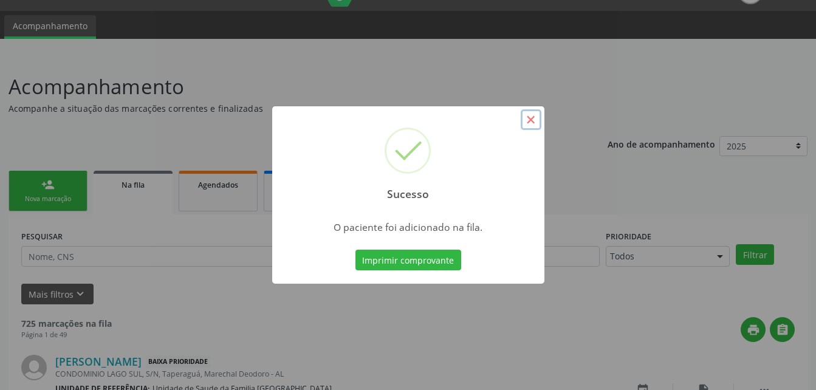
click at [532, 120] on button "×" at bounding box center [531, 119] width 21 height 21
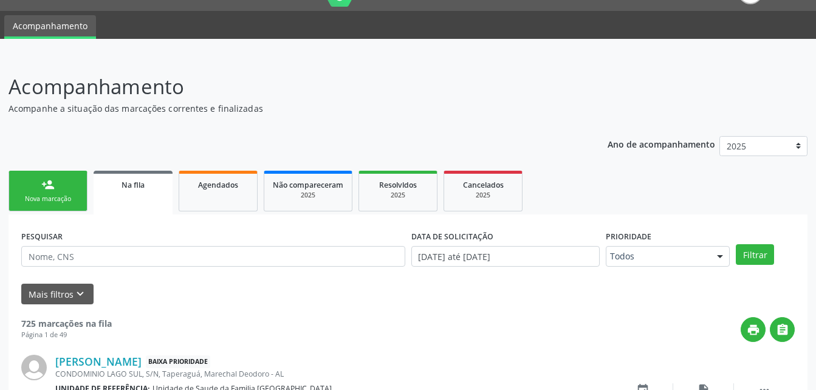
click at [38, 191] on link "person_add Nova marcação" at bounding box center [48, 191] width 79 height 41
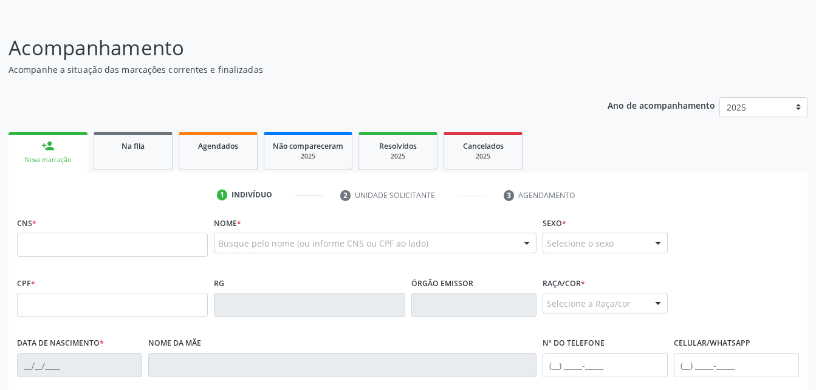
scroll to position [89, 0]
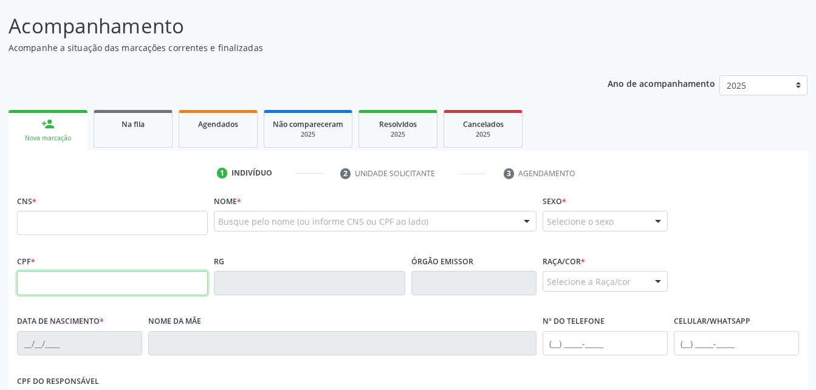
click at [104, 276] on input "text" at bounding box center [112, 283] width 191 height 24
type input "130.198.044-77"
type input "709 8060 3647 6494"
type input "20/[DATE]"
type input "[PERSON_NAME]"
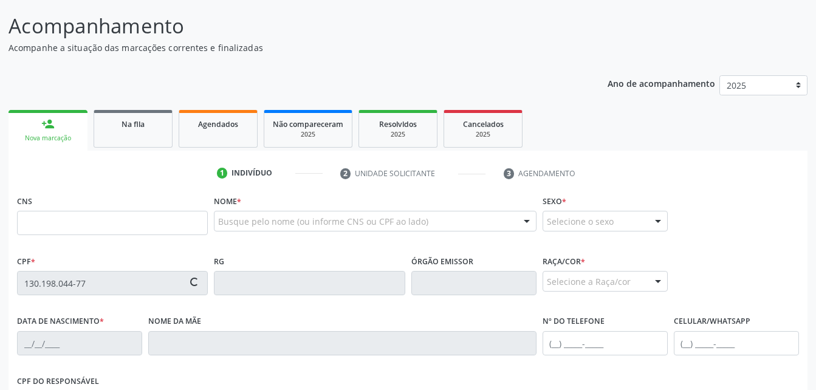
type input "[PHONE_NUMBER]"
type input "1362"
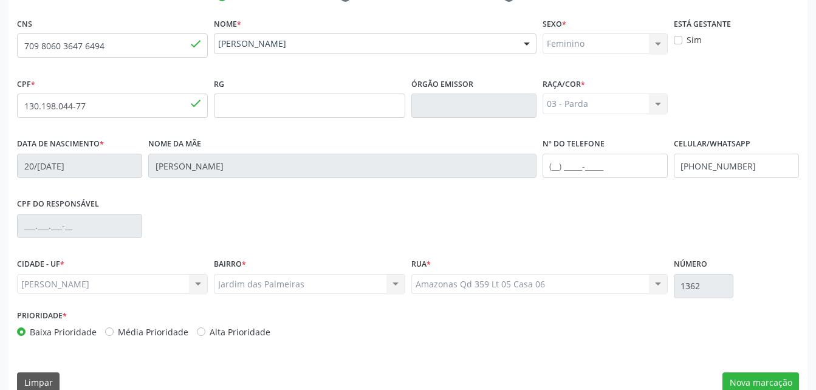
scroll to position [271, 0]
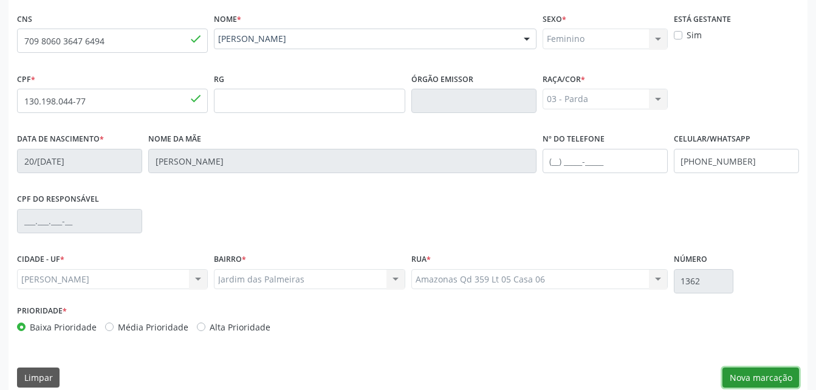
click at [765, 376] on button "Nova marcação" at bounding box center [761, 378] width 77 height 21
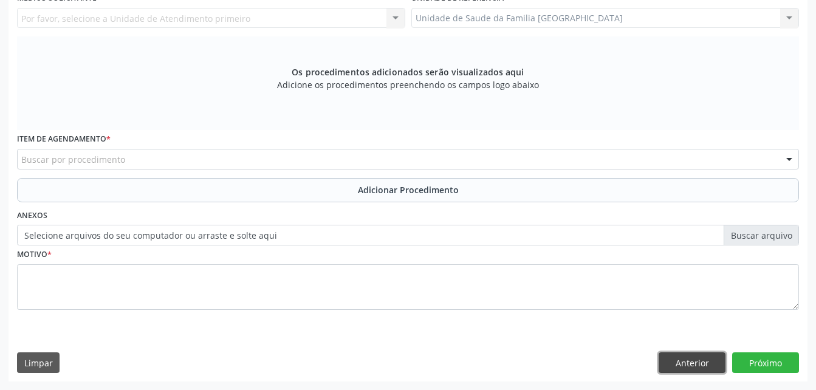
click at [715, 360] on button "Anterior" at bounding box center [692, 363] width 67 height 21
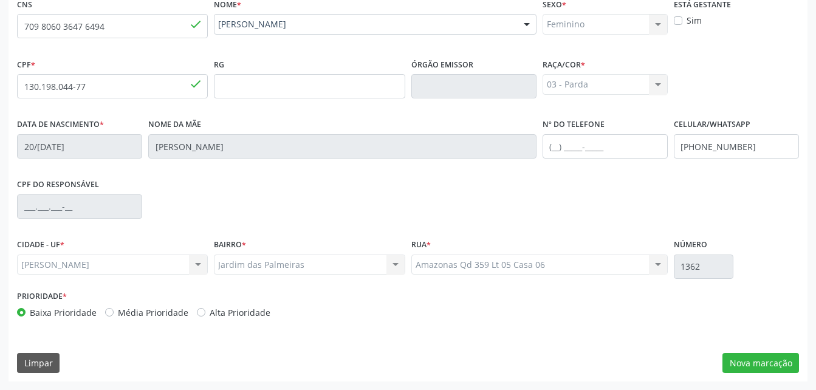
scroll to position [286, 0]
click at [688, 17] on label "Sim" at bounding box center [694, 20] width 15 height 13
click at [683, 17] on input "Sim" at bounding box center [678, 19] width 9 height 11
checkbox input "true"
click at [790, 357] on button "Nova marcação" at bounding box center [761, 363] width 77 height 21
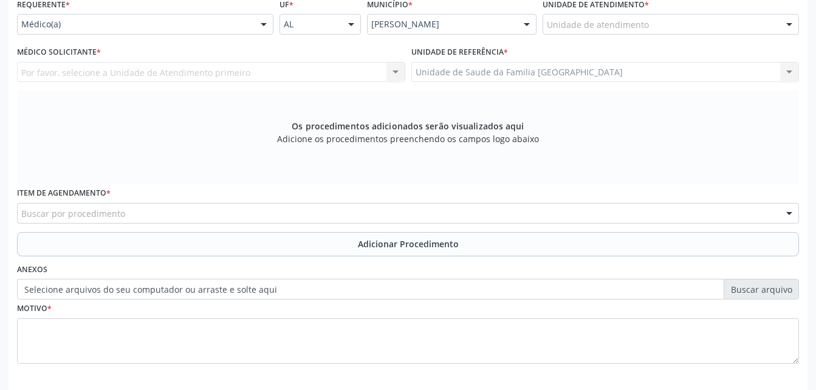
click at [650, 12] on div "Unidade de atendimento * Unidade de atendimento Aeronave Baron 58 Aeronave Cess…" at bounding box center [671, 14] width 256 height 39
drag, startPoint x: 650, startPoint y: 12, endPoint x: 650, endPoint y: 18, distance: 6.7
click at [650, 12] on div "Unidade de atendimento * Unidade de atendimento Aeronave Baron 58 Aeronave Cess…" at bounding box center [671, 14] width 256 height 39
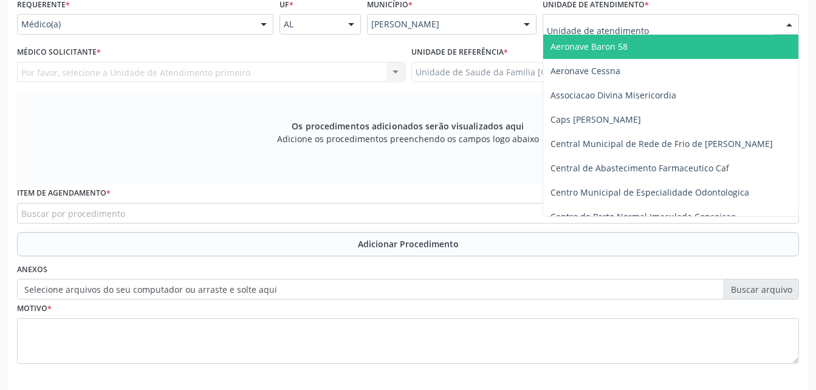
click at [650, 18] on div at bounding box center [671, 24] width 256 height 21
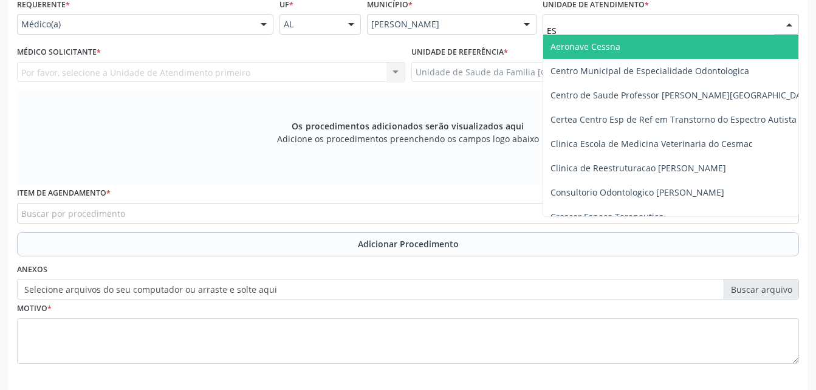
type input "EST"
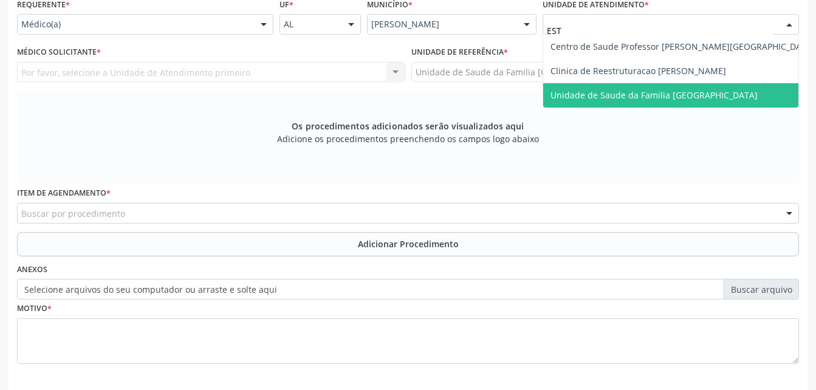
click at [654, 92] on span "Unidade de Saude da Familia [GEOGRAPHIC_DATA]" at bounding box center [654, 95] width 207 height 12
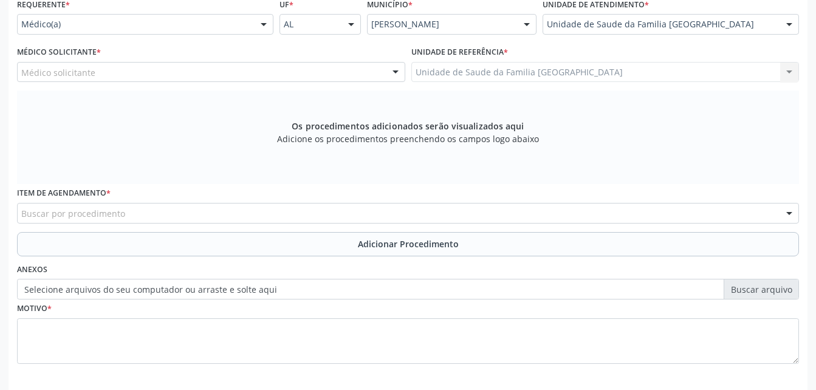
click at [672, 89] on div "Unidade de referência * Unidade de Saude da Familia [GEOGRAPHIC_DATA] Unidade d…" at bounding box center [605, 66] width 394 height 47
click at [375, 72] on div "Médico solicitante" at bounding box center [211, 72] width 388 height 21
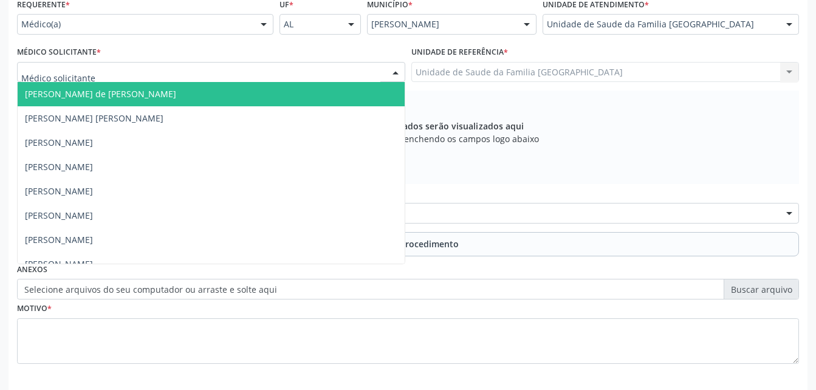
type input "E"
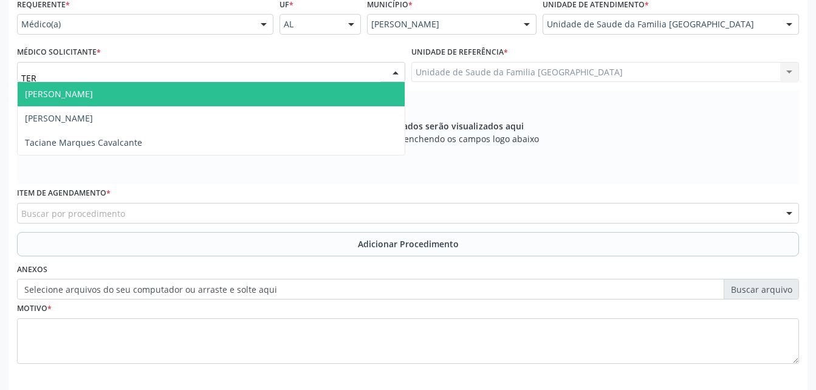
type input "TERE"
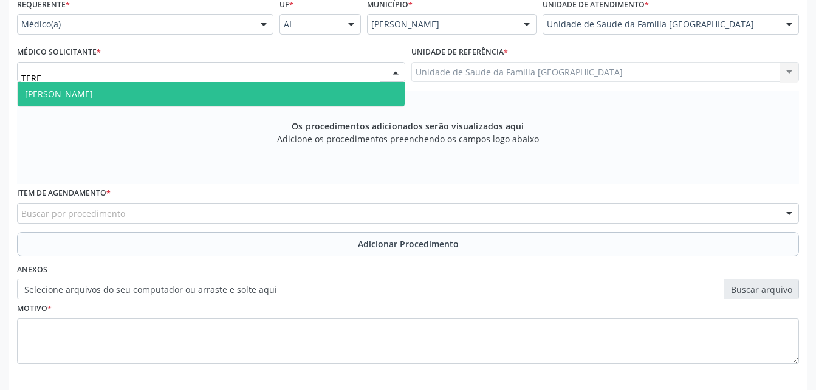
click at [373, 96] on span "[PERSON_NAME]" at bounding box center [211, 94] width 387 height 24
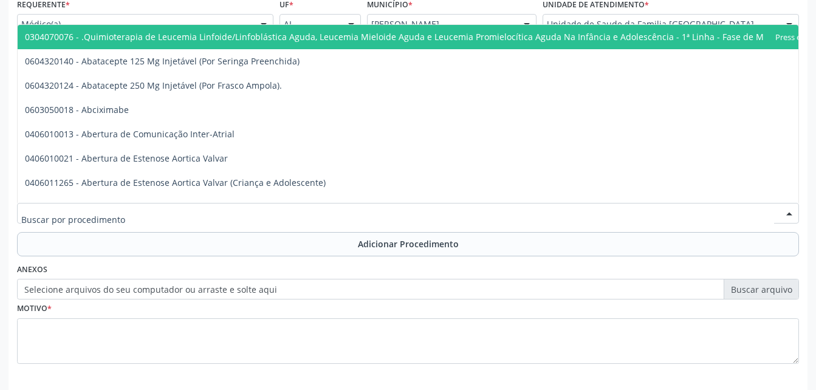
click at [349, 209] on div at bounding box center [408, 213] width 782 height 21
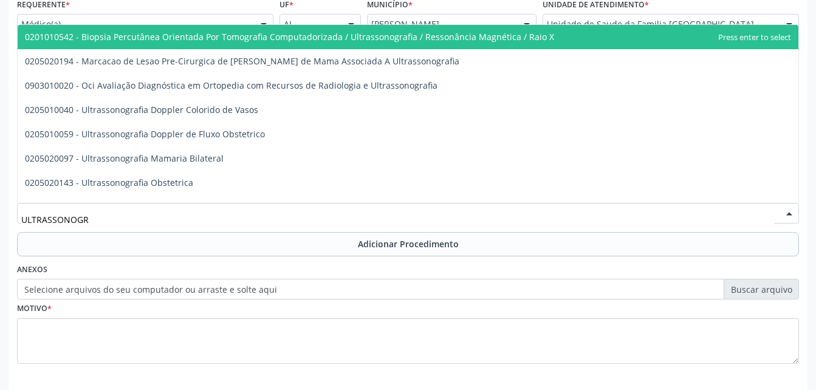
type input "ULTRASSONOGRA"
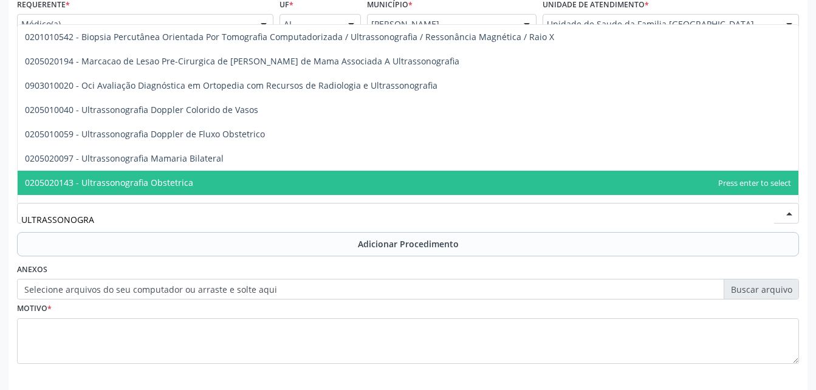
click at [306, 194] on span "0205020143 - Ultrassonografia Obstetrica" at bounding box center [408, 183] width 781 height 24
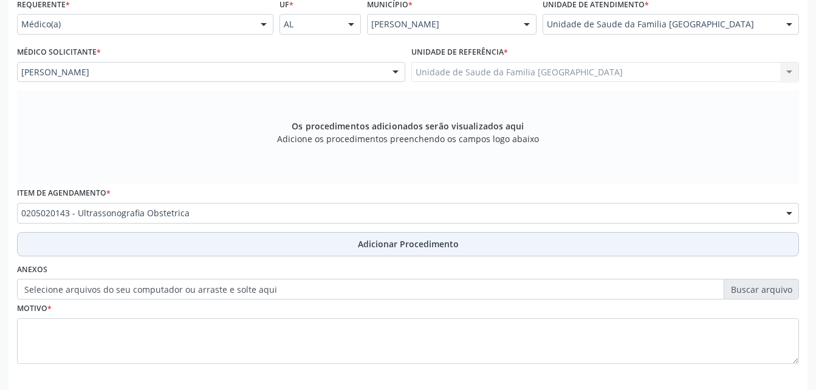
click at [355, 247] on button "Adicionar Procedimento" at bounding box center [408, 244] width 782 height 24
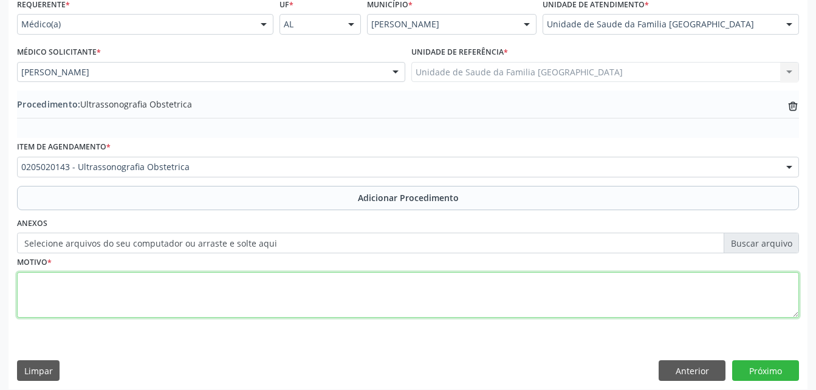
click at [355, 296] on textarea at bounding box center [408, 295] width 782 height 46
type textarea "PRÉ-[DATE]"
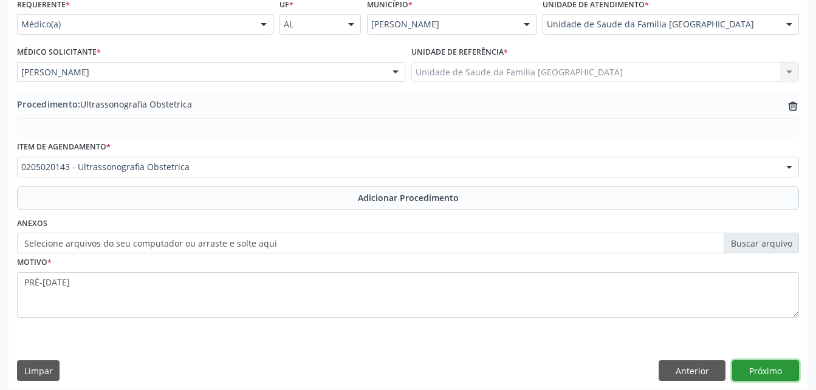
click at [768, 371] on button "Próximo" at bounding box center [765, 370] width 67 height 21
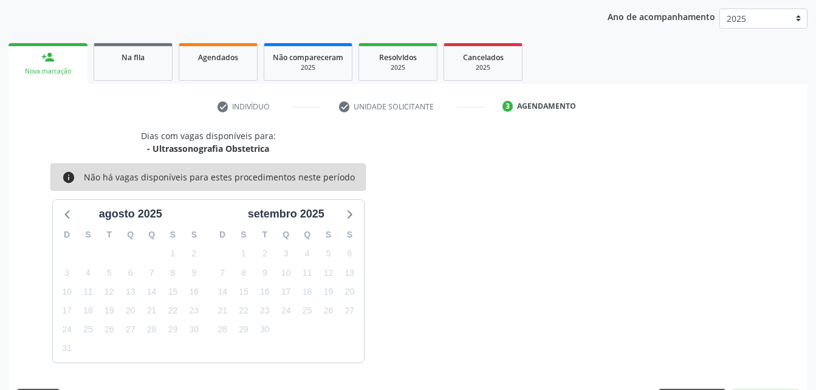
scroll to position [191, 0]
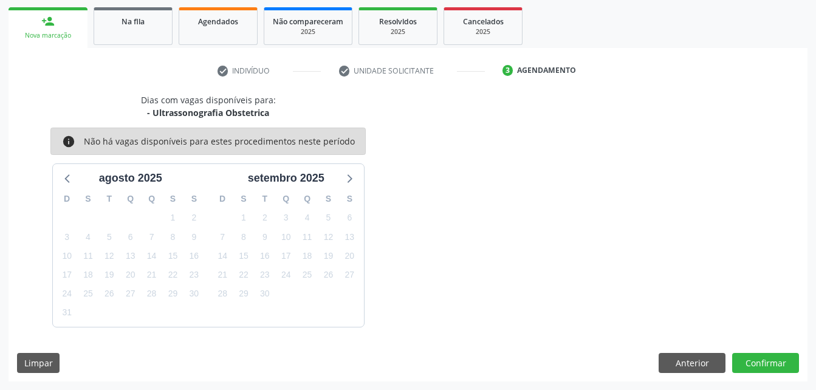
click at [778, 350] on div "Dias com vagas disponíveis para: - Ultrassonografia Obstetrica info Não há vaga…" at bounding box center [408, 238] width 799 height 288
click at [778, 362] on button "Confirmar" at bounding box center [765, 363] width 67 height 21
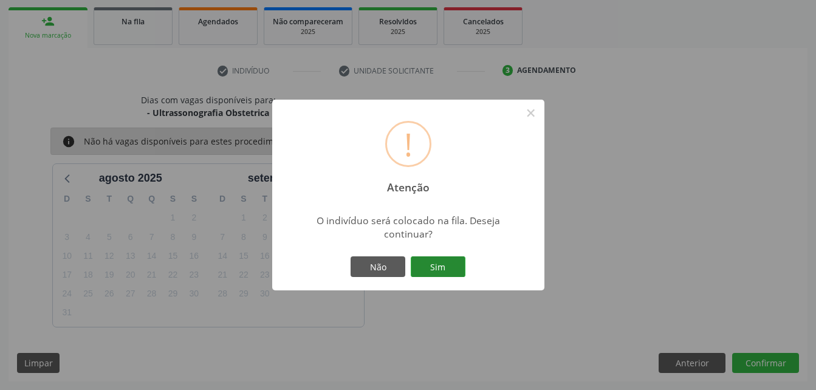
click at [448, 273] on button "Sim" at bounding box center [438, 266] width 55 height 21
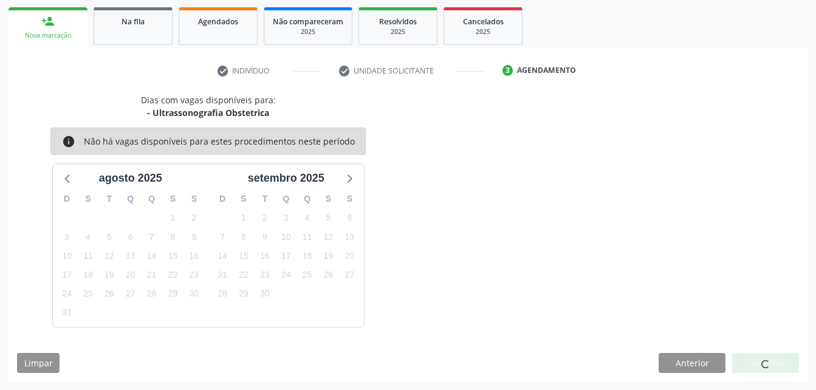
scroll to position [28, 0]
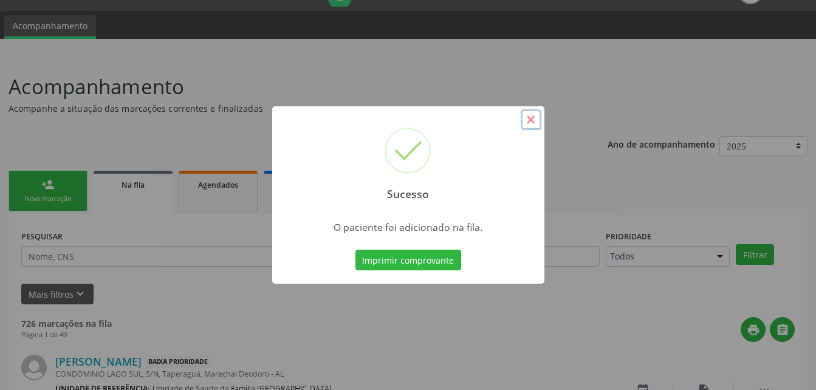
click at [528, 125] on button "×" at bounding box center [531, 119] width 21 height 21
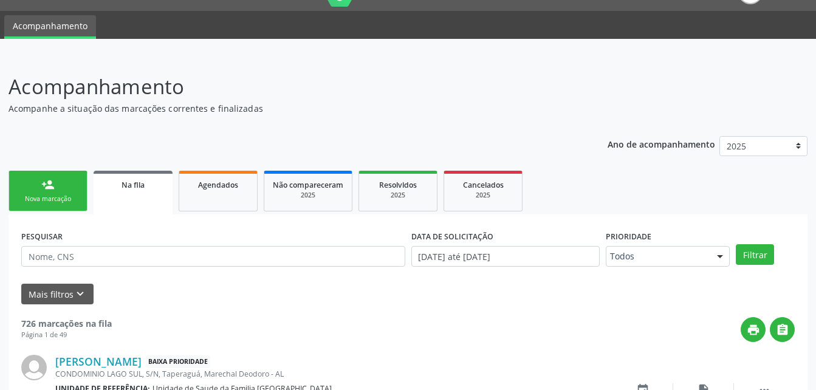
click at [71, 194] on link "person_add Nova marcação" at bounding box center [48, 191] width 79 height 41
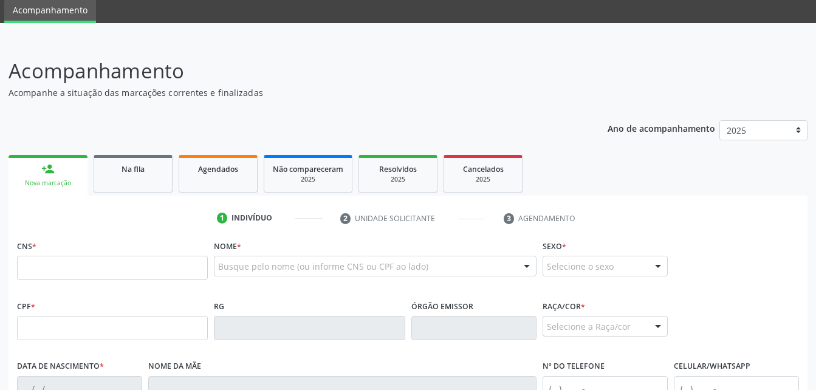
scroll to position [89, 0]
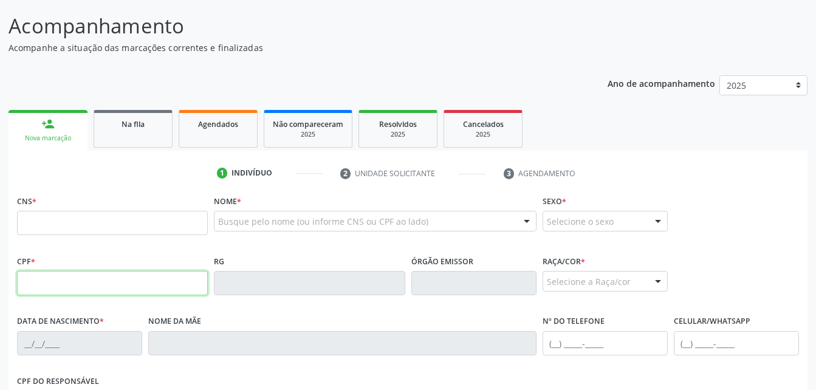
click at [136, 278] on input "text" at bounding box center [112, 283] width 191 height 24
type input "662.631.664-87"
type input "702 5063 6967 2536"
type input "[DATE]"
type input "[PERSON_NAME]"
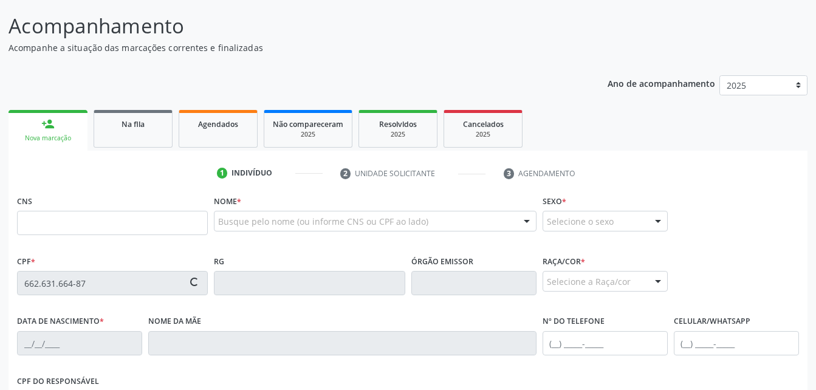
type input "[PHONE_NUMBER]"
type input "10"
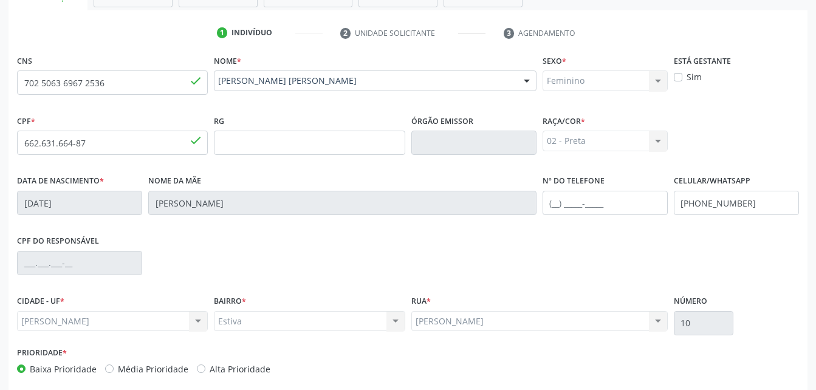
scroll to position [271, 0]
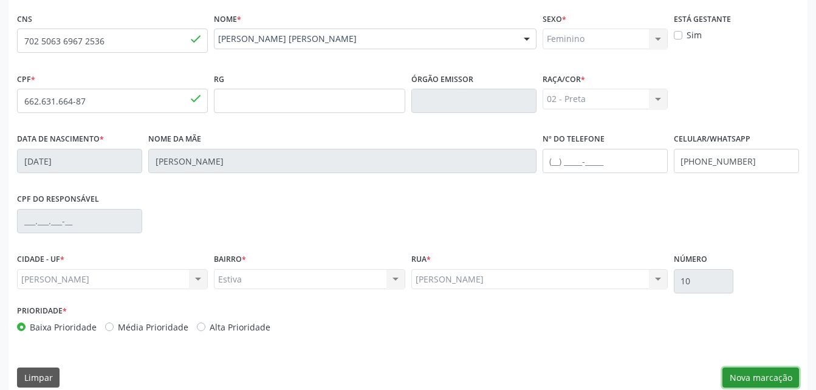
click at [779, 380] on button "Nova marcação" at bounding box center [761, 378] width 77 height 21
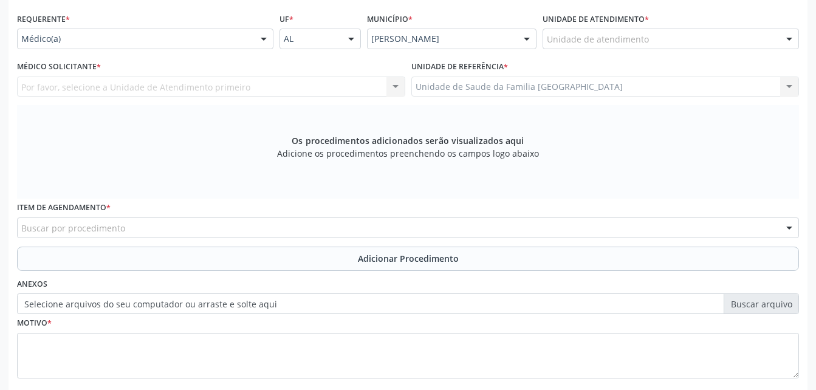
click at [729, 43] on div "Unidade de atendimento" at bounding box center [671, 39] width 256 height 21
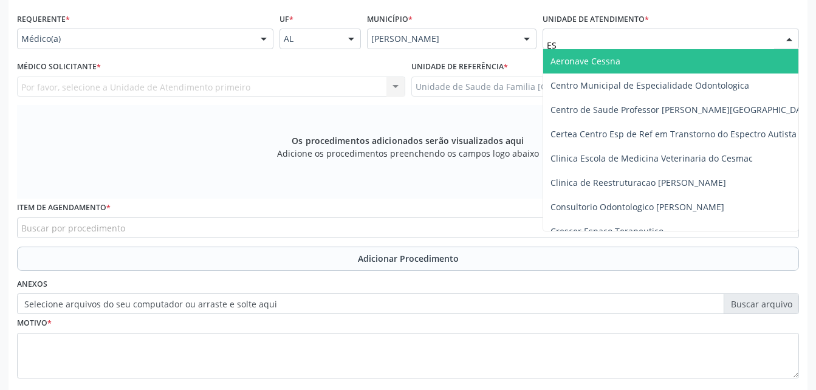
type input "EST"
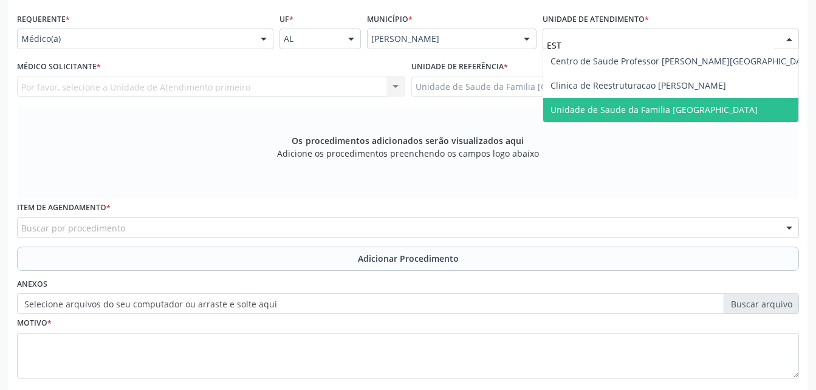
click at [724, 110] on span "Unidade de Saude da Familia [GEOGRAPHIC_DATA]" at bounding box center [682, 110] width 279 height 24
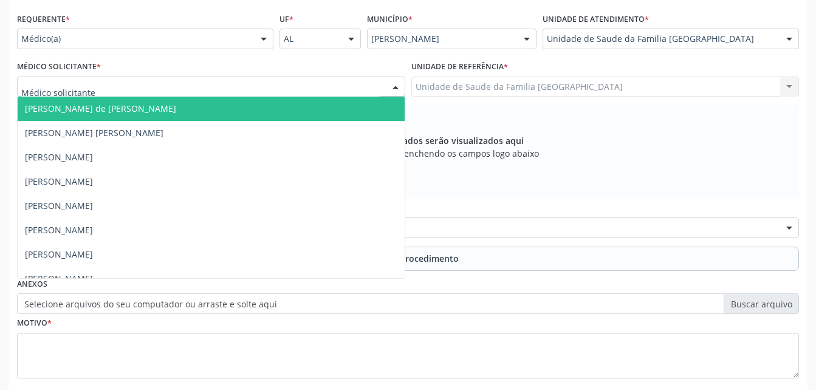
click at [356, 92] on div at bounding box center [211, 87] width 388 height 21
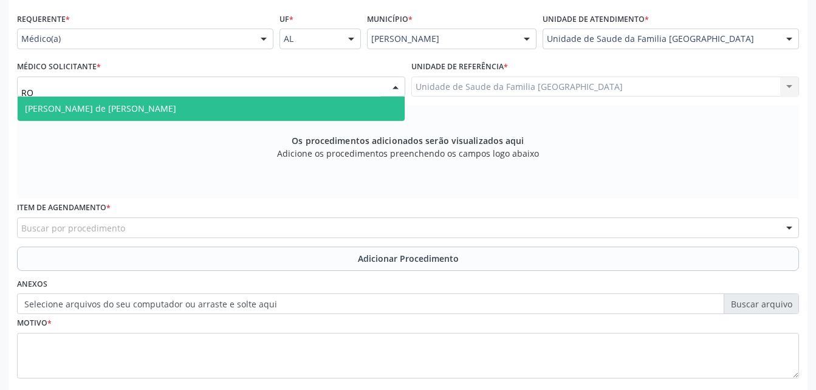
type input "ROD"
click at [354, 107] on span "[PERSON_NAME] de [PERSON_NAME]" at bounding box center [211, 109] width 387 height 24
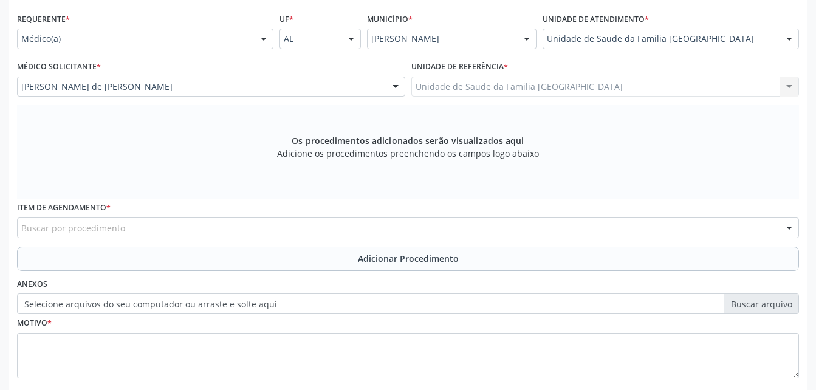
click at [370, 218] on div "Buscar por procedimento" at bounding box center [408, 228] width 782 height 21
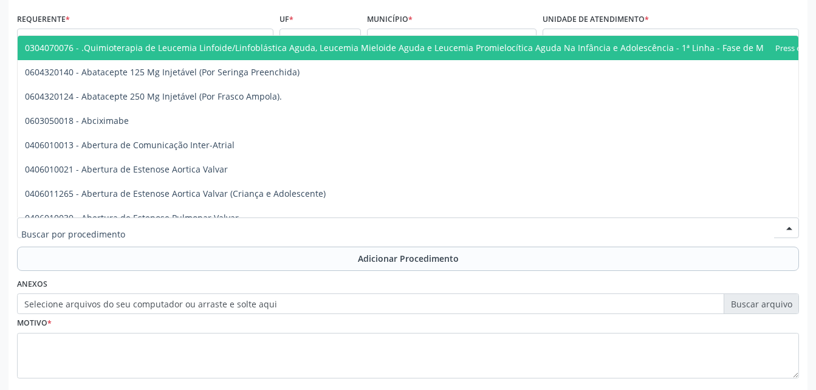
click at [364, 224] on input "text" at bounding box center [397, 234] width 753 height 24
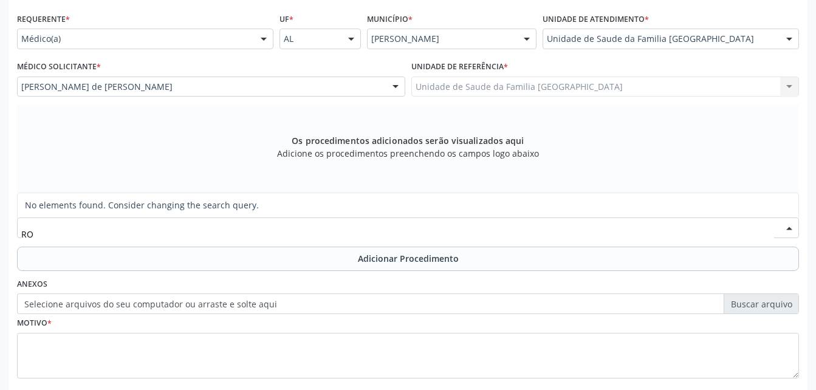
type input "R"
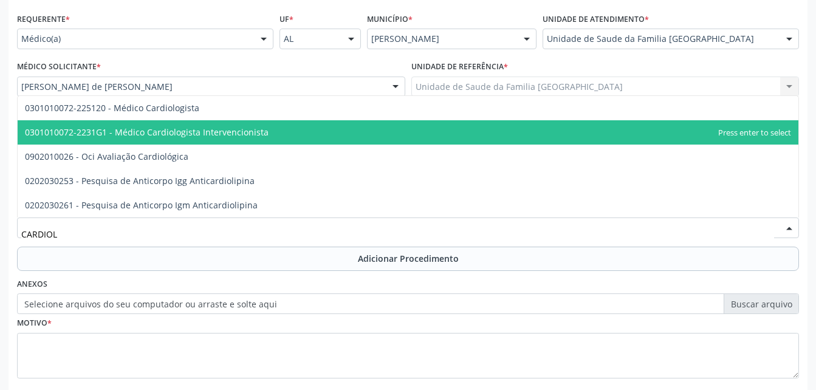
type input "CARDIOLO"
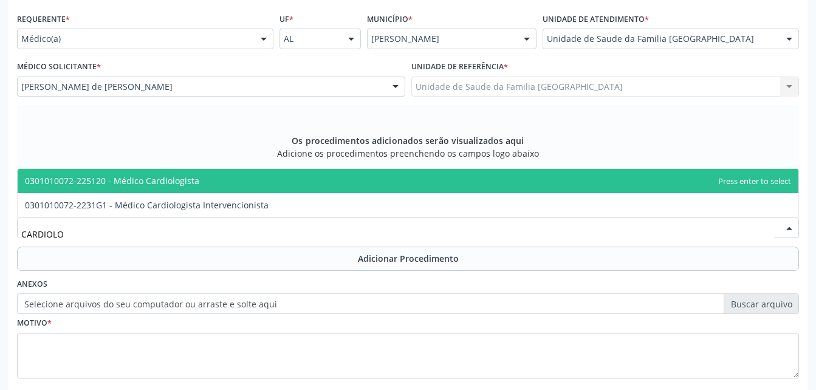
click at [348, 184] on span "0301010072-225120 - Médico Cardiologista" at bounding box center [408, 181] width 781 height 24
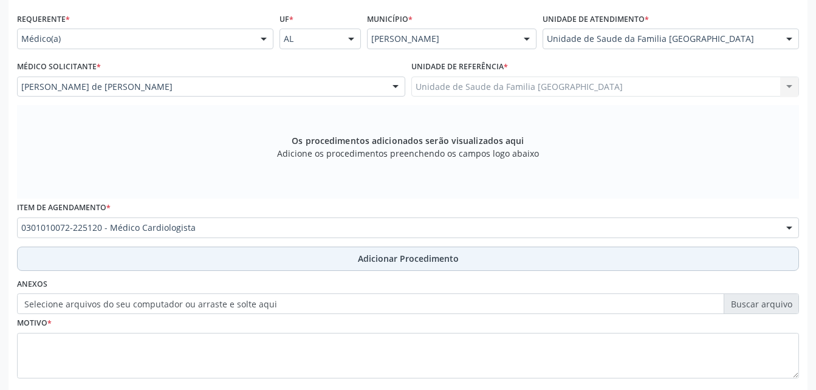
click at [364, 260] on span "Adicionar Procedimento" at bounding box center [408, 258] width 101 height 13
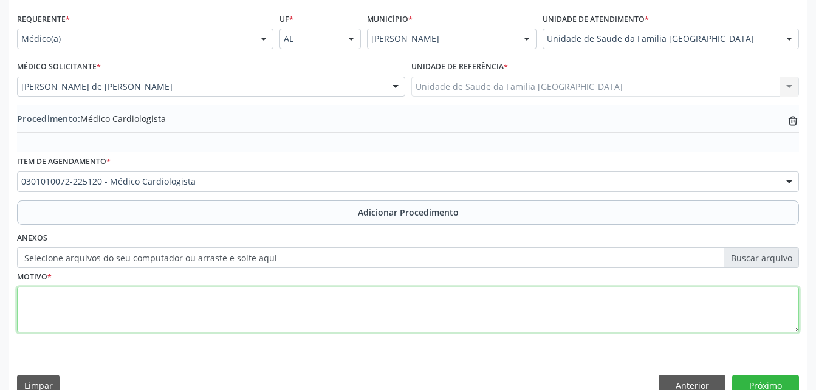
click at [343, 311] on textarea at bounding box center [408, 310] width 782 height 46
type textarea "DOR TORACICA"
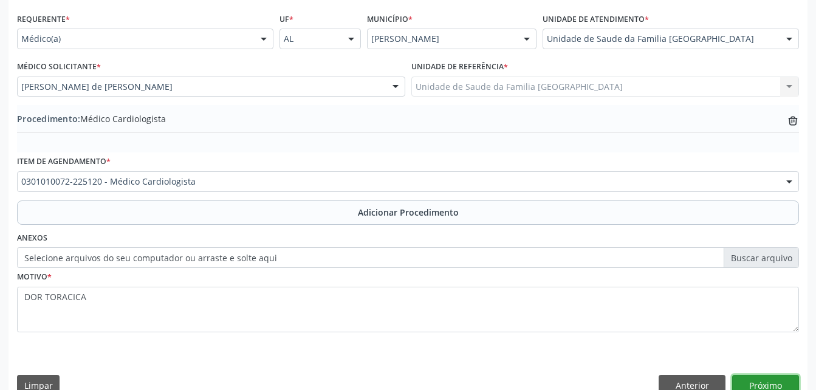
click at [766, 387] on button "Próximo" at bounding box center [765, 385] width 67 height 21
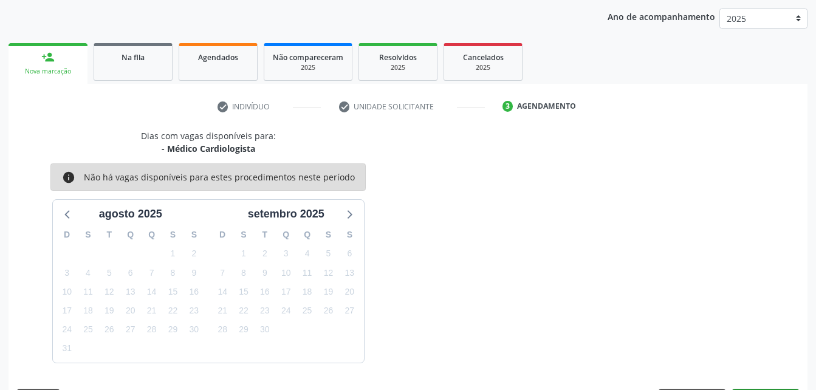
scroll to position [191, 0]
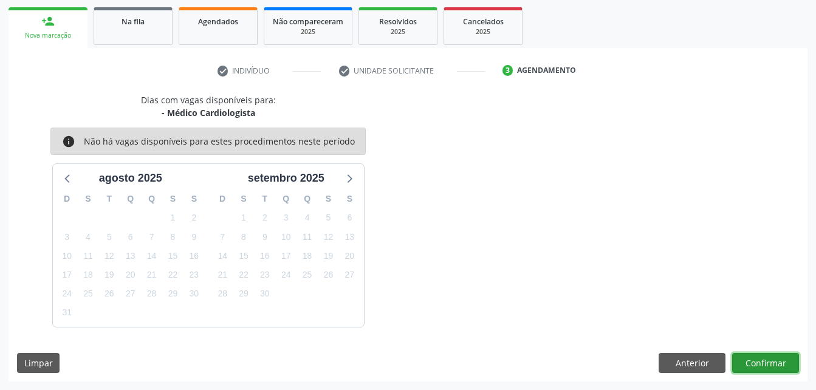
click at [748, 362] on button "Confirmar" at bounding box center [765, 363] width 67 height 21
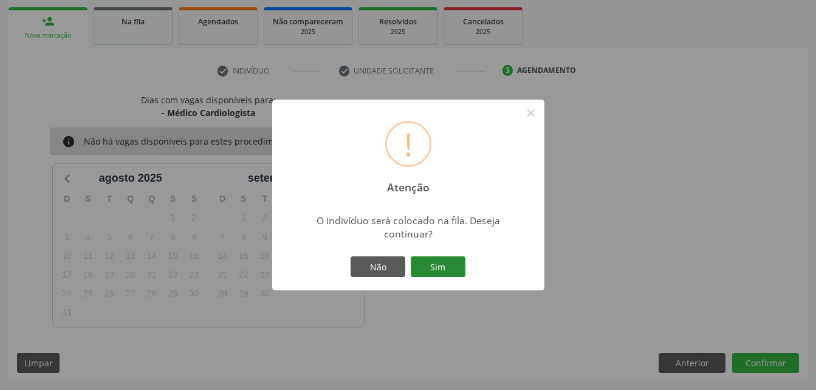
click at [441, 258] on button "Sim" at bounding box center [438, 266] width 55 height 21
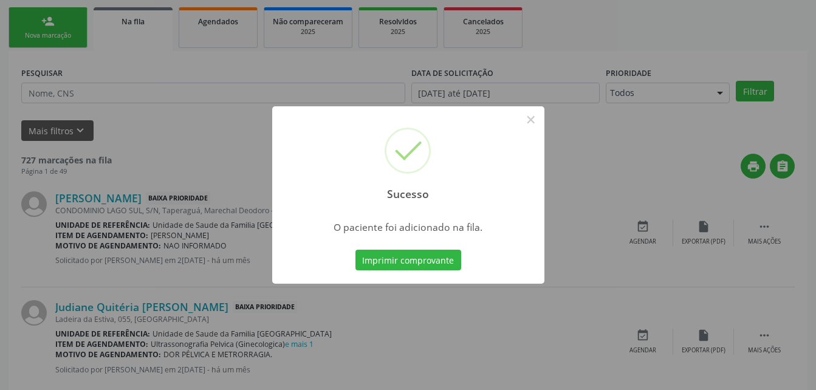
scroll to position [28, 0]
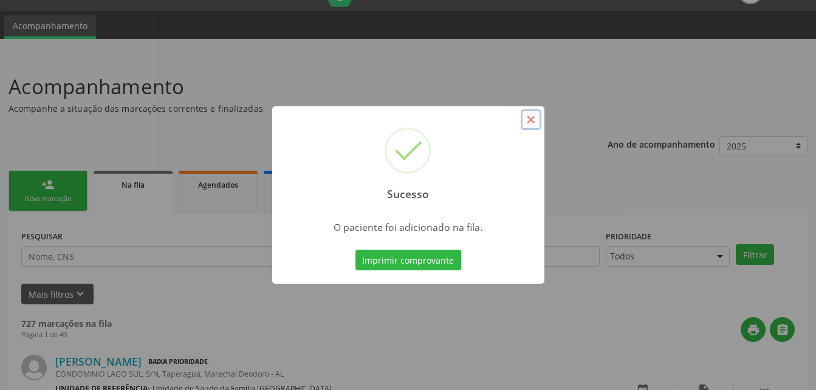
click at [529, 122] on button "×" at bounding box center [531, 119] width 21 height 21
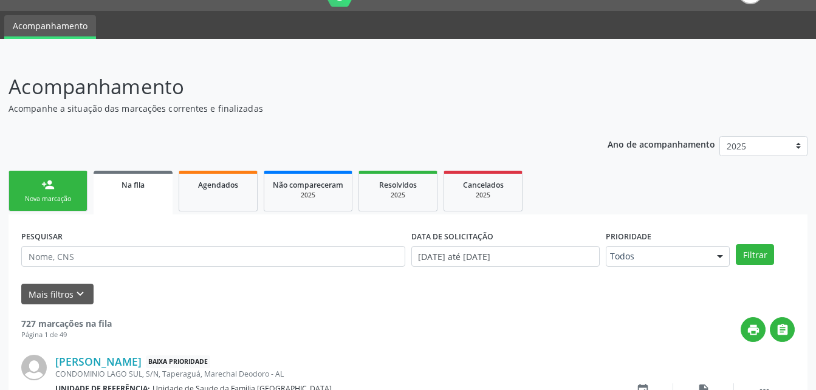
click at [77, 188] on link "person_add Nova marcação" at bounding box center [48, 191] width 79 height 41
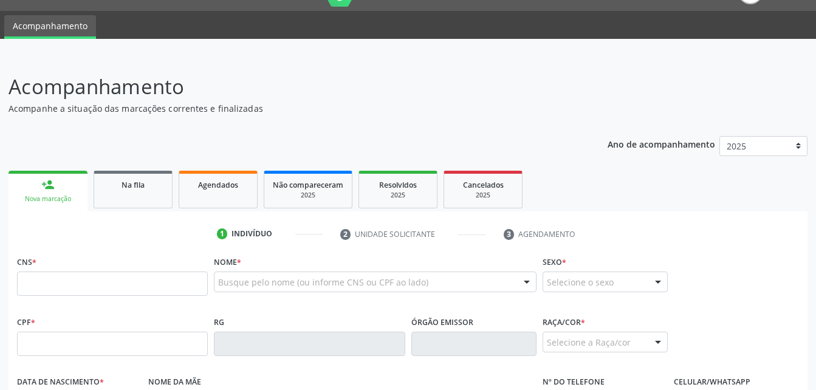
click at [91, 332] on div "CPF *" at bounding box center [112, 334] width 191 height 43
click at [85, 345] on input "text" at bounding box center [112, 344] width 191 height 24
type input "010.996.434-90"
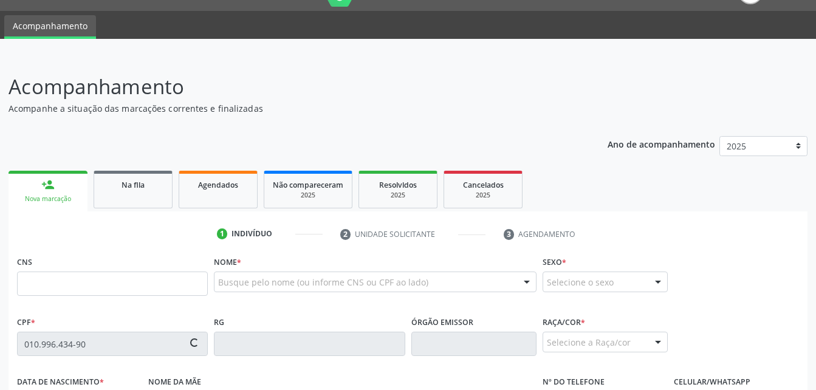
type input "702 3051 2999 4718"
type input "[DATE]"
type input "[PERSON_NAME]"
type input "[PHONE_NUMBER]"
type input "S/N"
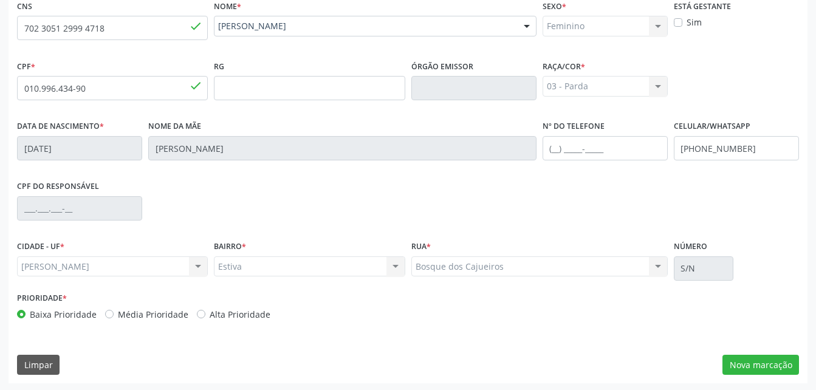
scroll to position [286, 0]
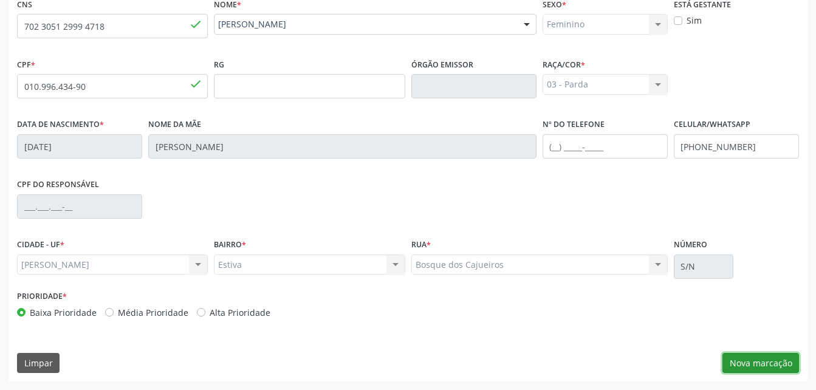
click at [776, 363] on button "Nova marcação" at bounding box center [761, 363] width 77 height 21
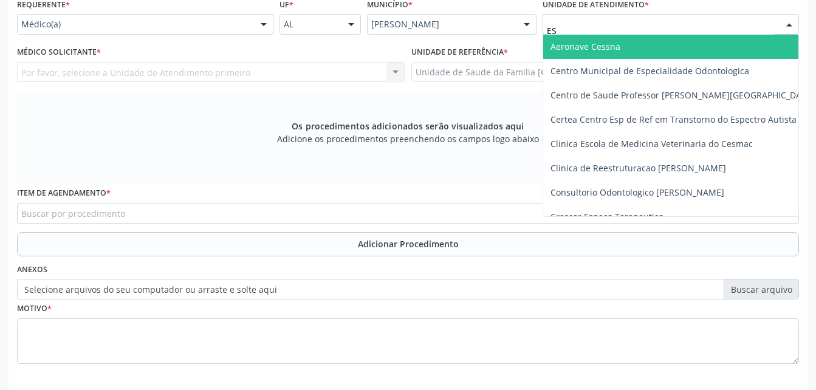
type input "EST"
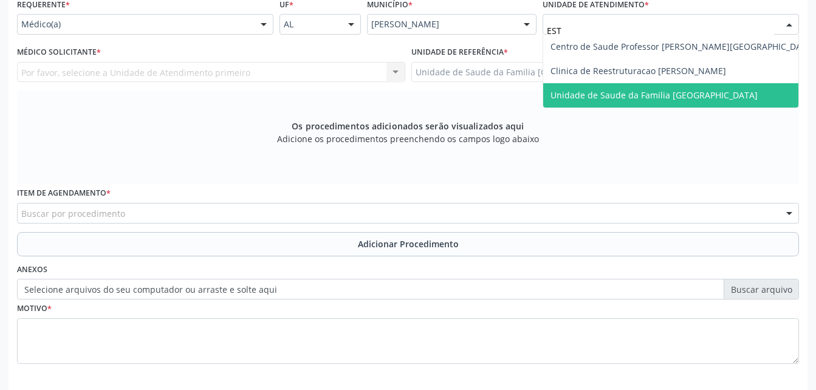
click at [661, 93] on span "Unidade de Saude da Familia [GEOGRAPHIC_DATA]" at bounding box center [654, 95] width 207 height 12
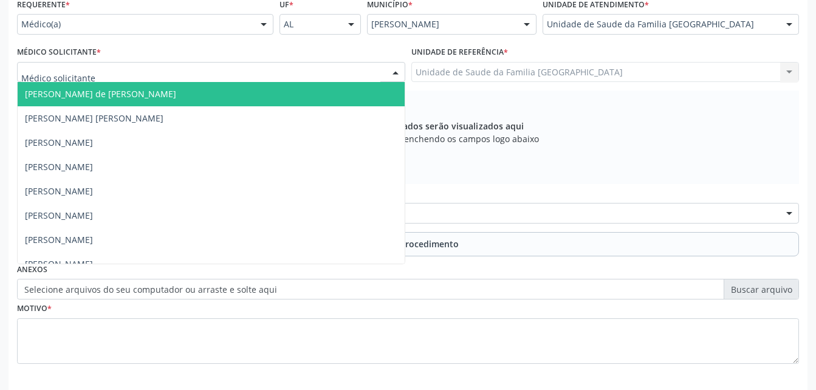
click at [342, 68] on div at bounding box center [211, 72] width 388 height 21
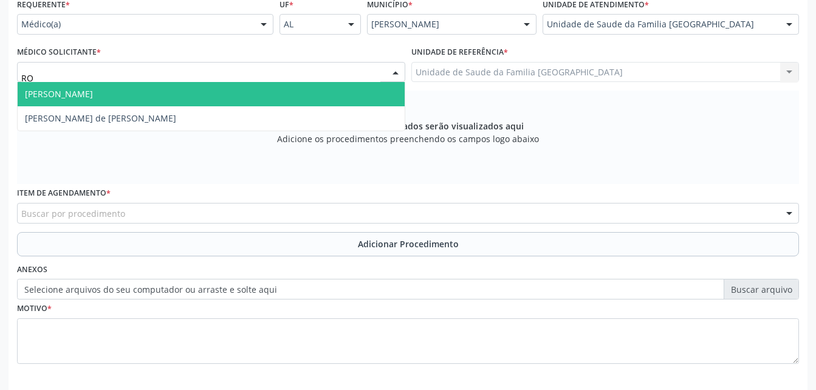
type input "ROD"
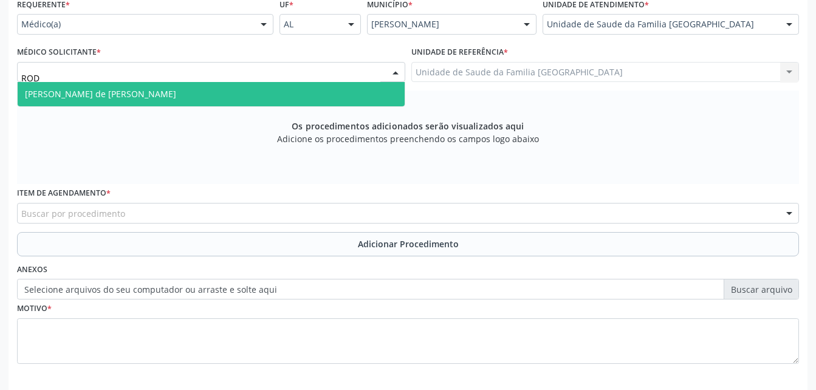
click at [351, 91] on span "[PERSON_NAME] de [PERSON_NAME]" at bounding box center [211, 94] width 387 height 24
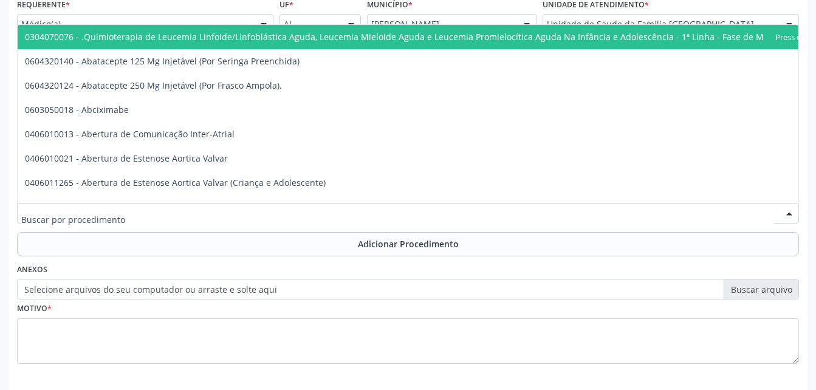
click at [140, 221] on div at bounding box center [408, 213] width 782 height 21
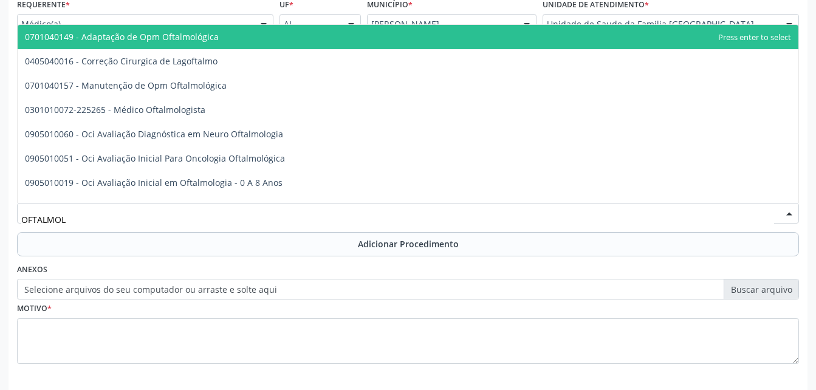
type input "OFTALMOLO"
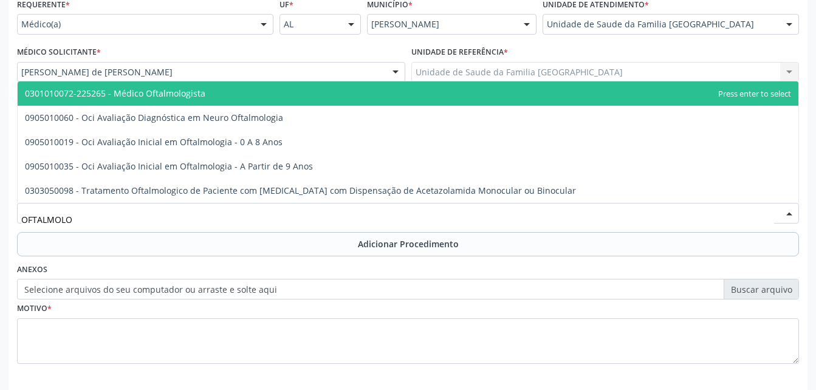
click at [198, 94] on span "0301010072-225265 - Médico Oftalmologista" at bounding box center [115, 94] width 181 height 12
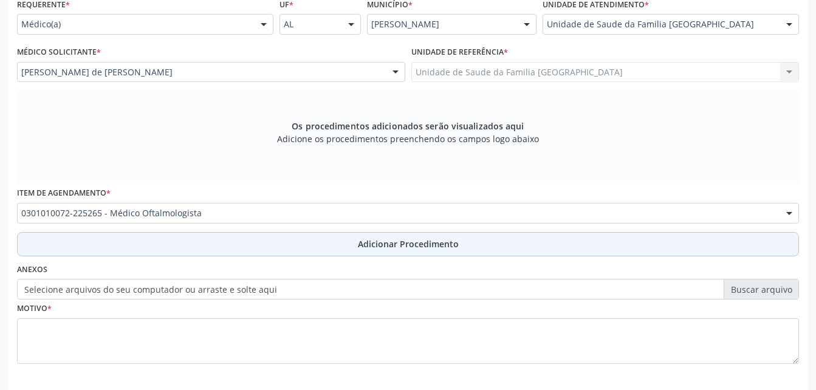
click at [207, 241] on button "Adicionar Procedimento" at bounding box center [408, 244] width 782 height 24
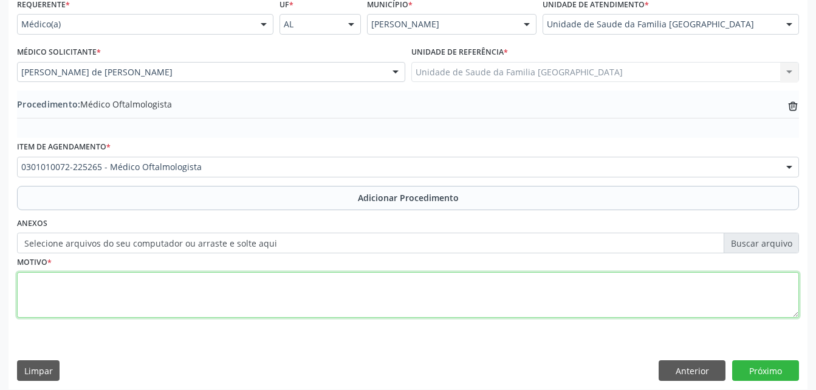
click at [190, 289] on textarea at bounding box center [408, 295] width 782 height 46
type textarea "DISTURBIO VISUAL"
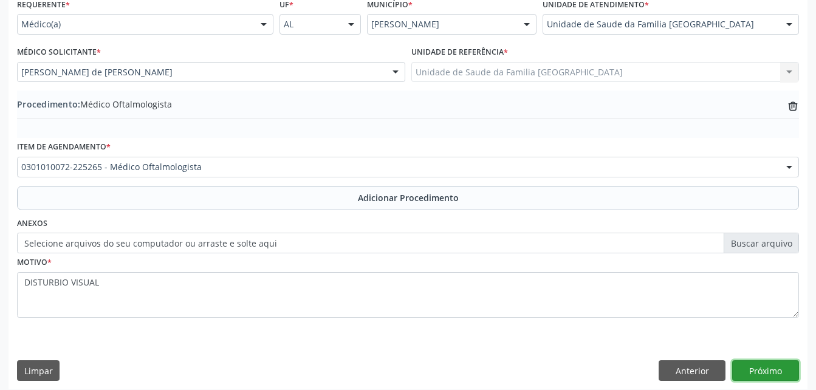
click at [775, 373] on button "Próximo" at bounding box center [765, 370] width 67 height 21
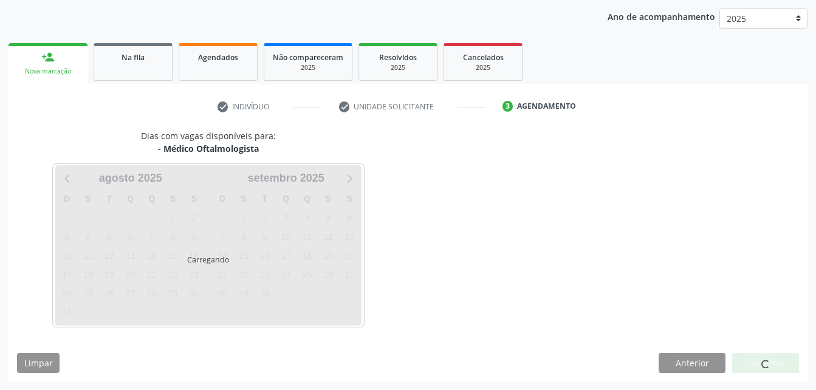
scroll to position [191, 0]
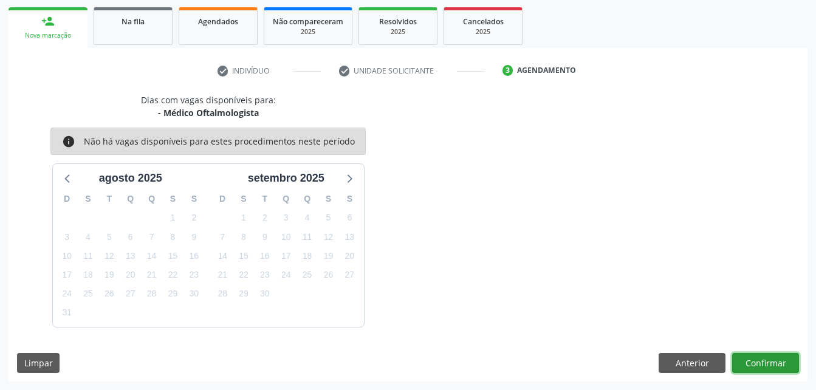
click at [777, 366] on button "Confirmar" at bounding box center [765, 363] width 67 height 21
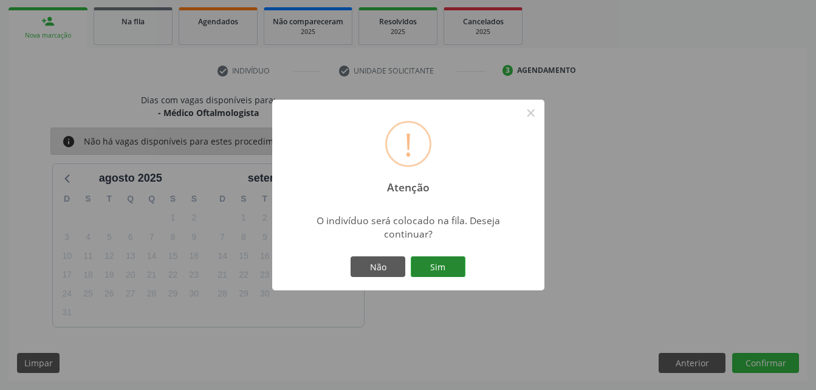
click at [457, 270] on button "Sim" at bounding box center [438, 266] width 55 height 21
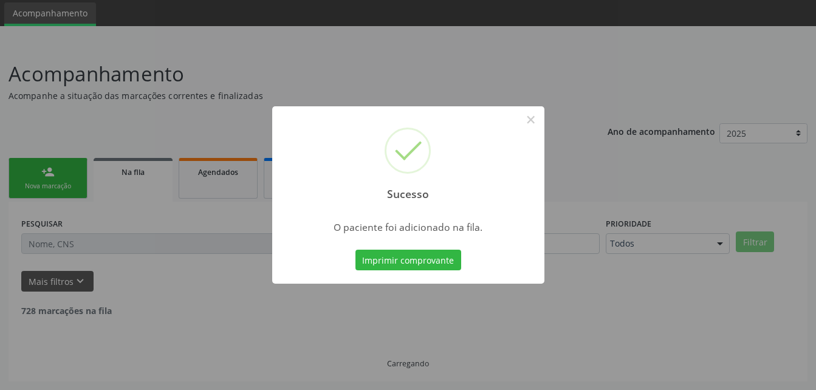
scroll to position [28, 0]
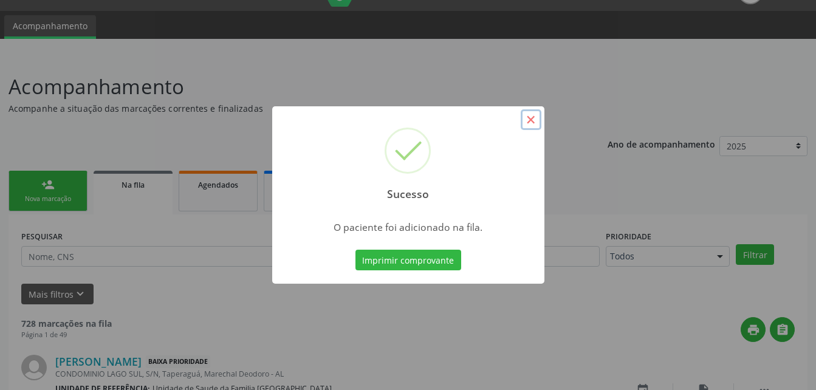
click at [529, 123] on button "×" at bounding box center [531, 119] width 21 height 21
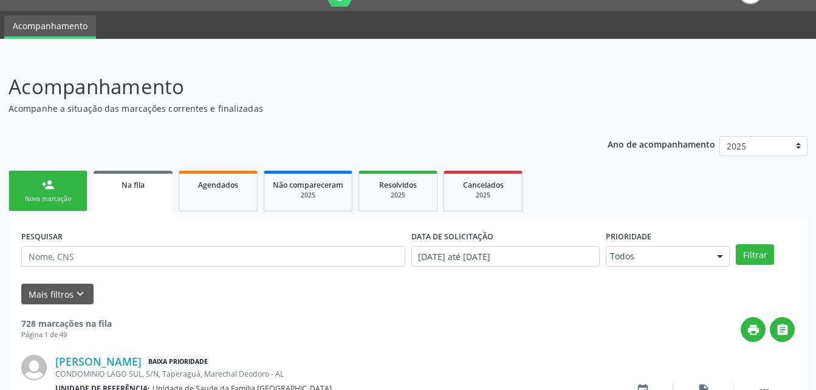
click at [78, 196] on div "Nova marcação" at bounding box center [48, 198] width 61 height 9
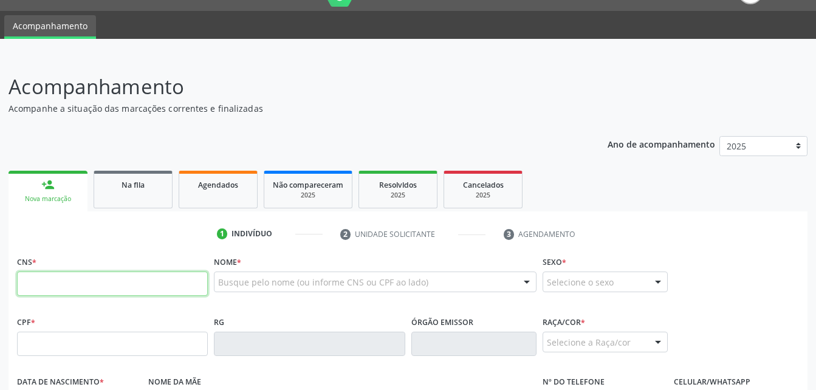
click at [181, 283] on input "text" at bounding box center [112, 284] width 191 height 24
click at [165, 334] on input "text" at bounding box center [112, 344] width 191 height 24
type input "010.996.434-90"
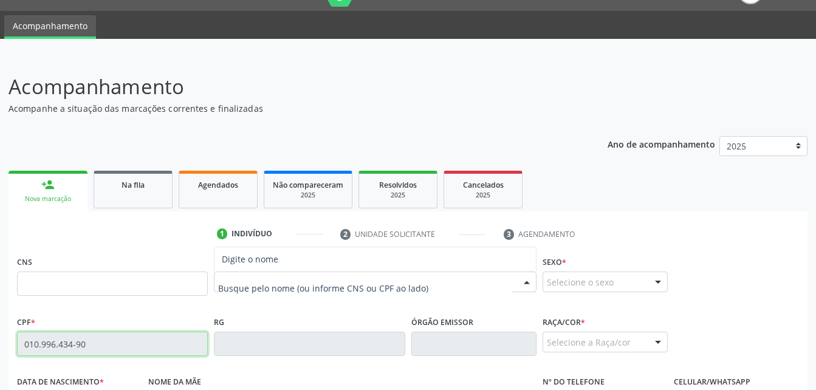
type input "702 3051 2999 4718"
type input "[DATE]"
type input "[PERSON_NAME]"
type input "[PHONE_NUMBER]"
type input "S/N"
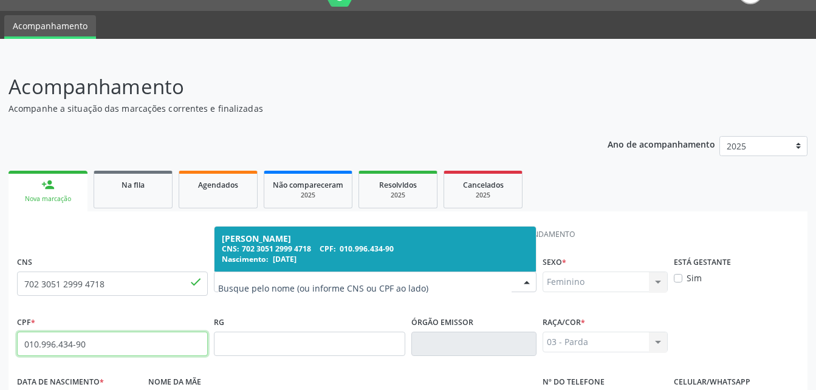
click at [275, 257] on span "[DATE]" at bounding box center [285, 259] width 24 height 10
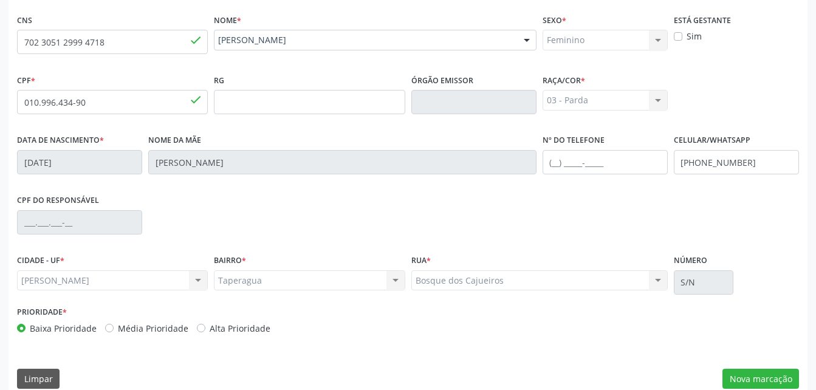
scroll to position [271, 0]
click at [786, 375] on button "Nova marcação" at bounding box center [761, 378] width 77 height 21
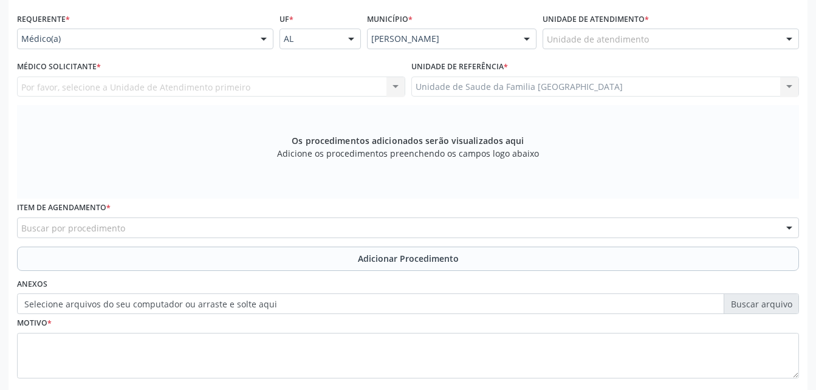
click at [713, 28] on div "Unidade de atendimento * Unidade de atendimento Aeronave Baron 58 Aeronave Cess…" at bounding box center [671, 29] width 256 height 39
click at [706, 50] on div "Unidade de atendimento * Unidade de atendimento Aeronave Baron 58 Aeronave Cess…" at bounding box center [671, 33] width 263 height 47
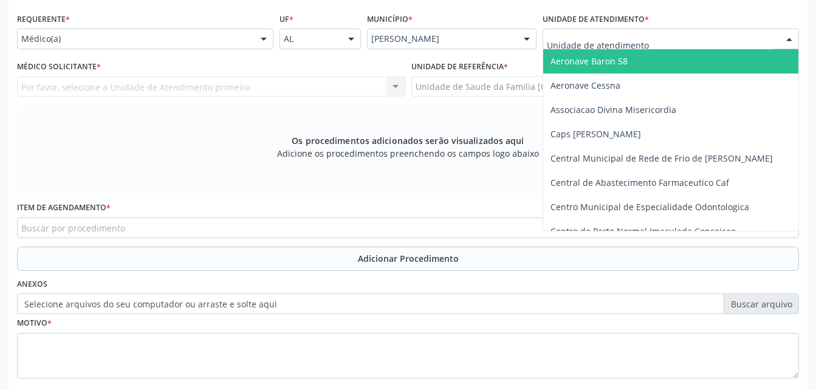
click at [700, 35] on div at bounding box center [671, 39] width 256 height 21
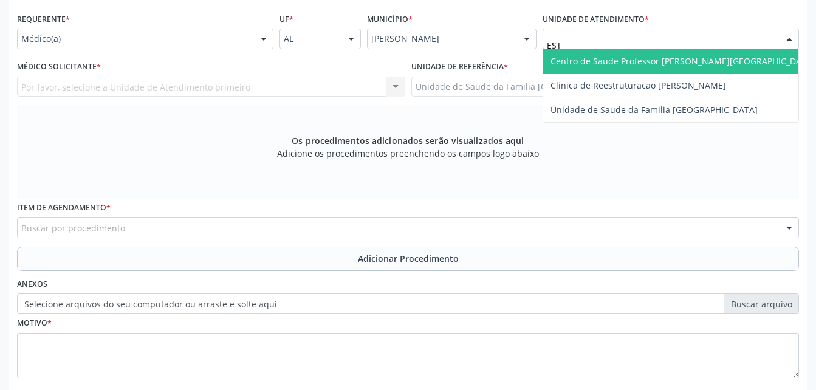
type input "ESTI"
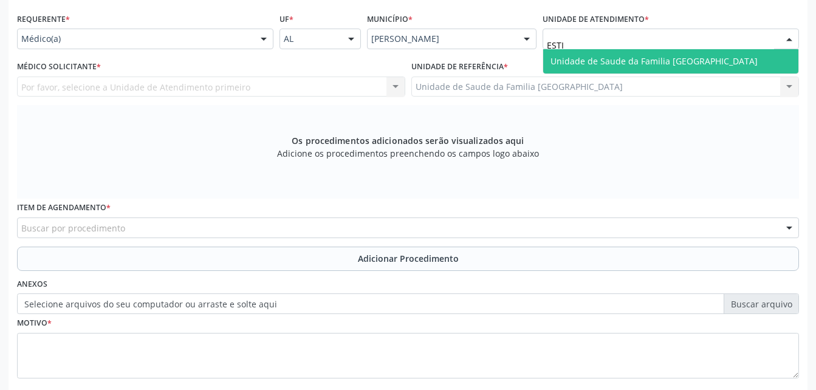
click at [702, 60] on span "Unidade de Saude da Familia [GEOGRAPHIC_DATA]" at bounding box center [654, 61] width 207 height 12
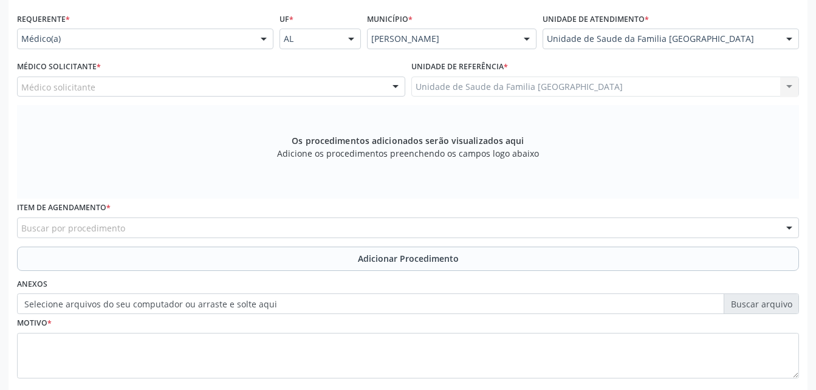
click at [193, 83] on div "Médico solicitante" at bounding box center [211, 87] width 388 height 21
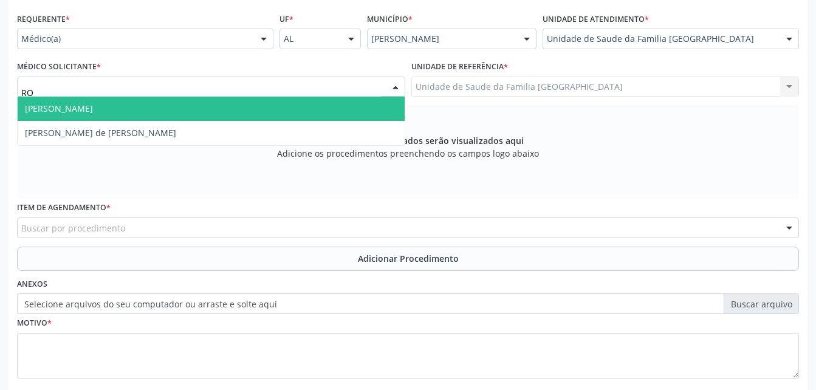
type input "ROD"
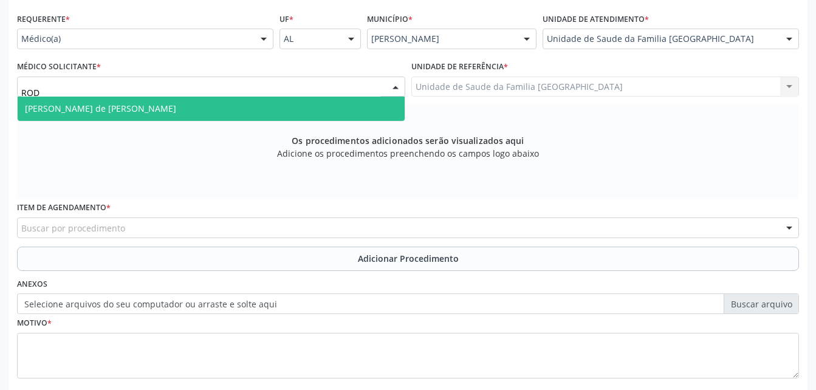
click at [202, 116] on span "[PERSON_NAME] de [PERSON_NAME]" at bounding box center [211, 109] width 387 height 24
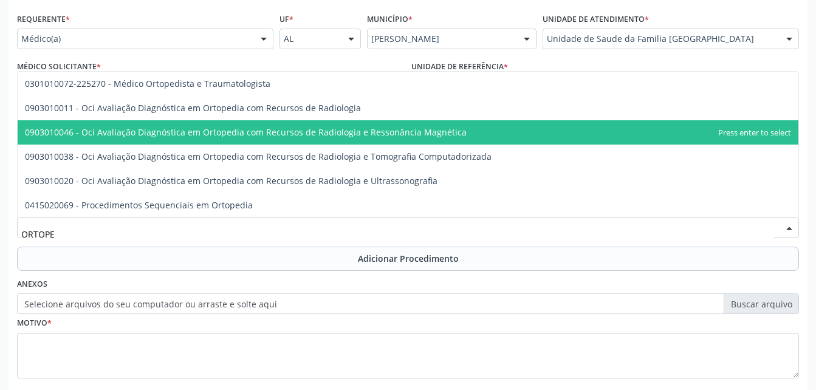
type input "ORTOPED"
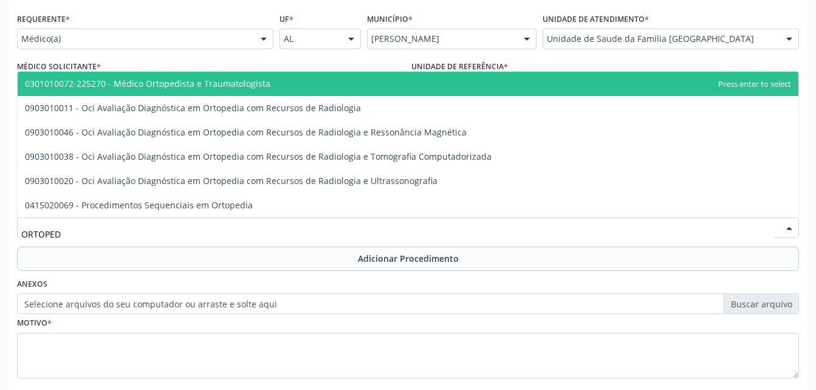
click at [134, 90] on span "0301010072-225270 - Médico Ortopedista e Traumatologista" at bounding box center [408, 84] width 781 height 24
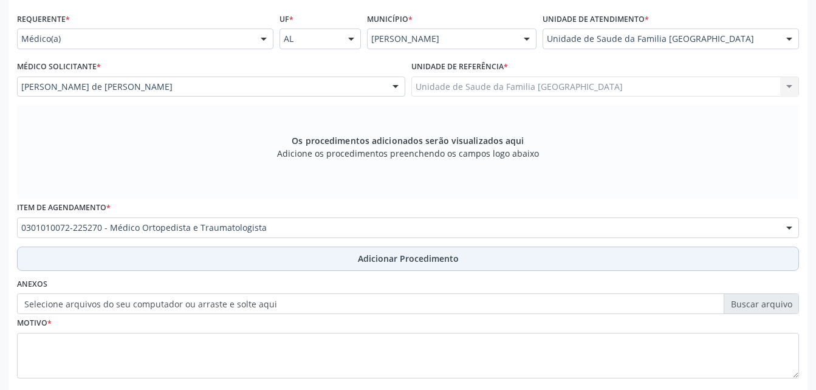
click at [292, 258] on button "Adicionar Procedimento" at bounding box center [408, 259] width 782 height 24
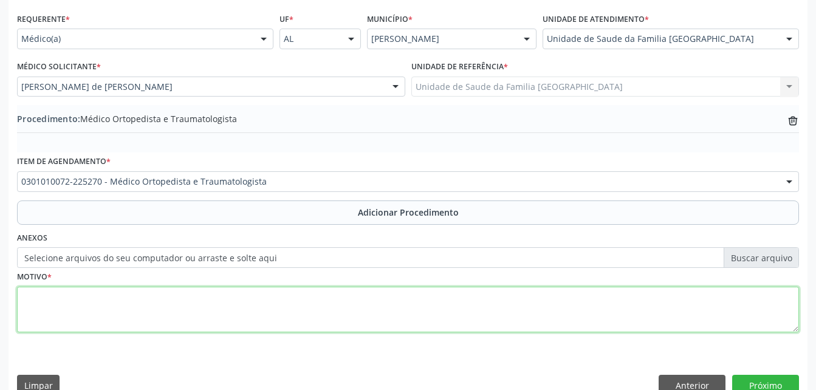
click at [297, 305] on textarea at bounding box center [408, 310] width 782 height 46
type textarea "DOR LOMBAR"
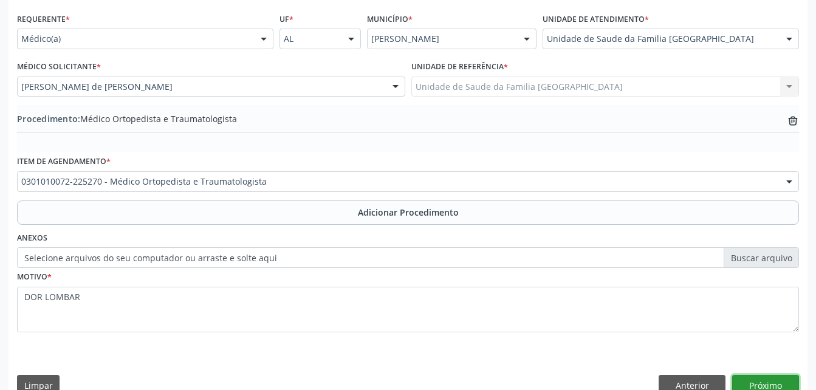
click at [793, 378] on button "Próximo" at bounding box center [765, 385] width 67 height 21
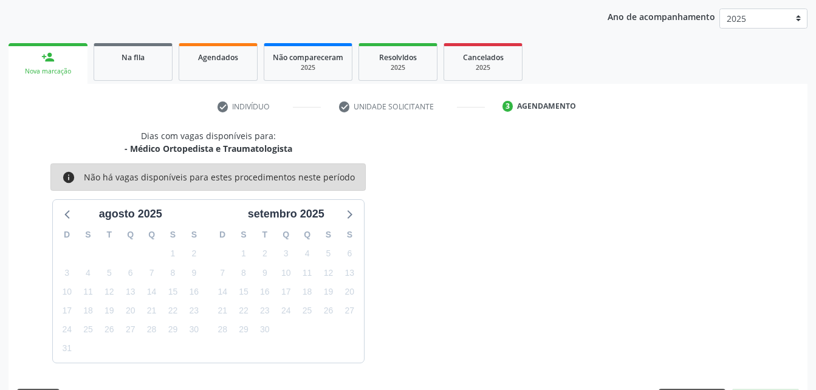
scroll to position [191, 0]
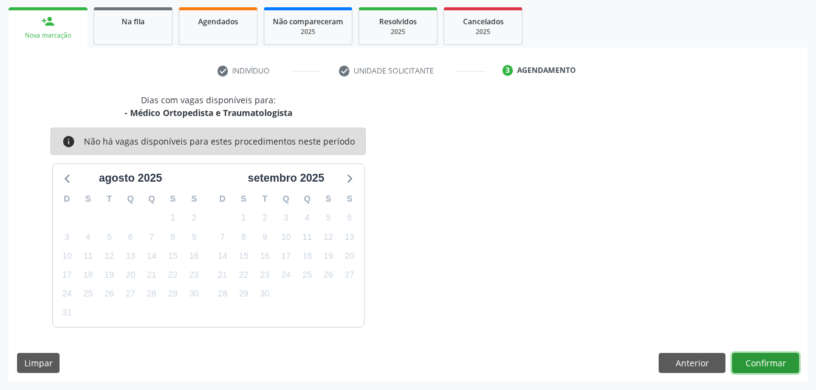
click at [771, 362] on button "Confirmar" at bounding box center [765, 363] width 67 height 21
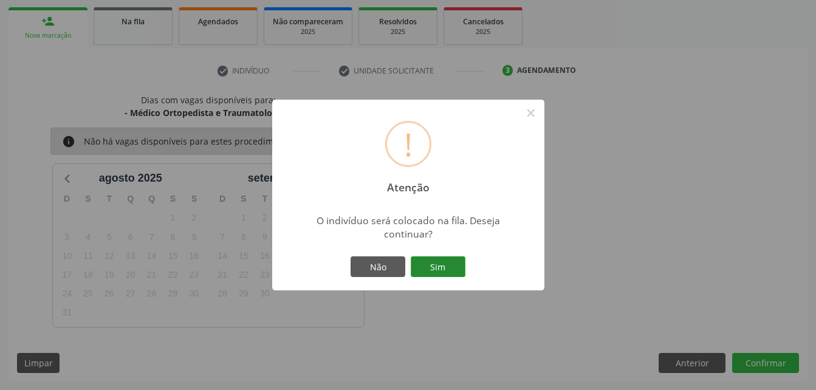
click at [429, 259] on button "Sim" at bounding box center [438, 266] width 55 height 21
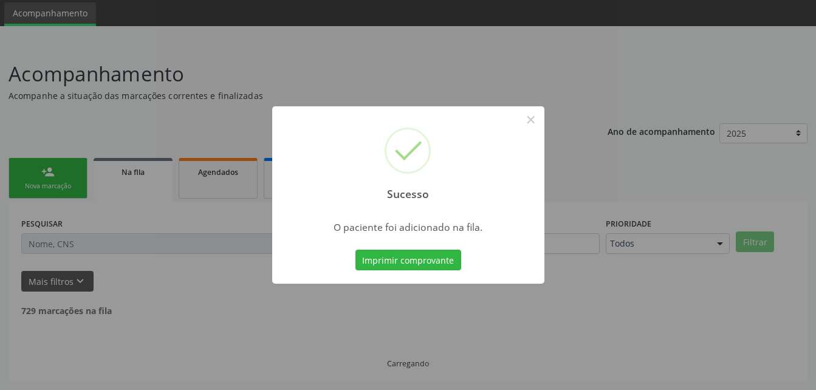
scroll to position [28, 0]
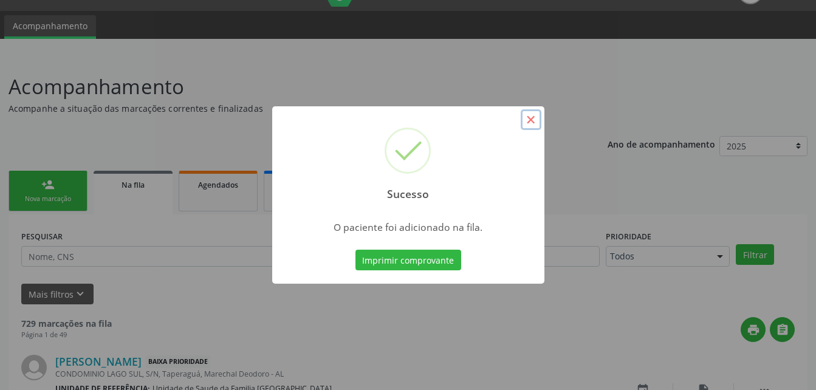
click at [533, 120] on button "×" at bounding box center [531, 119] width 21 height 21
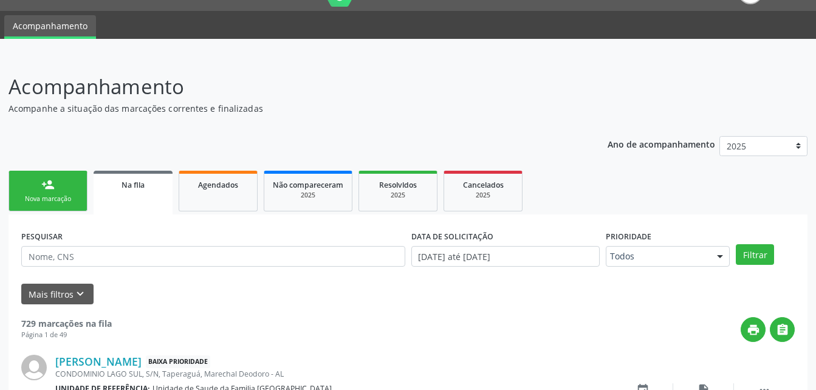
click at [72, 183] on link "person_add Nova marcação" at bounding box center [48, 191] width 79 height 41
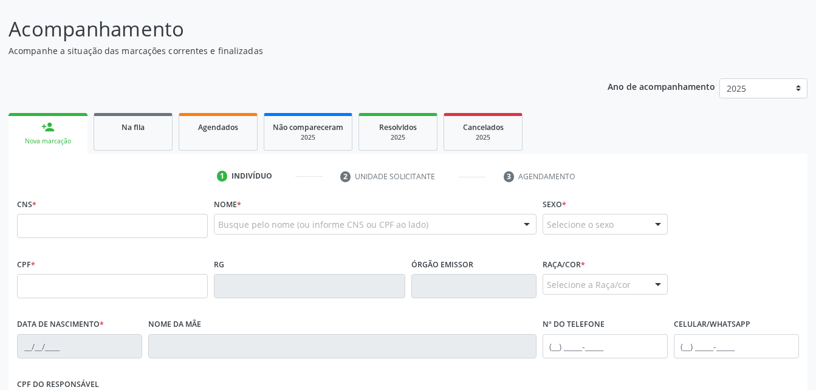
scroll to position [89, 0]
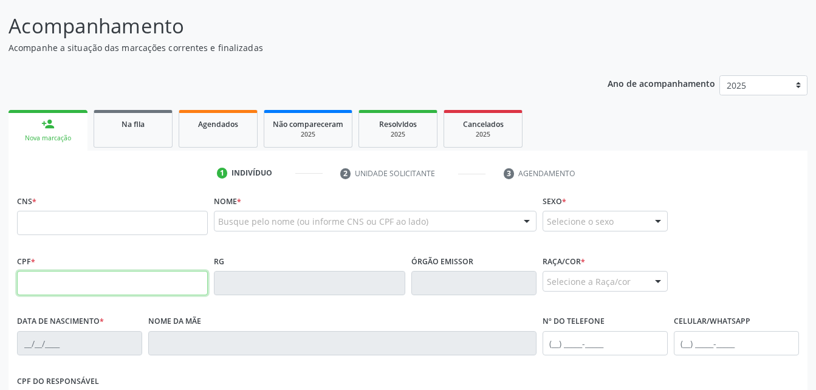
click at [118, 279] on input "text" at bounding box center [112, 283] width 191 height 24
type input "010.996.434-90"
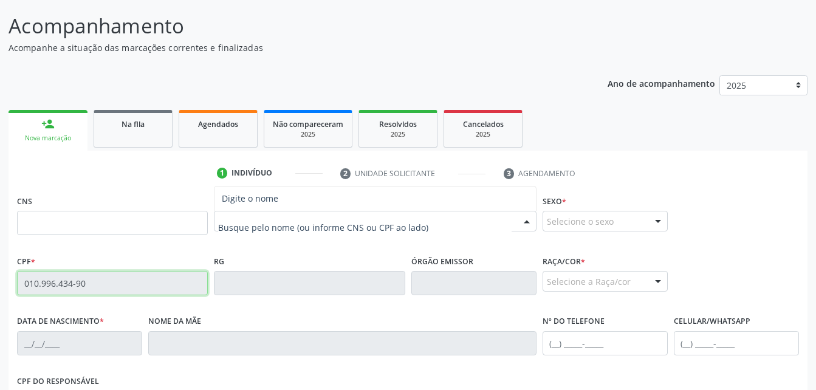
type input "702 3051 2999 4718"
type input "[DATE]"
type input "[PERSON_NAME]"
type input "[PHONE_NUMBER]"
type input "S/N"
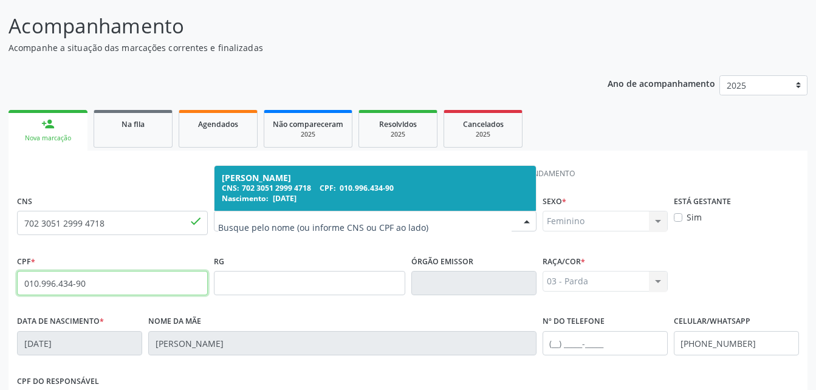
click at [483, 196] on div "Nascimento: 01[DATE]" at bounding box center [375, 198] width 306 height 10
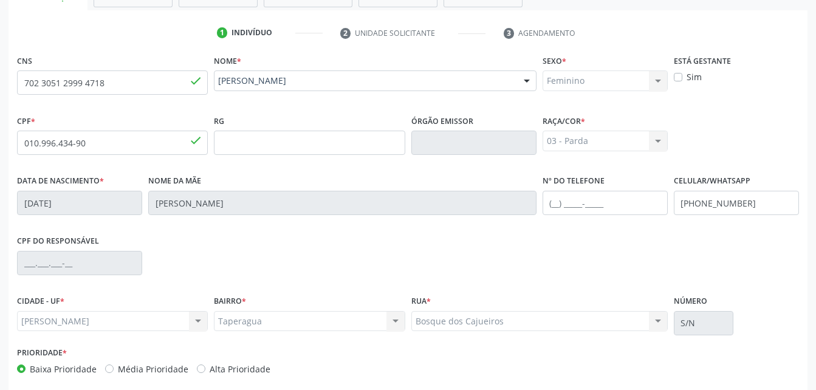
scroll to position [271, 0]
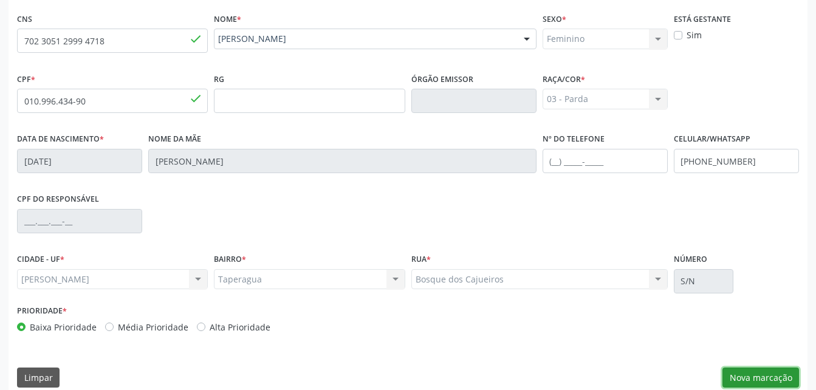
click at [761, 374] on button "Nova marcação" at bounding box center [761, 378] width 77 height 21
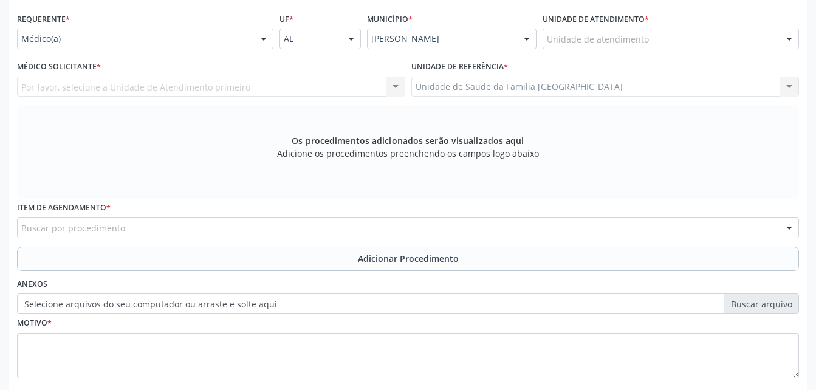
drag, startPoint x: 686, startPoint y: 46, endPoint x: 683, endPoint y: 38, distance: 9.0
click at [683, 40] on div "Unidade de atendimento" at bounding box center [671, 39] width 256 height 21
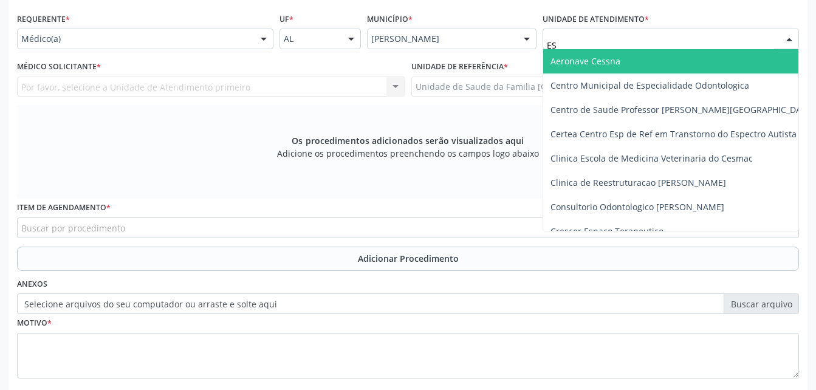
type input "EST"
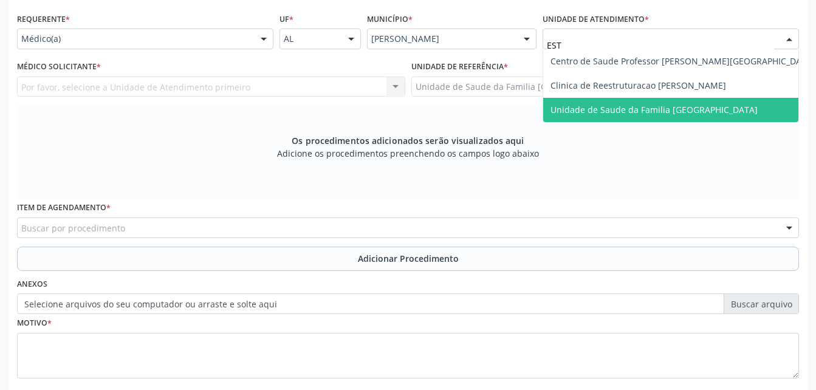
drag, startPoint x: 709, startPoint y: 114, endPoint x: 518, endPoint y: 120, distance: 190.3
click at [652, 120] on span "Unidade de Saude da Familia [GEOGRAPHIC_DATA]" at bounding box center [682, 110] width 279 height 24
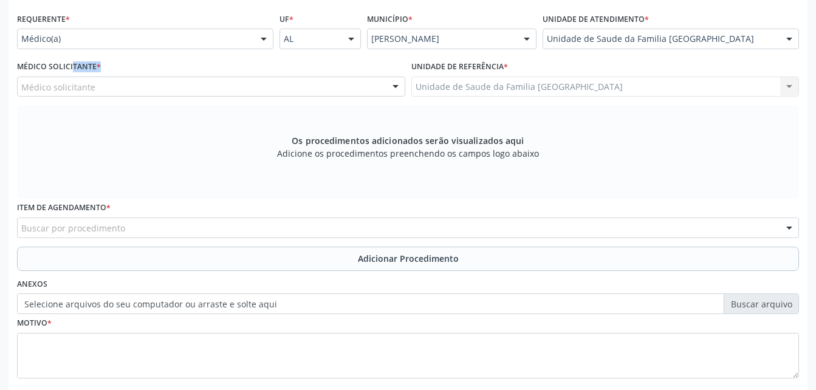
drag, startPoint x: 61, startPoint y: 75, endPoint x: 71, endPoint y: 81, distance: 12.0
click at [71, 81] on div "Médico Solicitante * Médico solicitante [PERSON_NAME] [PERSON_NAME] [PERSON_NAM…" at bounding box center [211, 77] width 388 height 39
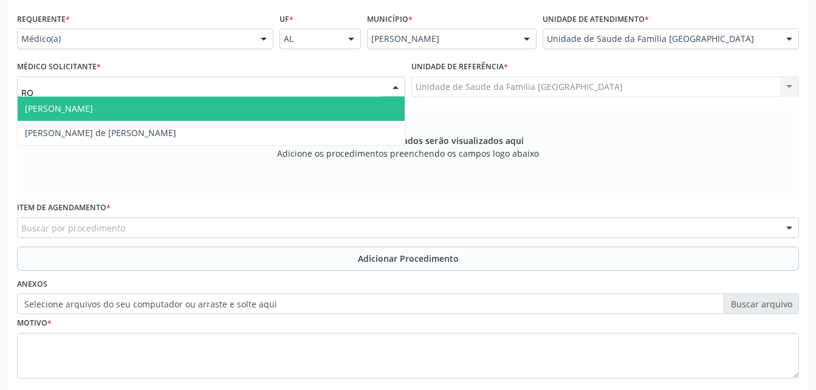
type input "ROD"
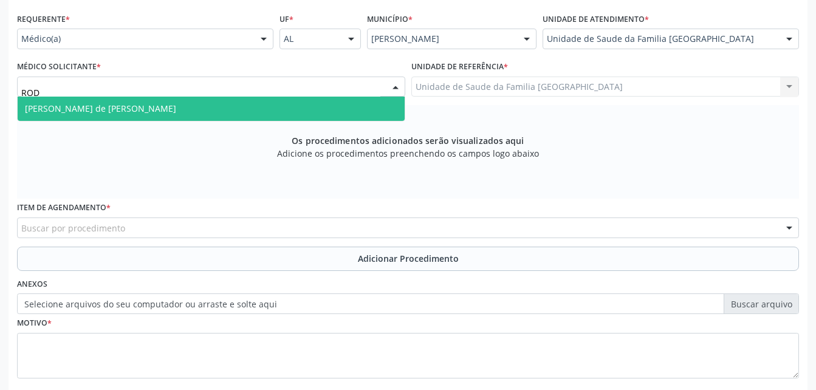
click at [171, 102] on span "[PERSON_NAME] de [PERSON_NAME]" at bounding box center [211, 109] width 387 height 24
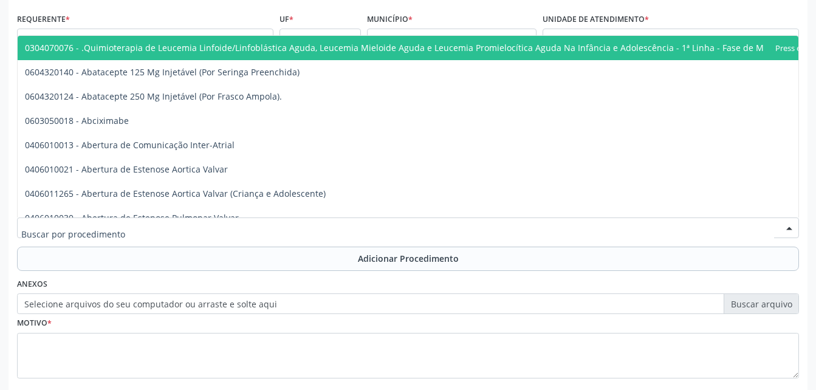
click at [197, 225] on div at bounding box center [408, 228] width 782 height 21
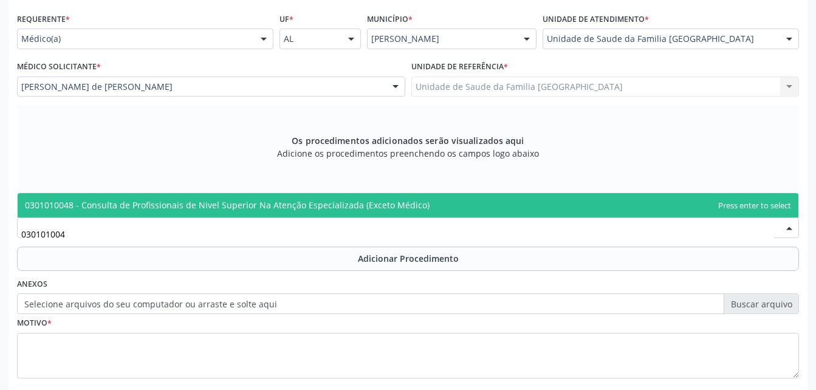
type input "0301010048"
click at [207, 204] on span "0301010048 - Consulta de Profissionais de Nivel Superior Na Atenção Especializa…" at bounding box center [227, 205] width 405 height 12
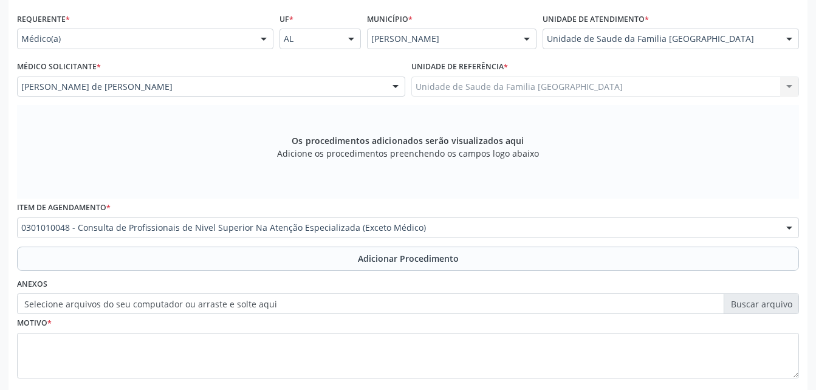
click at [229, 266] on button "Adicionar Procedimento" at bounding box center [408, 259] width 782 height 24
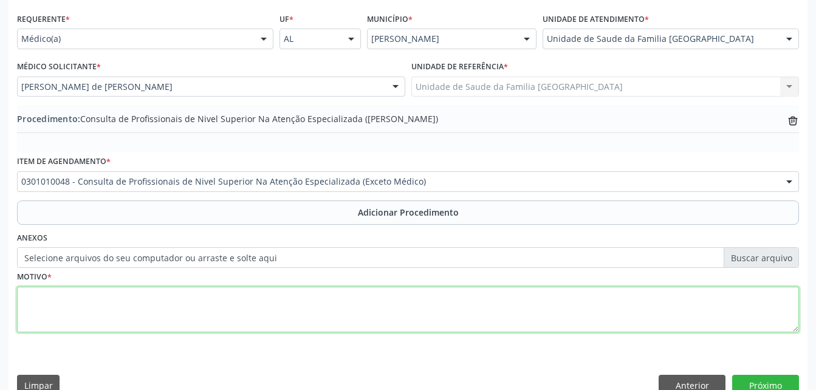
click at [247, 317] on textarea at bounding box center [408, 310] width 782 height 46
type textarea "NUTRIÇÃO"
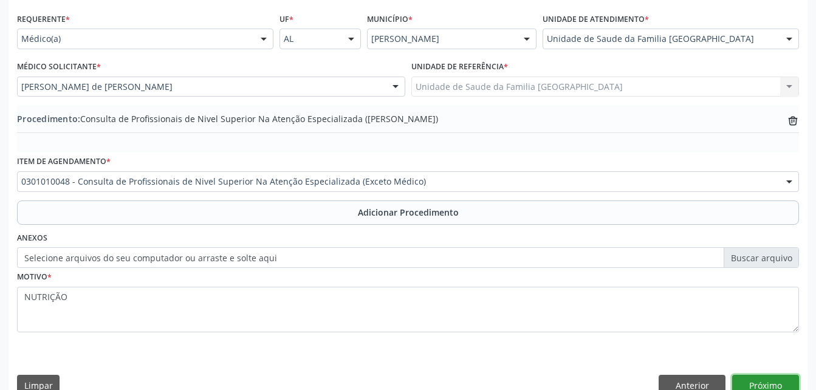
click at [774, 380] on button "Próximo" at bounding box center [765, 385] width 67 height 21
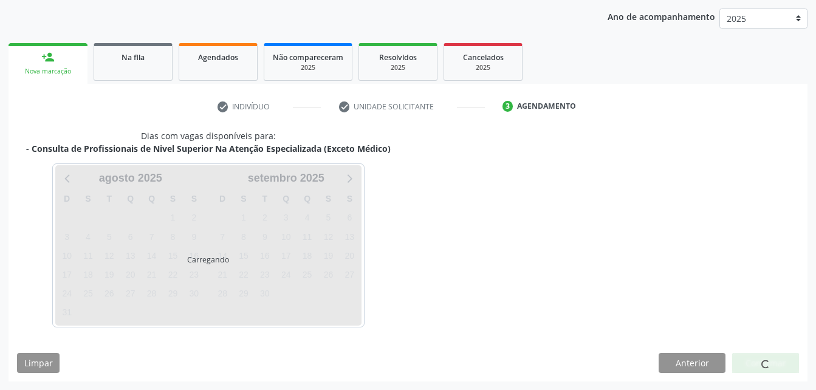
scroll to position [191, 0]
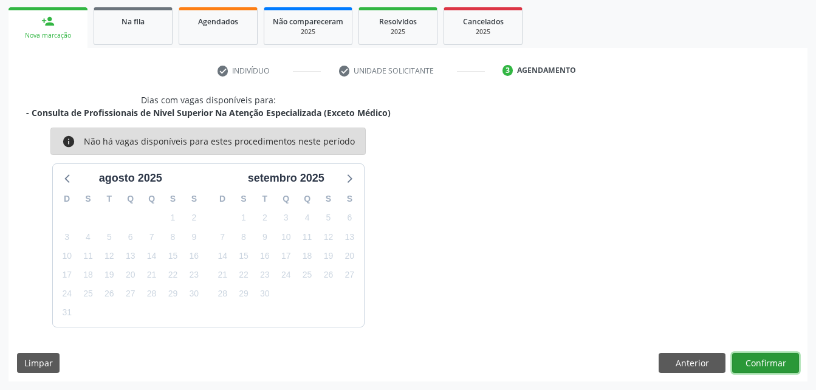
click at [762, 362] on button "Confirmar" at bounding box center [765, 363] width 67 height 21
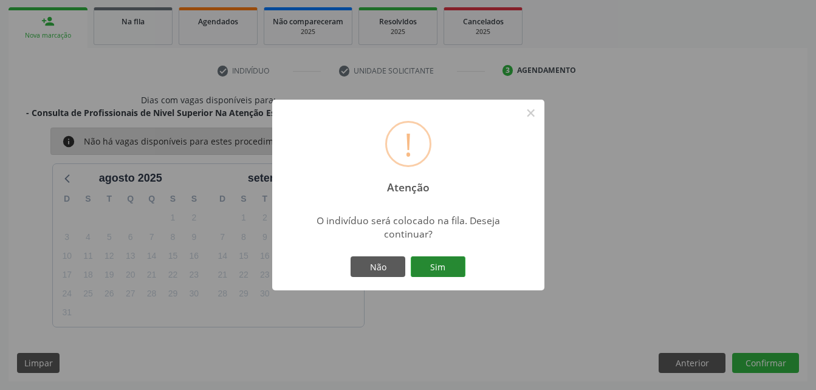
click at [459, 276] on button "Sim" at bounding box center [438, 266] width 55 height 21
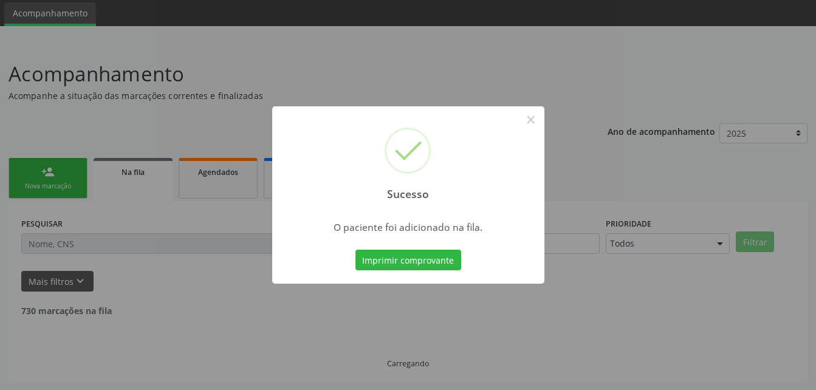
scroll to position [28, 0]
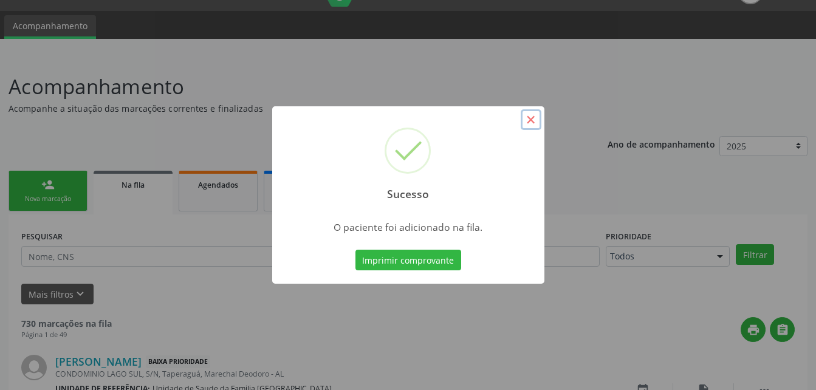
click at [533, 123] on button "×" at bounding box center [531, 119] width 21 height 21
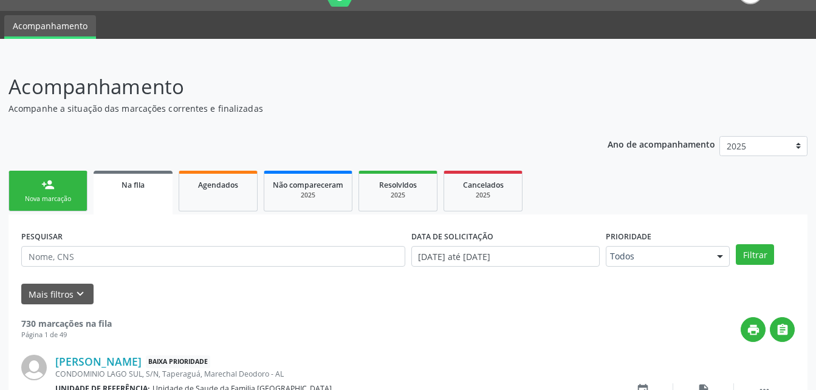
click at [61, 187] on link "person_add Nova marcação" at bounding box center [48, 191] width 79 height 41
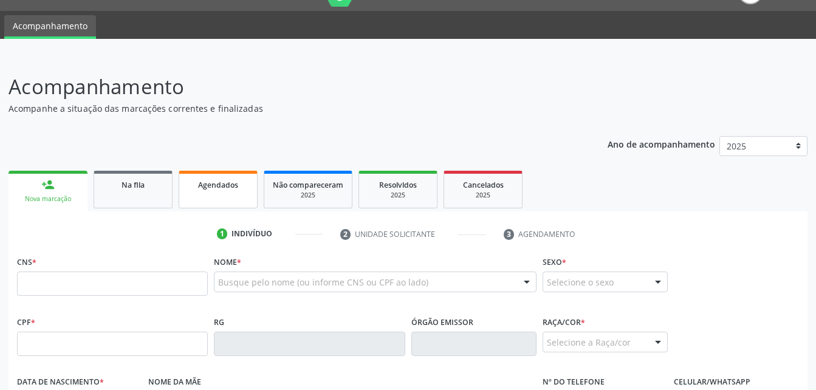
click at [199, 194] on link "Agendados" at bounding box center [218, 190] width 79 height 38
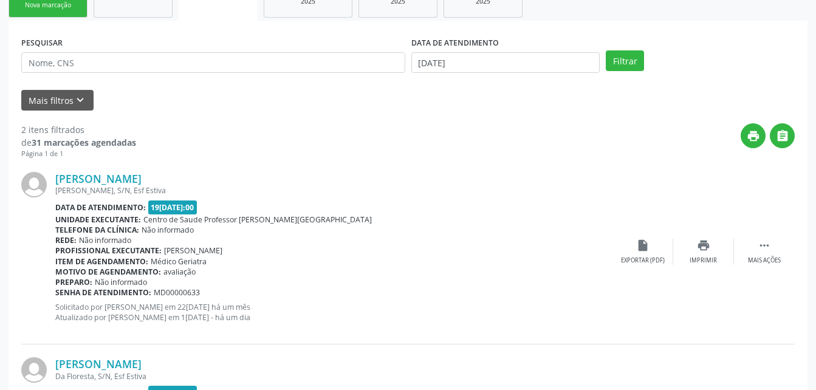
scroll to position [201, 0]
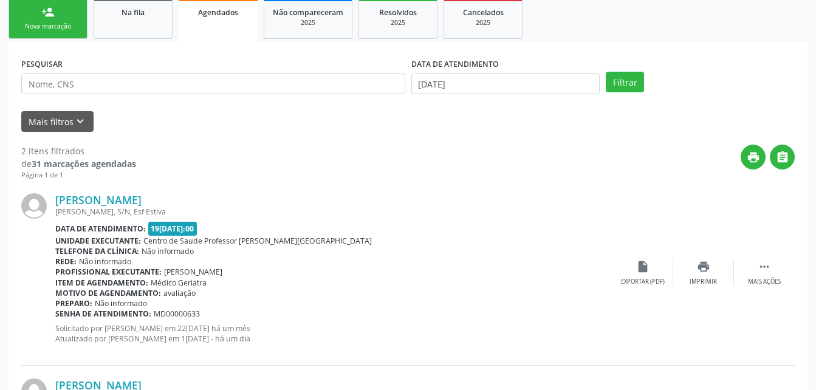
click at [84, 8] on link "person_add Nova marcação" at bounding box center [48, 18] width 79 height 41
click at [78, 10] on link "person_add Nova marcação" at bounding box center [48, 18] width 79 height 41
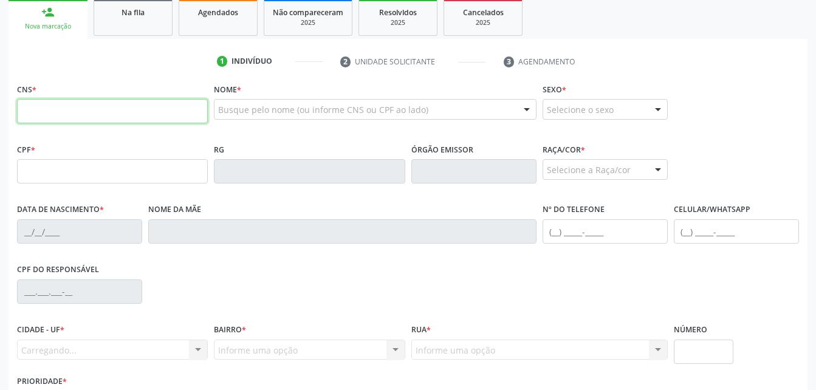
click at [136, 109] on input "text" at bounding box center [112, 111] width 191 height 24
click at [367, 198] on div "RG" at bounding box center [309, 170] width 197 height 60
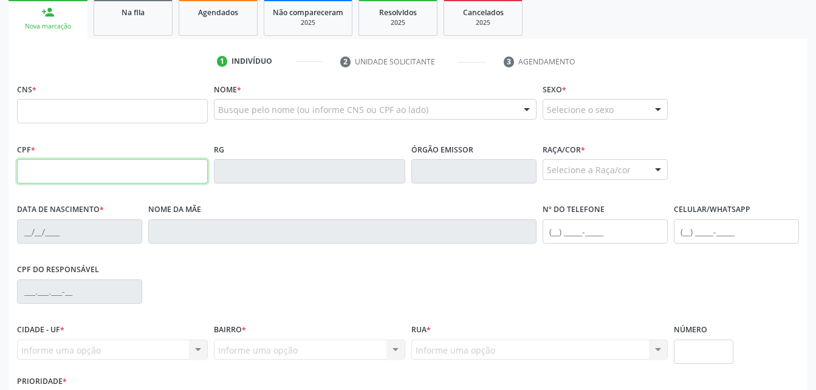
click at [165, 173] on input "text" at bounding box center [112, 171] width 191 height 24
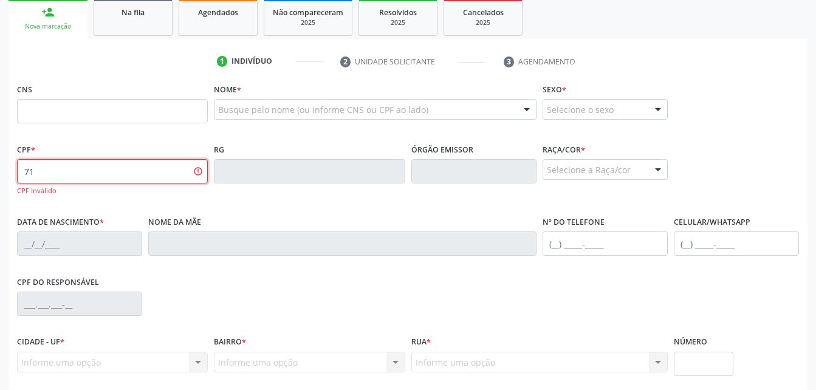
type input "7"
click at [223, 125] on div "Busque pelo nome (ou informe CNS ou CPF ao lado) Nenhum resultado encontrado pa…" at bounding box center [375, 113] width 322 height 29
click at [176, 155] on div "CPF * 711.814.394-92 CPF inválido" at bounding box center [112, 167] width 191 height 55
drag, startPoint x: 176, startPoint y: 155, endPoint x: 175, endPoint y: 162, distance: 7.4
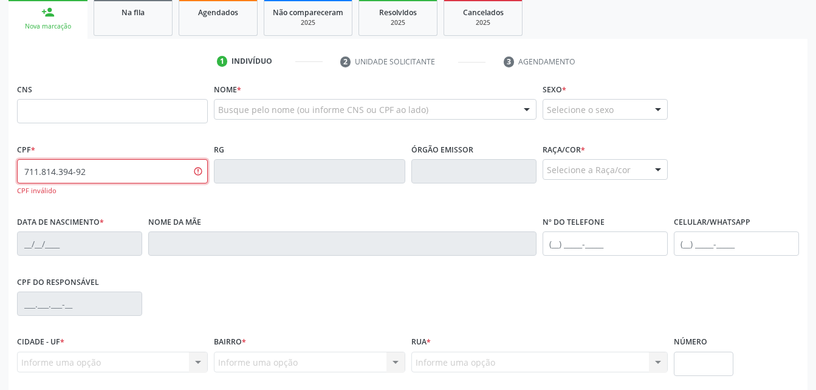
click at [175, 162] on input "711.814.394-92" at bounding box center [112, 171] width 191 height 24
click at [170, 167] on input "711.814.394-92" at bounding box center [112, 171] width 191 height 24
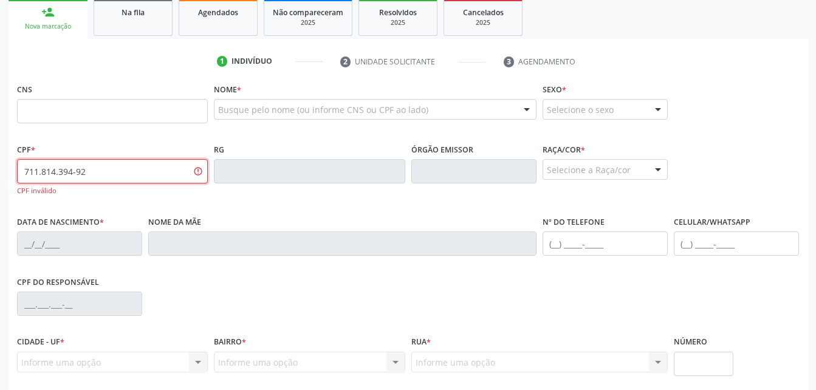
click at [166, 177] on input "711.814.394-92" at bounding box center [112, 171] width 191 height 24
type input "7"
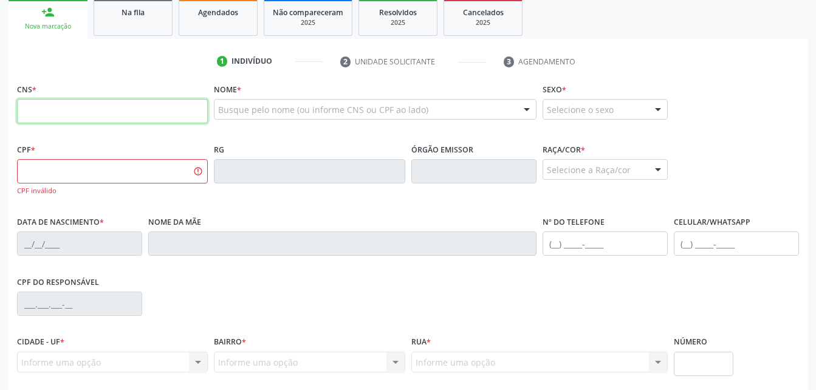
click at [157, 109] on input "text" at bounding box center [112, 111] width 191 height 24
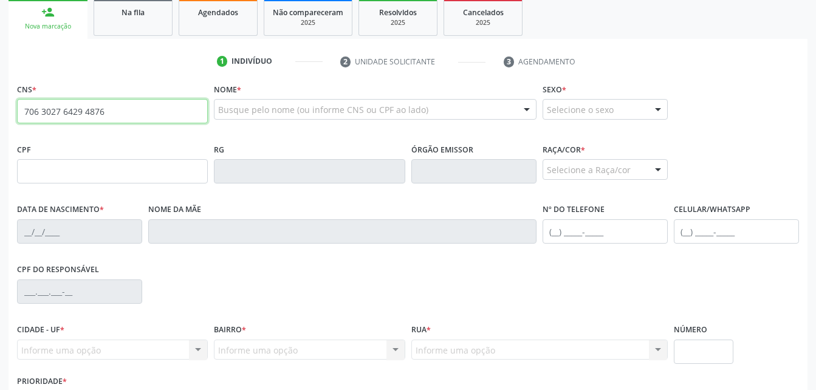
type input "706 3027 6429 4876"
type input "711.814.394-42"
type input "20/[DATE]"
type input "[PERSON_NAME]"
type input "[PHONE_NUMBER]"
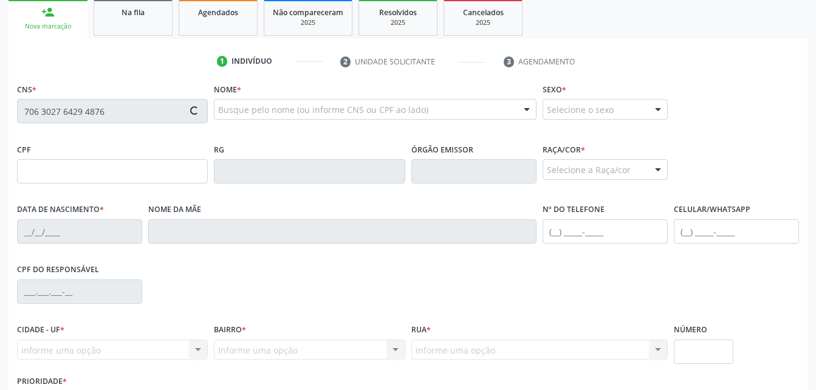
type input "72"
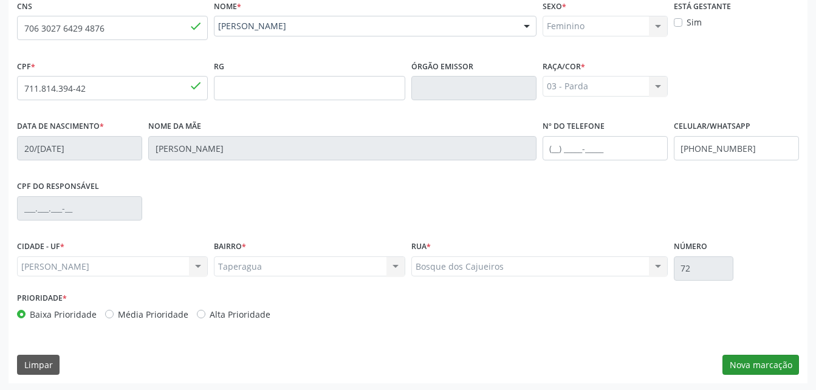
scroll to position [286, 0]
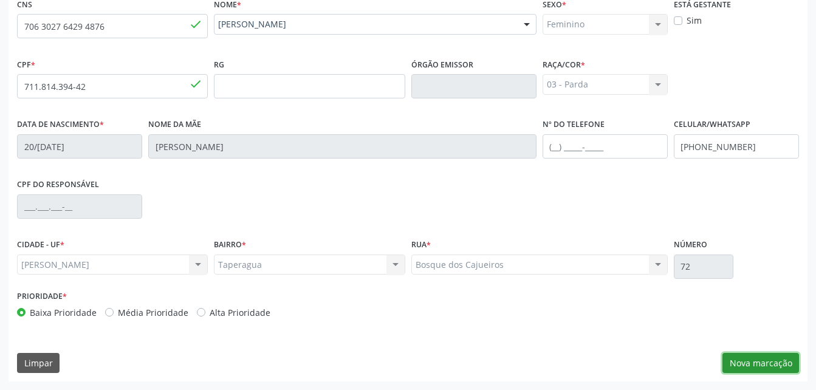
click at [768, 363] on button "Nova marcação" at bounding box center [761, 363] width 77 height 21
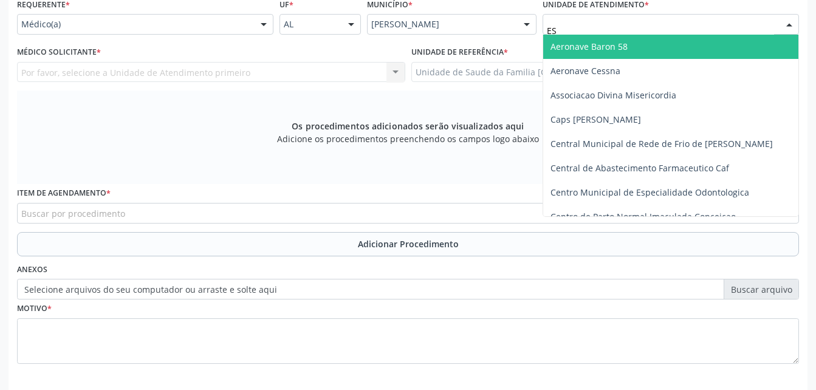
type input "EST"
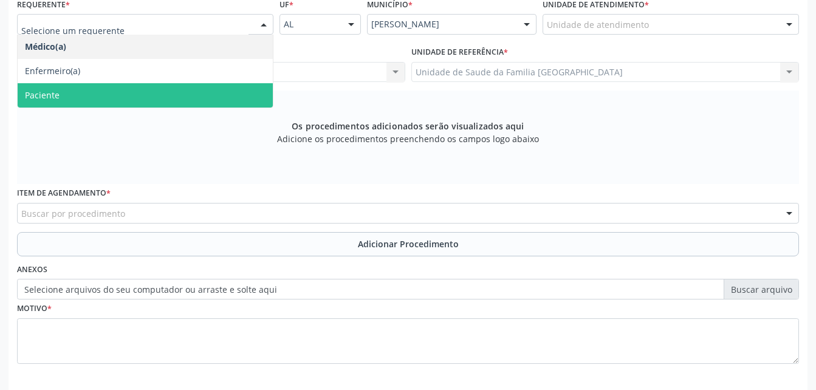
click at [194, 87] on span "Paciente" at bounding box center [145, 95] width 255 height 24
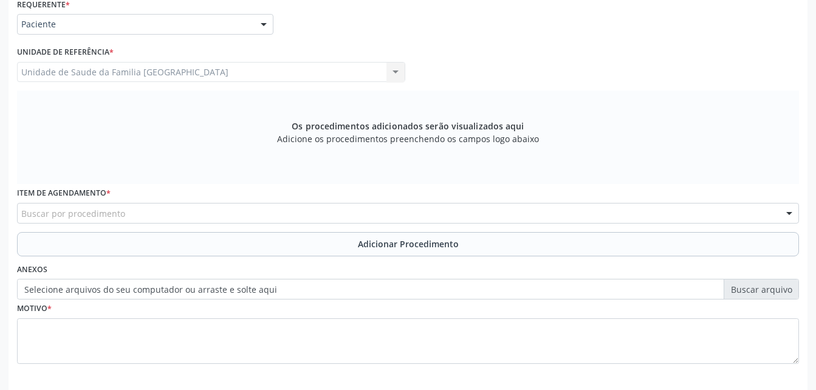
click at [21, 213] on input "text" at bounding box center [21, 219] width 0 height 24
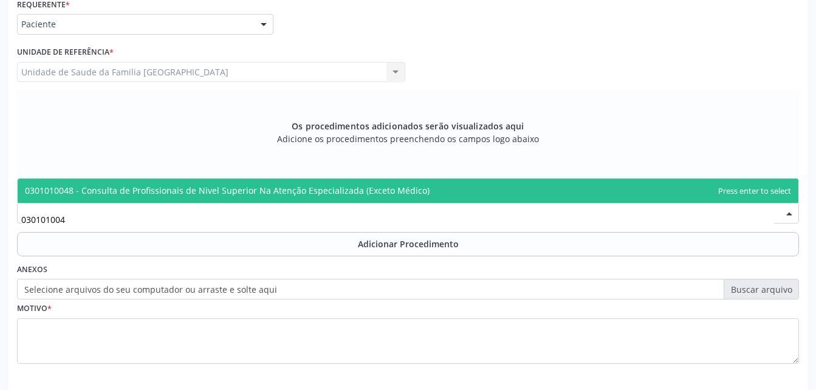
type input "0301010048"
click at [258, 188] on span "0301010048 - Consulta de Profissionais de Nivel Superior Na Atenção Especializa…" at bounding box center [227, 191] width 405 height 12
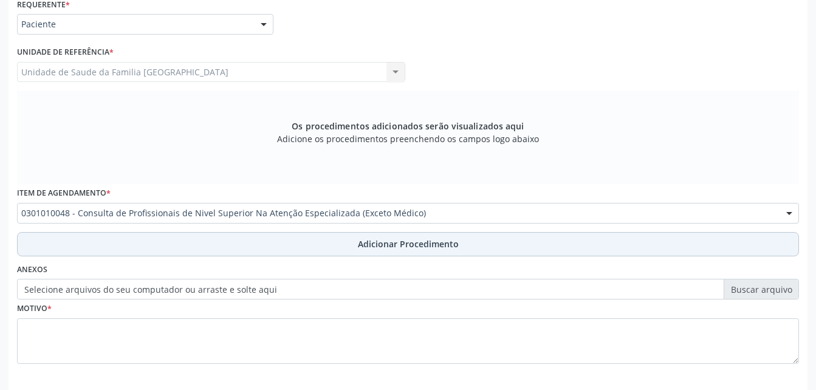
click at [291, 244] on button "Adicionar Procedimento" at bounding box center [408, 244] width 782 height 24
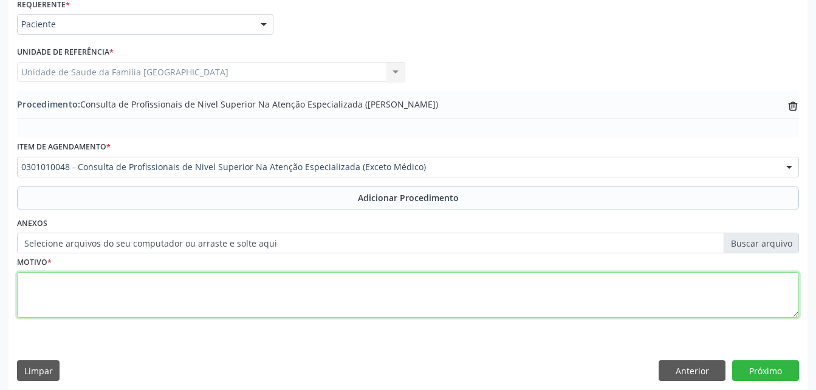
click at [290, 304] on textarea at bounding box center [408, 295] width 782 height 46
type textarea "CEO-DENTISTA OBS:RAIO X (35)"
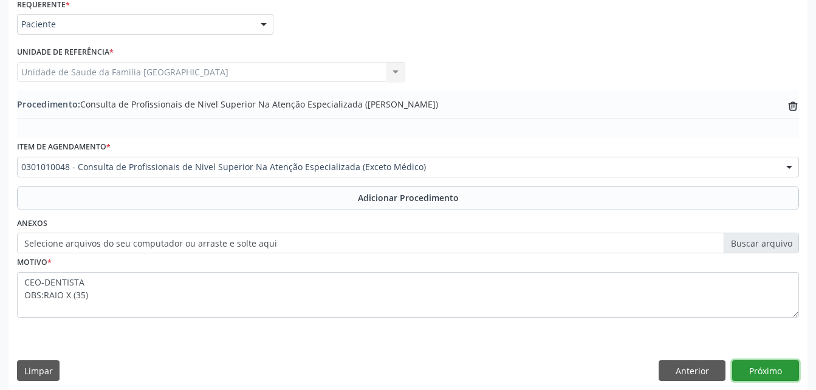
click at [768, 368] on button "Próximo" at bounding box center [765, 370] width 67 height 21
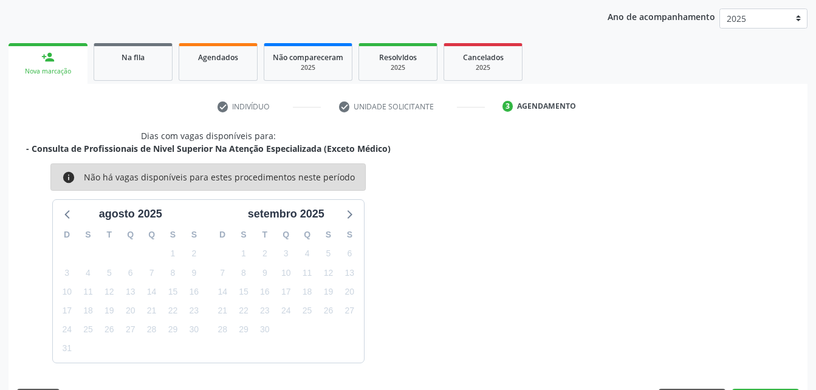
scroll to position [191, 0]
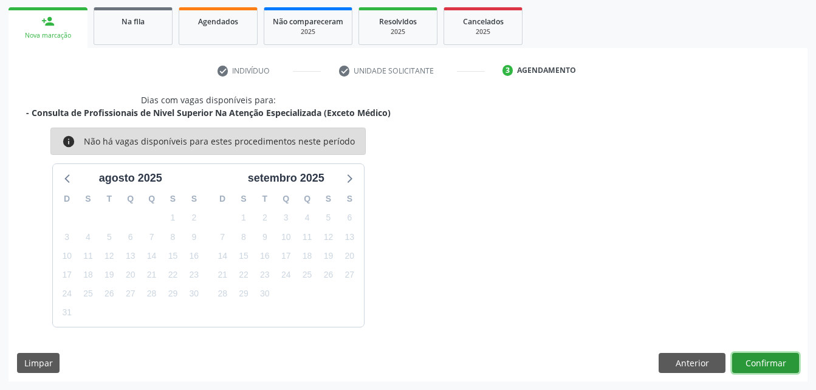
click at [793, 360] on button "Confirmar" at bounding box center [765, 363] width 67 height 21
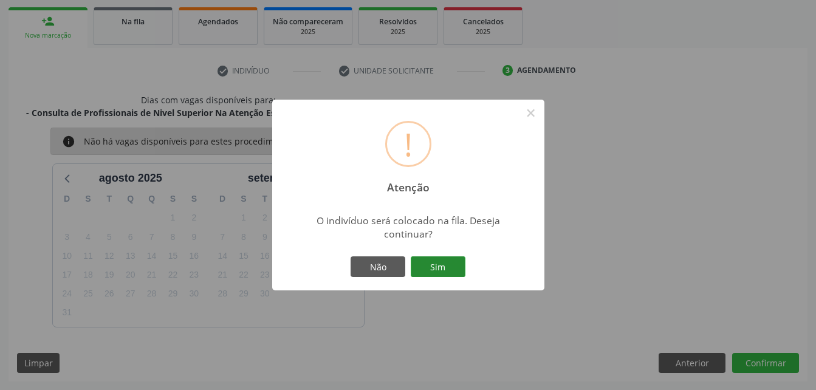
click at [449, 270] on button "Sim" at bounding box center [438, 266] width 55 height 21
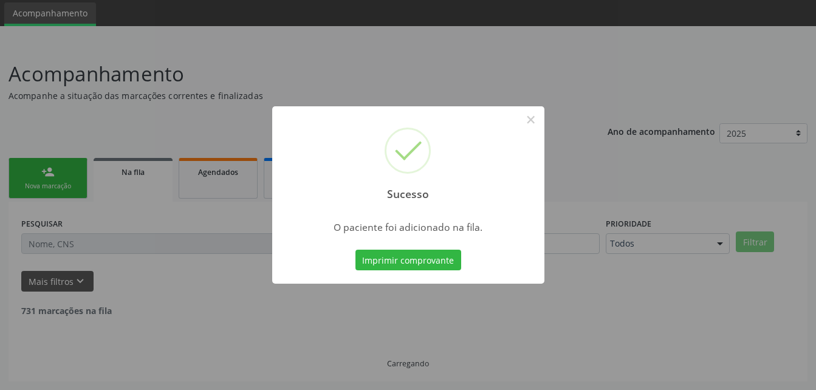
scroll to position [28, 0]
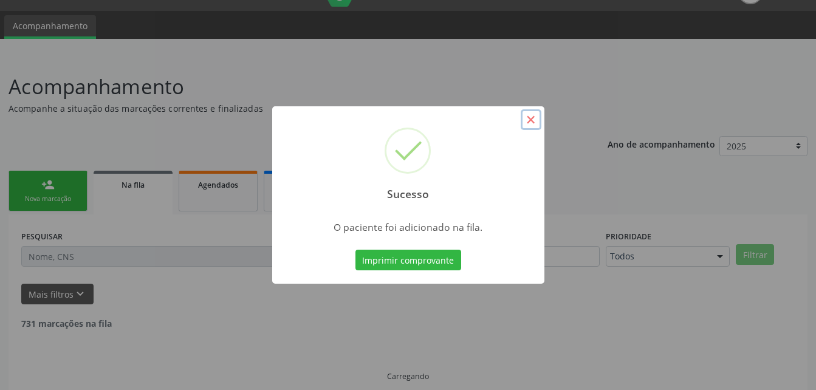
click at [529, 125] on button "×" at bounding box center [531, 119] width 21 height 21
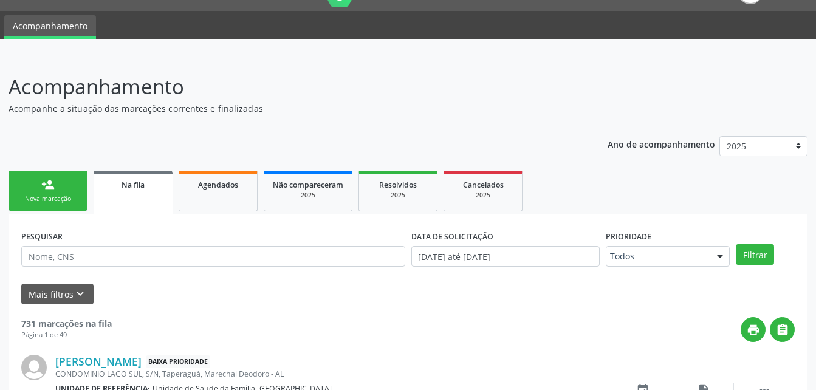
click at [70, 196] on div "Nova marcação" at bounding box center [48, 198] width 61 height 9
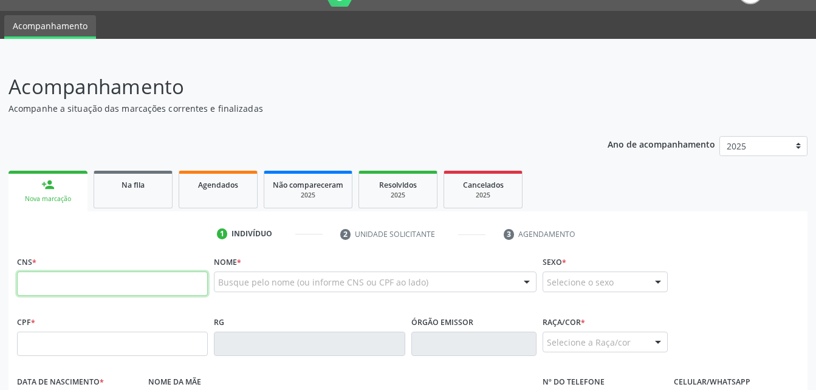
click at [123, 286] on input "text" at bounding box center [112, 284] width 191 height 24
type input "703 0078 9780 1879"
type input "178.305.744-05"
type input "[DATE]"
type input "[PERSON_NAME]"
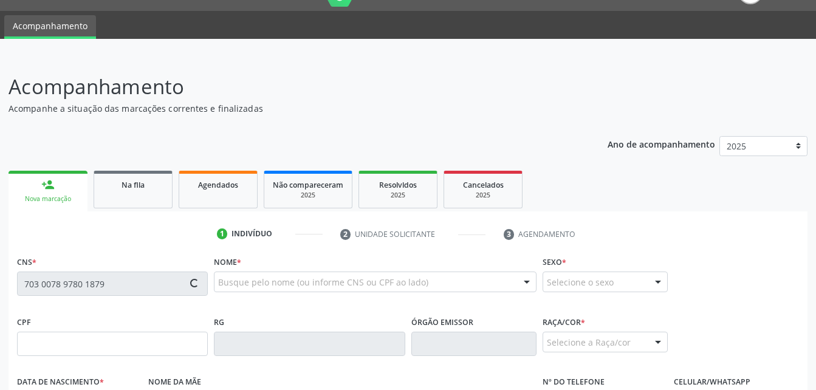
type input "[PHONE_NUMBER]"
type input "S/N"
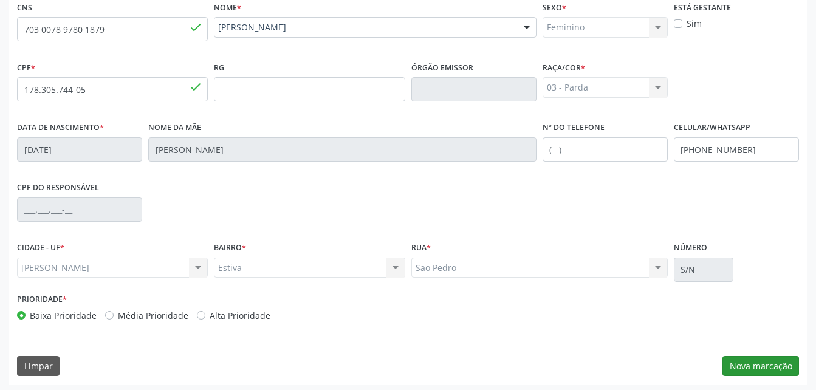
click at [777, 378] on div "CNS 703 0078 9780 1879 done Nome * [PERSON_NAME] [PERSON_NAME] CNS: 703 0078 97…" at bounding box center [408, 191] width 799 height 387
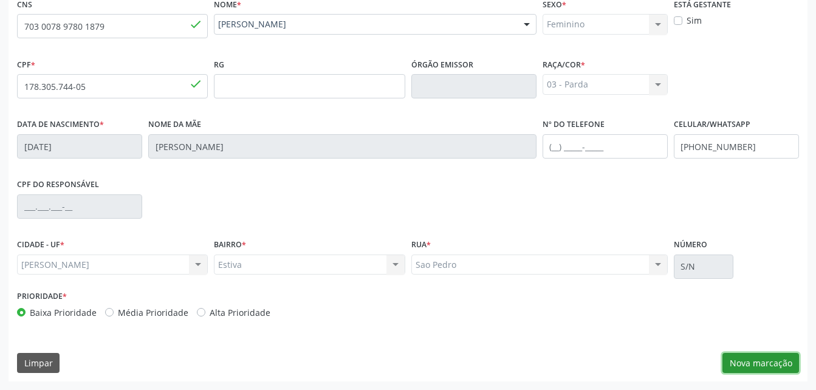
click at [785, 358] on button "Nova marcação" at bounding box center [761, 363] width 77 height 21
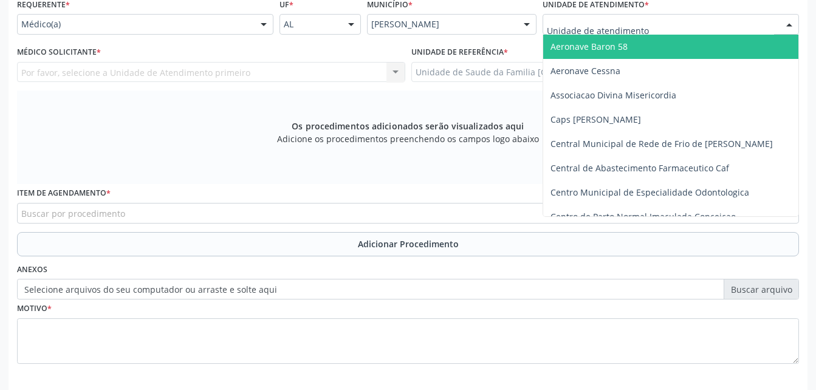
click at [729, 26] on div at bounding box center [671, 24] width 256 height 21
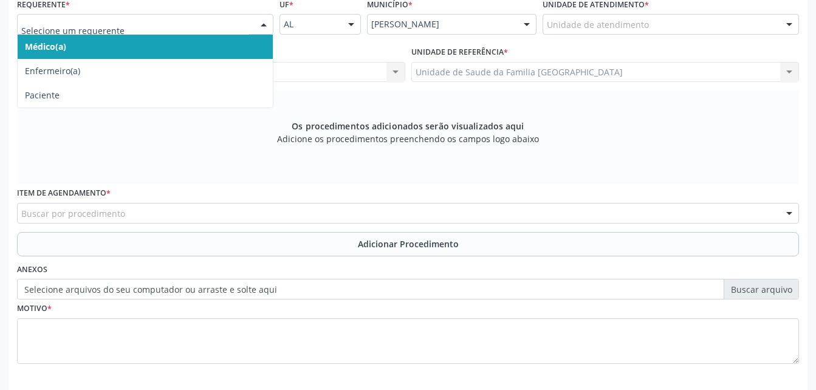
click at [266, 15] on div at bounding box center [264, 25] width 18 height 21
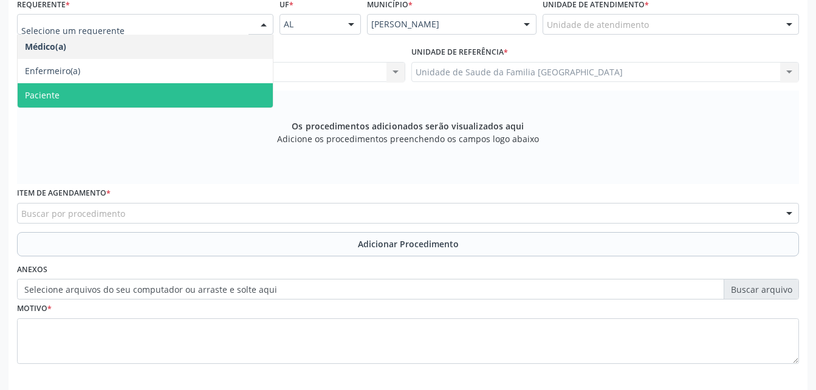
click at [208, 84] on span "Paciente" at bounding box center [145, 95] width 255 height 24
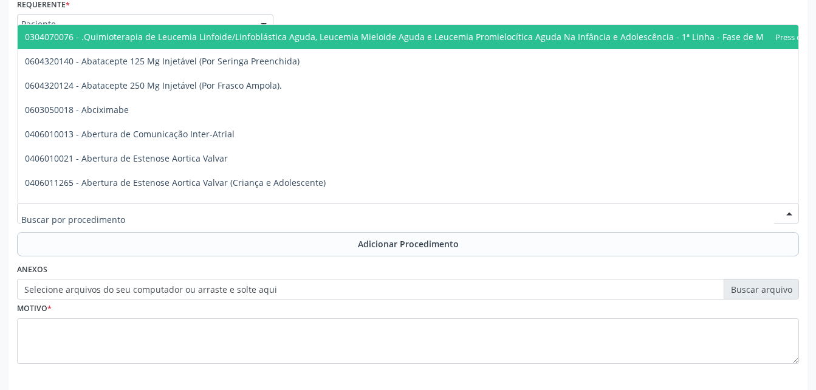
click at [417, 207] on div at bounding box center [408, 213] width 782 height 21
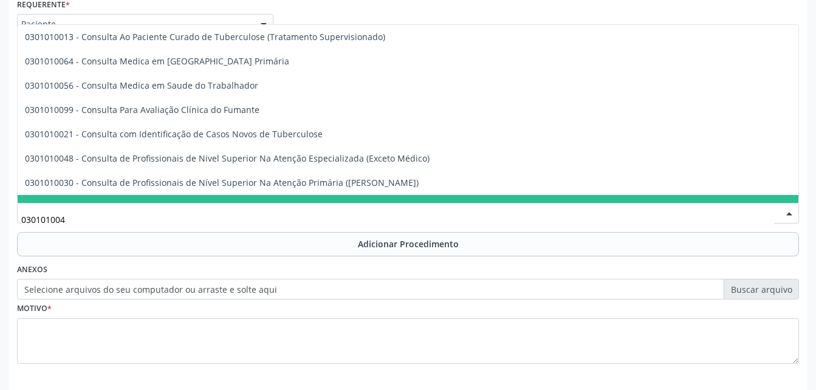
type input "0301010048"
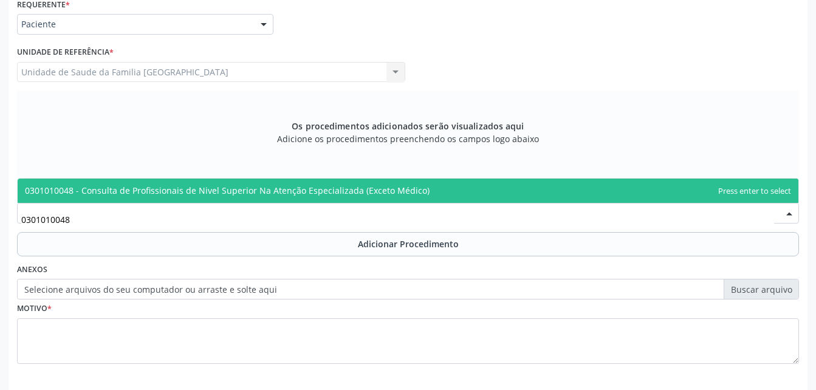
click at [423, 180] on span "0301010048 - Consulta de Profissionais de Nivel Superior Na Atenção Especializa…" at bounding box center [408, 191] width 781 height 24
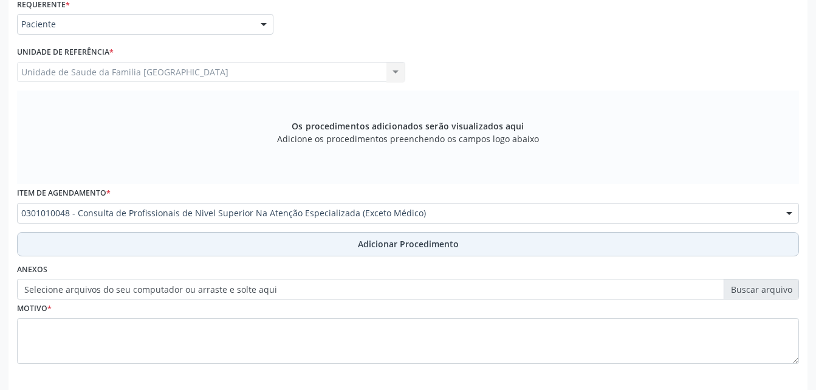
click at [428, 246] on span "Adicionar Procedimento" at bounding box center [408, 244] width 101 height 13
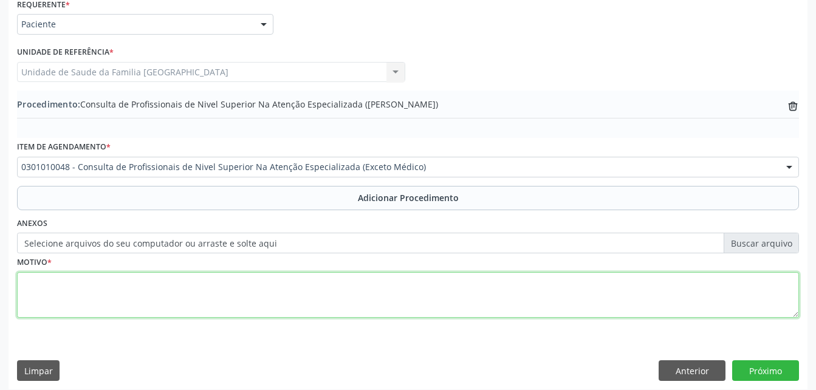
click at [413, 303] on textarea at bounding box center [408, 295] width 782 height 46
type textarea "CEO-DENTISTA OBS:ODONTOPEDIATRIA"
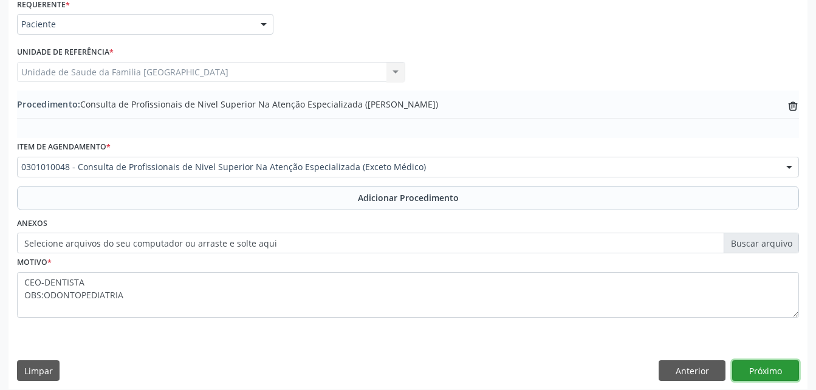
click at [755, 374] on button "Próximo" at bounding box center [765, 370] width 67 height 21
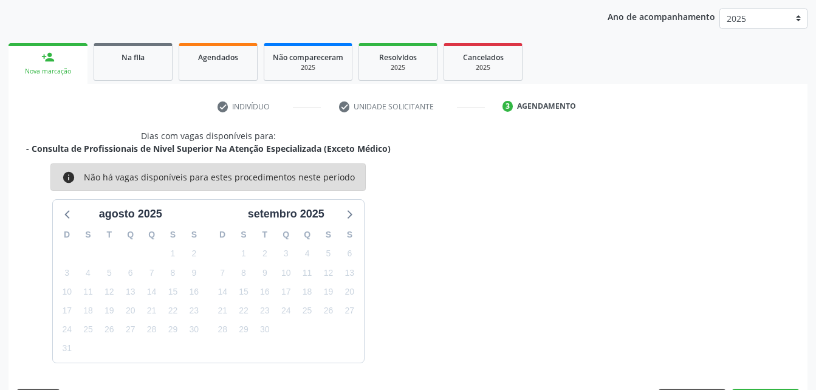
scroll to position [191, 0]
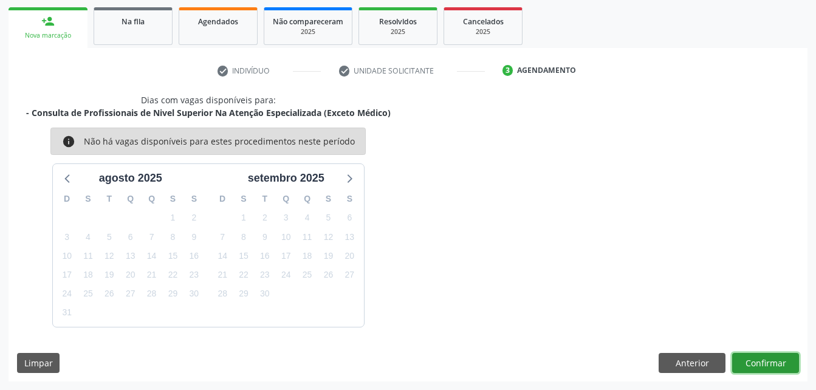
click at [765, 357] on button "Confirmar" at bounding box center [765, 363] width 67 height 21
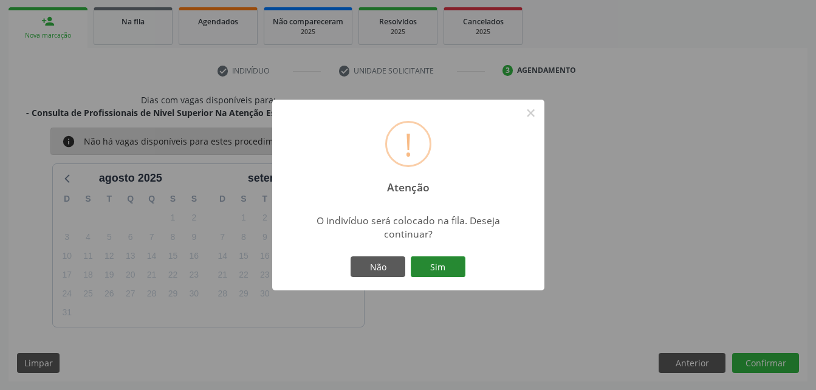
click at [438, 262] on button "Sim" at bounding box center [438, 266] width 55 height 21
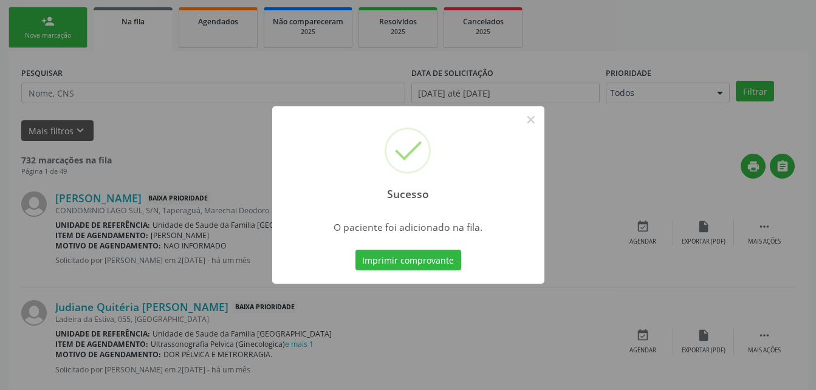
scroll to position [28, 0]
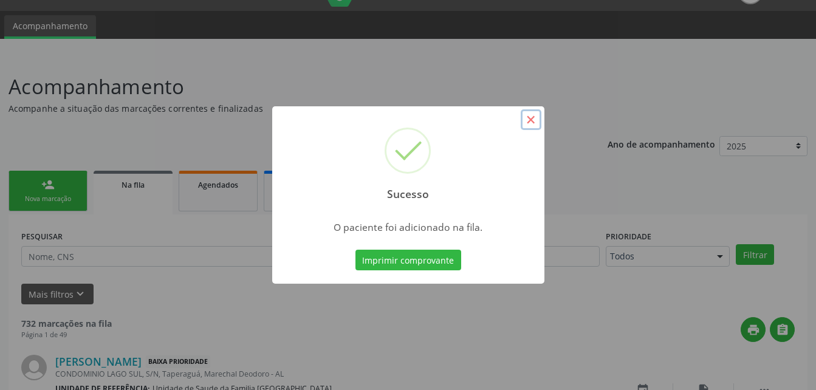
click at [531, 124] on button "×" at bounding box center [531, 119] width 21 height 21
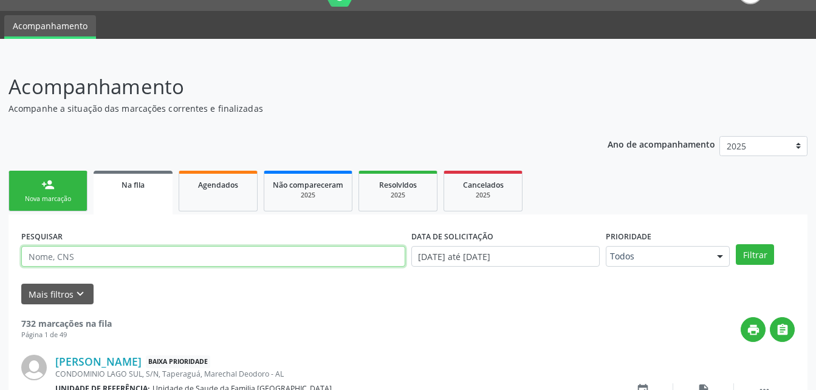
click at [231, 255] on input "text" at bounding box center [213, 256] width 384 height 21
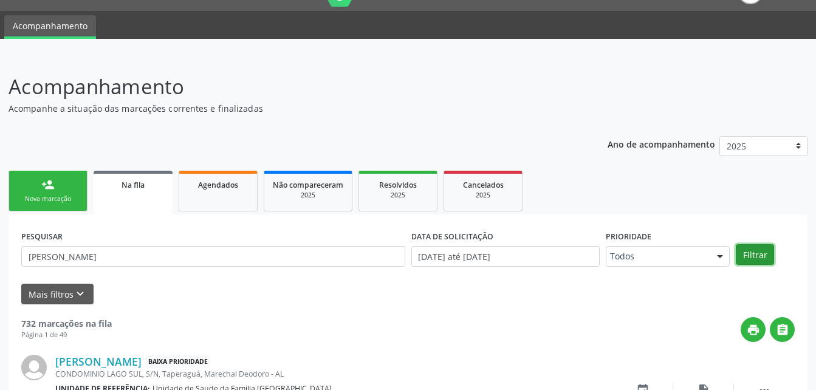
drag, startPoint x: 767, startPoint y: 264, endPoint x: 757, endPoint y: 257, distance: 12.3
click at [759, 260] on button "Filtrar" at bounding box center [755, 254] width 38 height 21
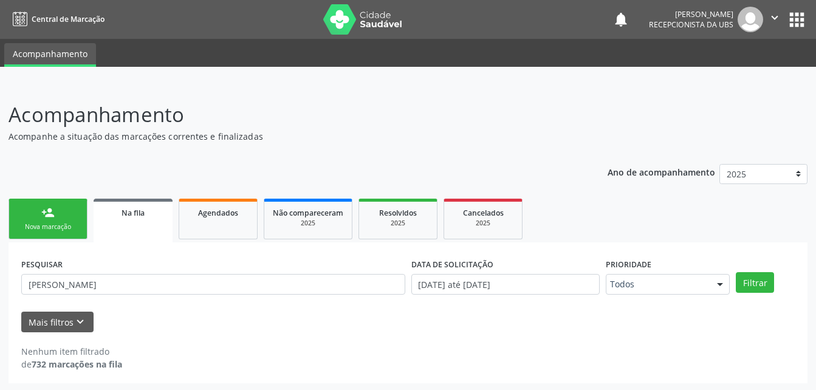
scroll to position [2, 0]
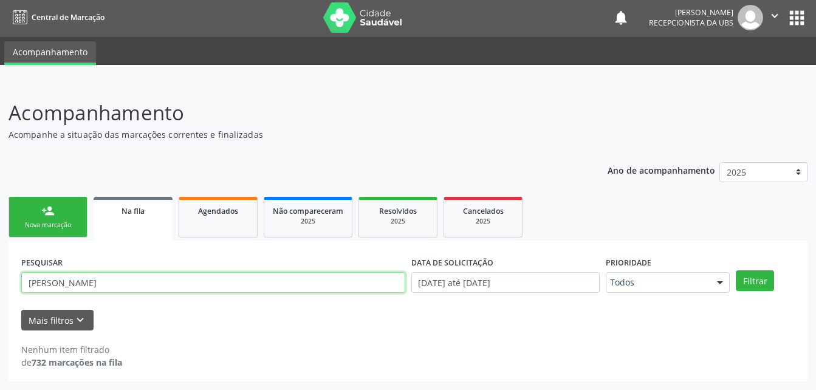
click at [100, 288] on input "[PERSON_NAME]" at bounding box center [213, 282] width 384 height 21
type input "[PERSON_NAME]"
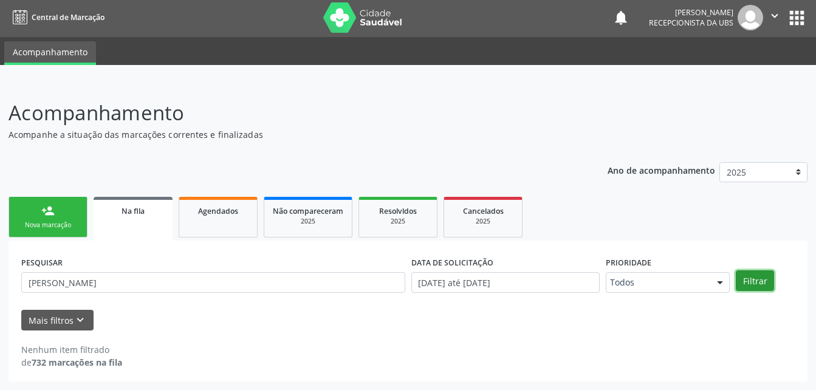
click at [756, 286] on button "Filtrar" at bounding box center [755, 280] width 38 height 21
